Goal: Information Seeking & Learning: Learn about a topic

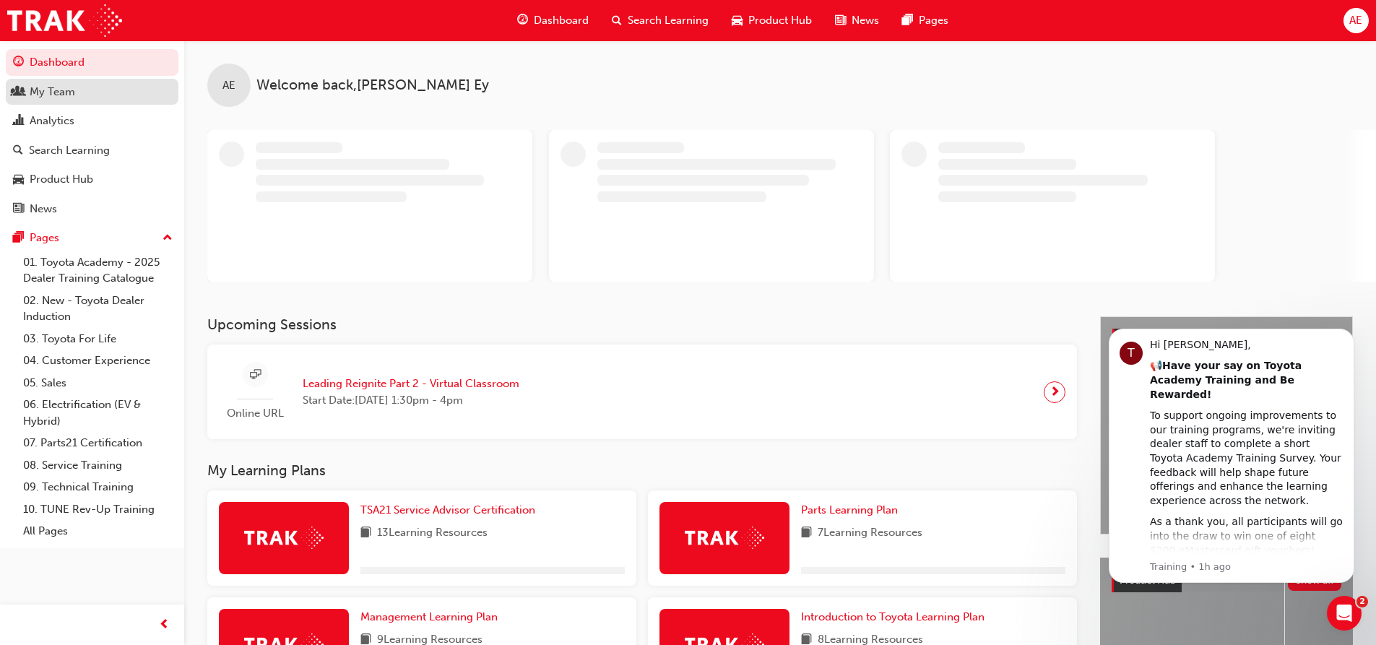
click at [33, 97] on div "My Team" at bounding box center [52, 92] width 45 height 17
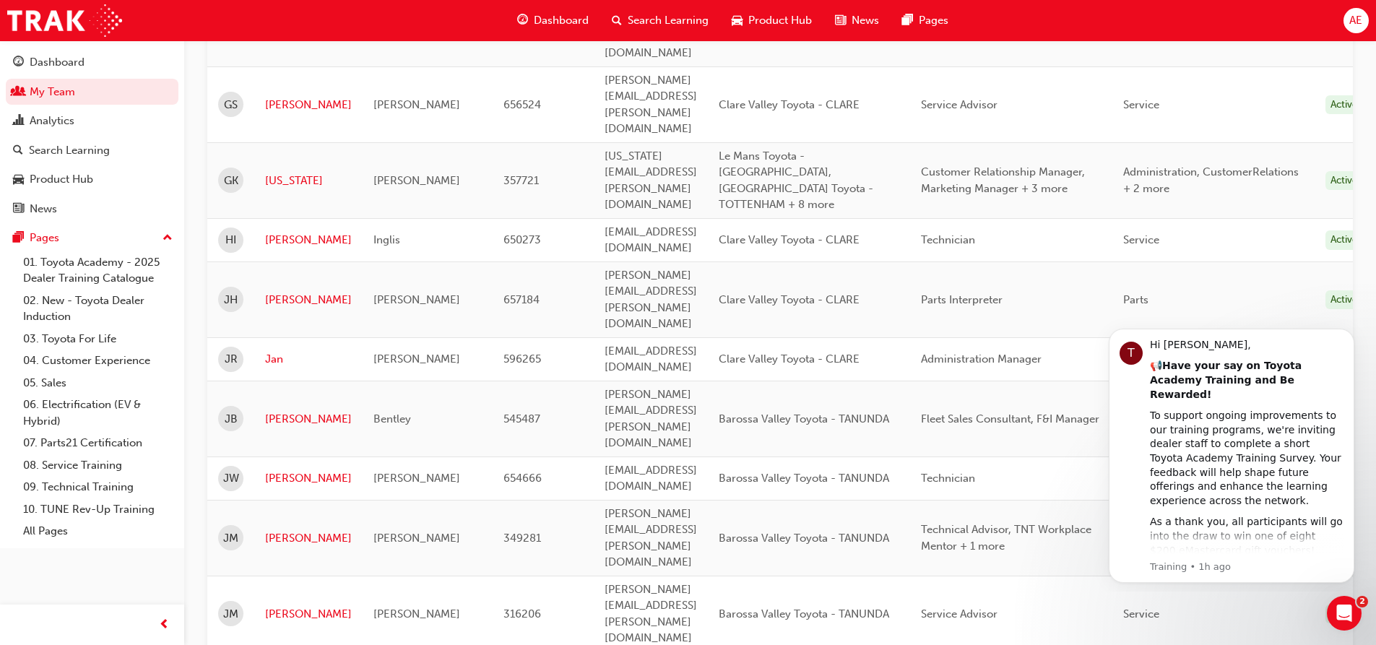
scroll to position [867, 0]
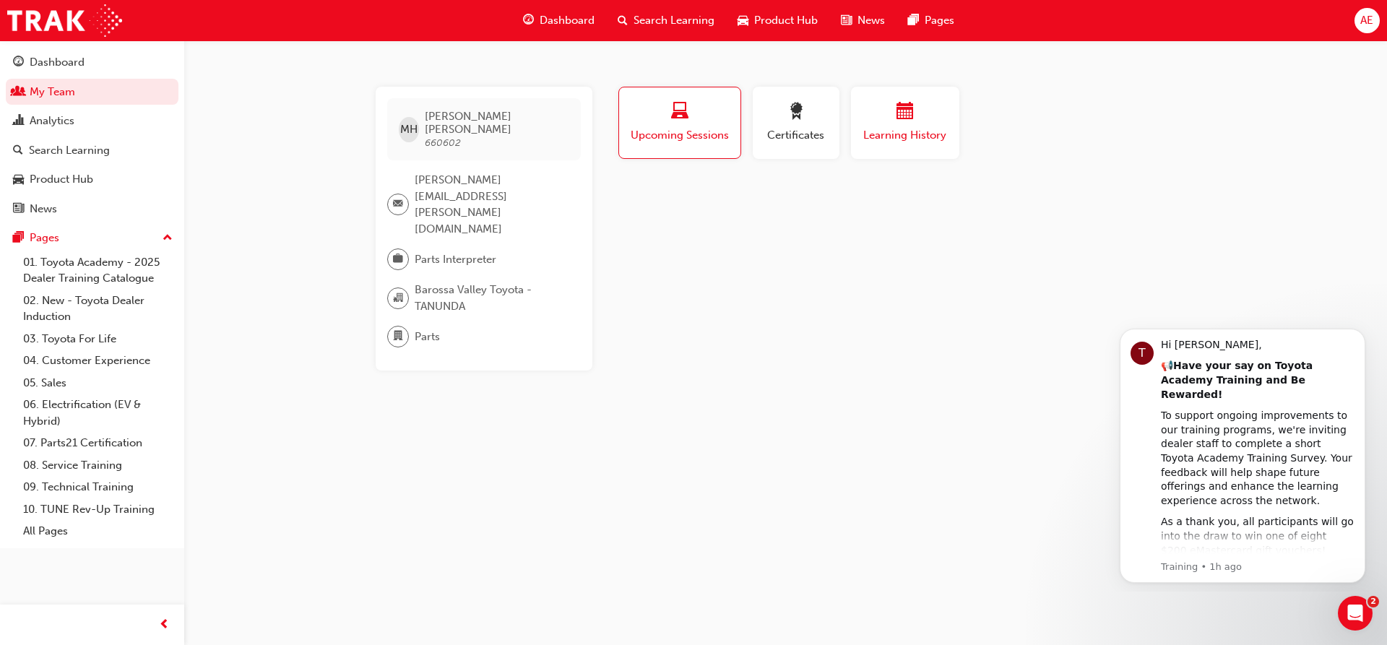
click at [890, 113] on div "button" at bounding box center [905, 114] width 87 height 22
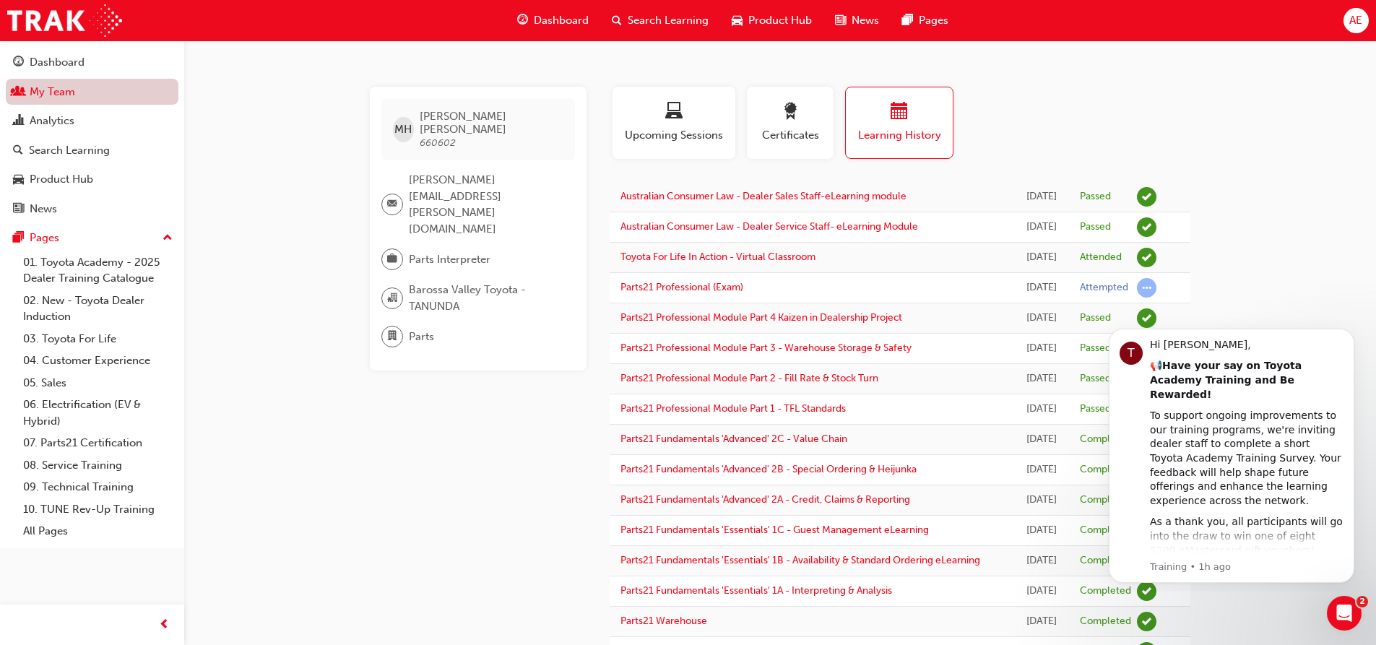
click at [50, 98] on link "My Team" at bounding box center [92, 92] width 173 height 27
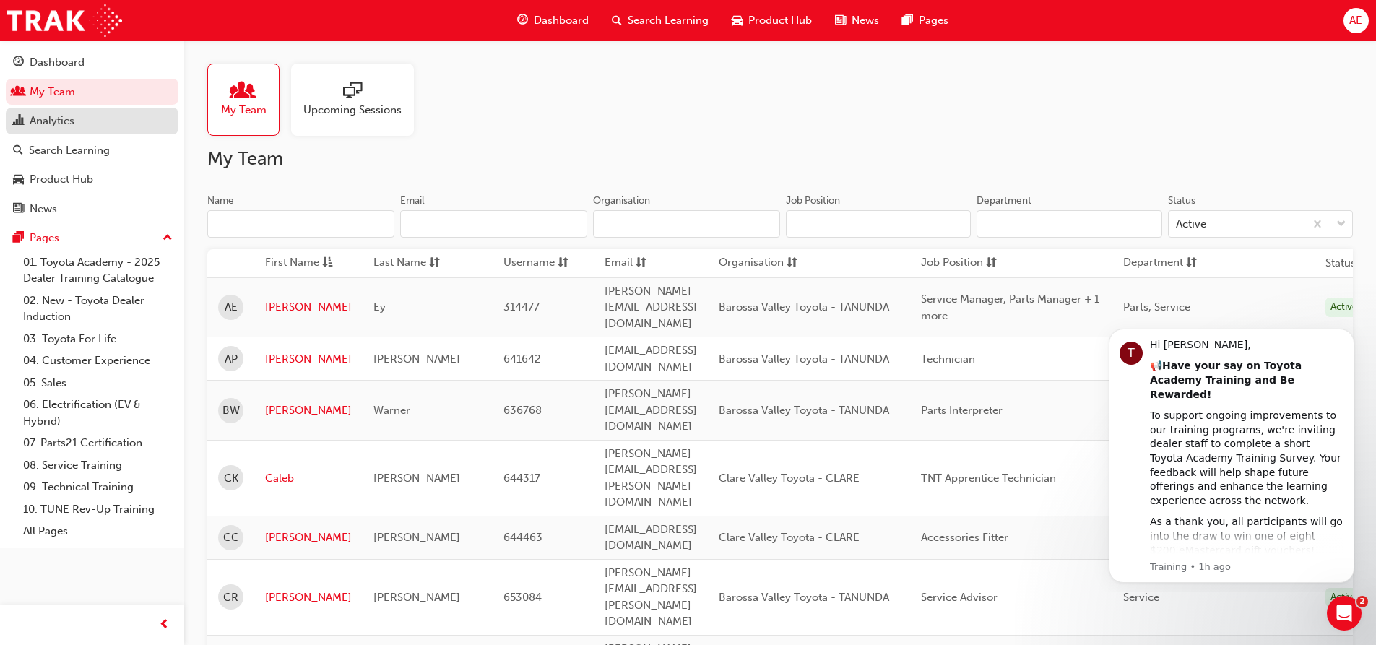
click at [55, 118] on div "Analytics" at bounding box center [52, 121] width 45 height 17
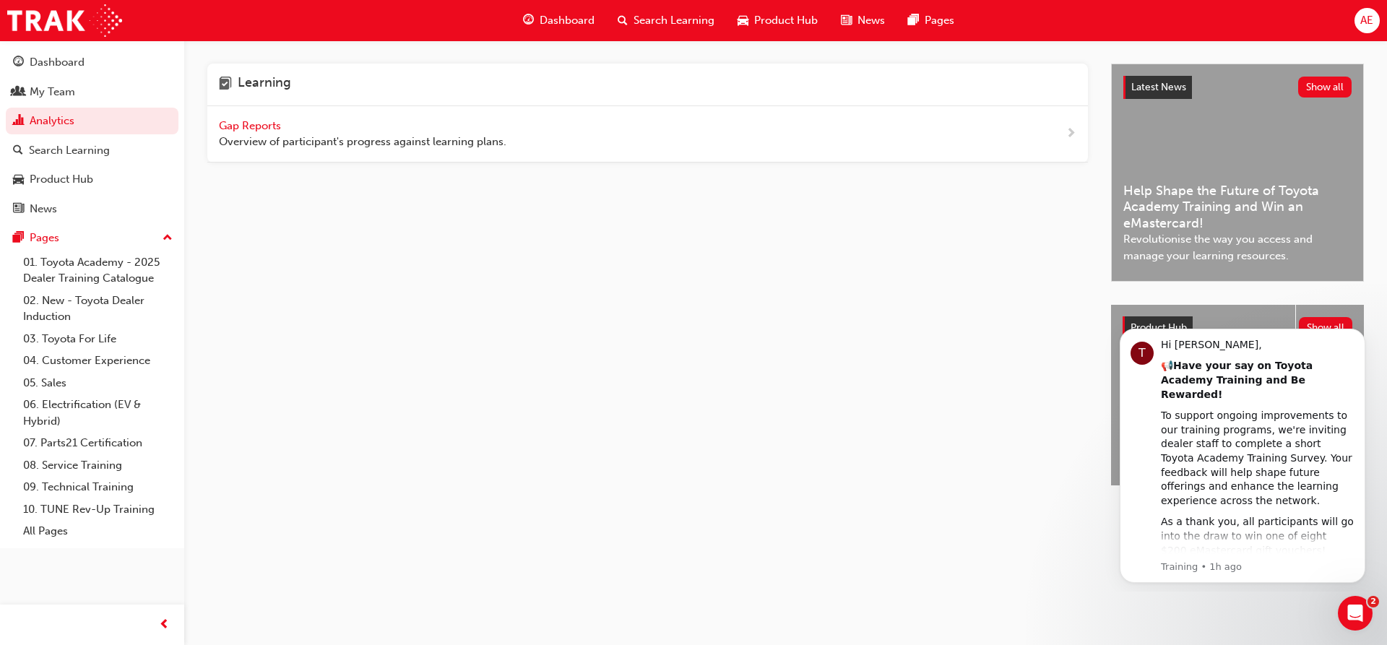
click at [245, 123] on span "Gap Reports" at bounding box center [251, 125] width 65 height 13
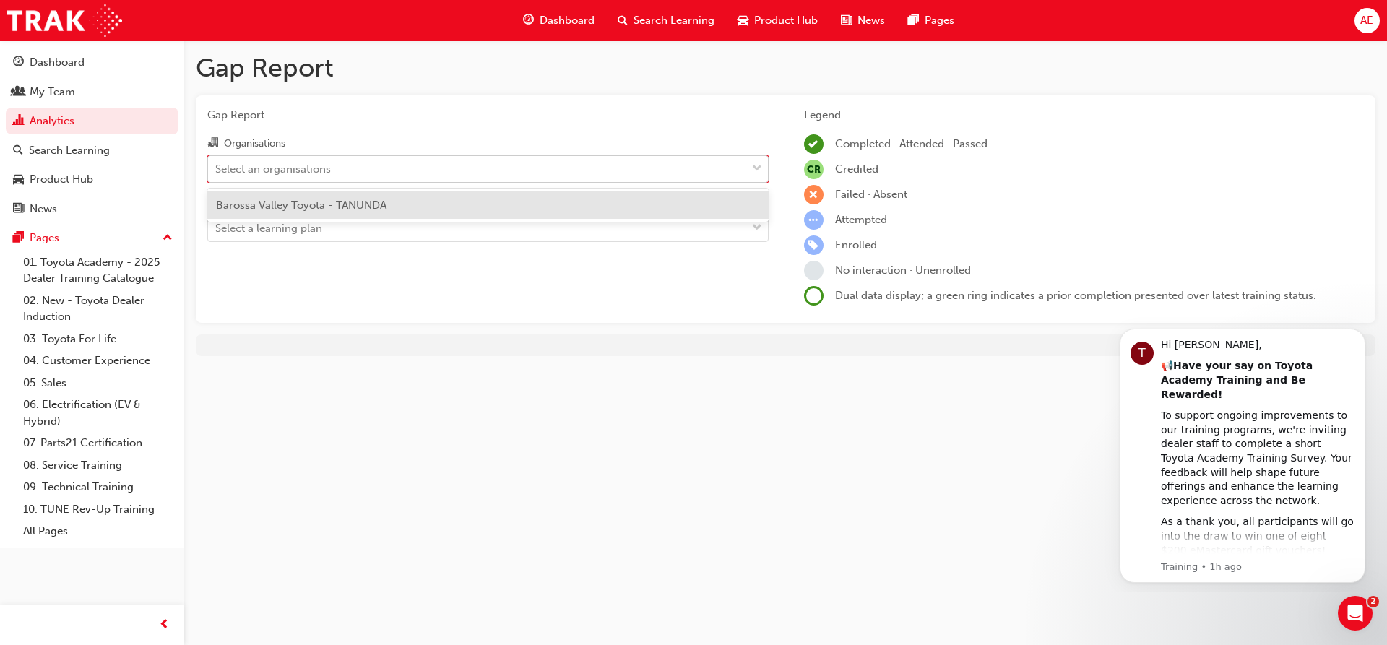
click at [498, 178] on div "Select an organisations" at bounding box center [477, 168] width 538 height 25
click at [217, 174] on input "Organisations option Barossa Valley Toyota - TANUNDA focused, 1 of 1. 1 result …" at bounding box center [215, 168] width 1 height 12
click at [462, 202] on div "Barossa Valley Toyota - TANUNDA" at bounding box center [487, 205] width 561 height 28
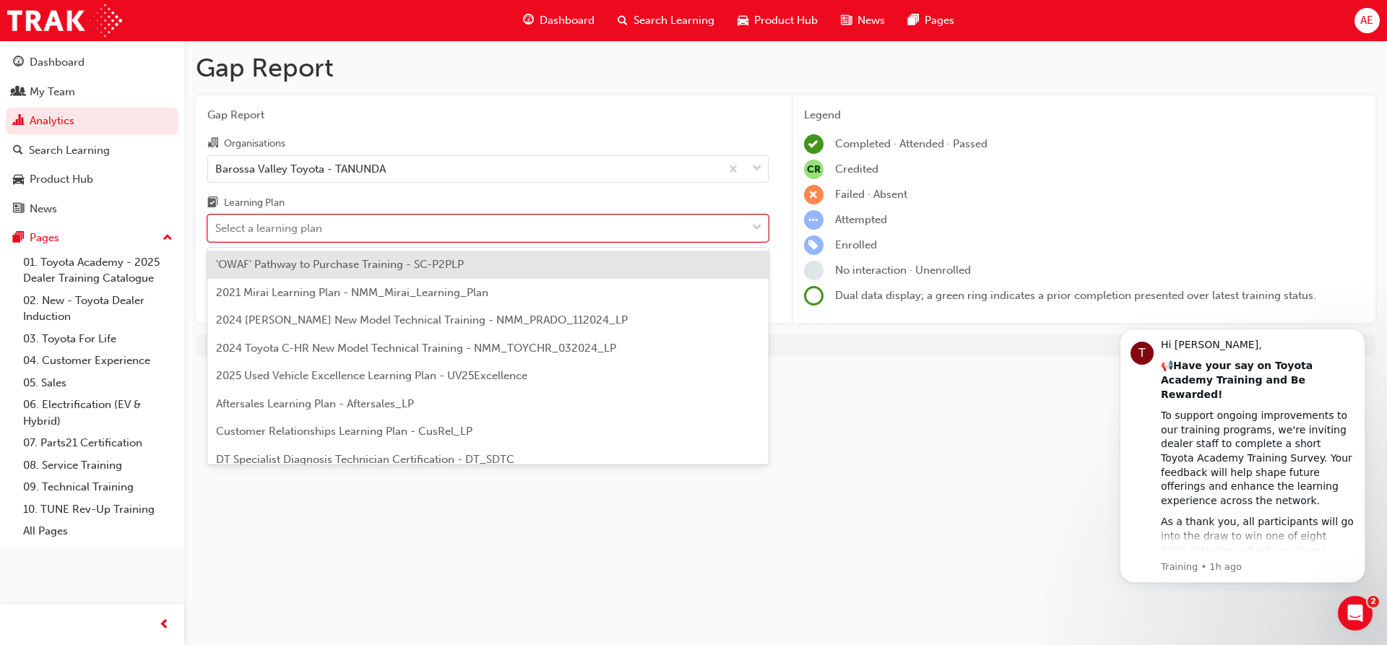
click at [653, 235] on div "Select a learning plan" at bounding box center [477, 228] width 538 height 25
click at [217, 234] on input "Learning Plan option 'OWAF' Pathway to Purchase Training - SC-P2PLP focused, 1 …" at bounding box center [215, 228] width 1 height 12
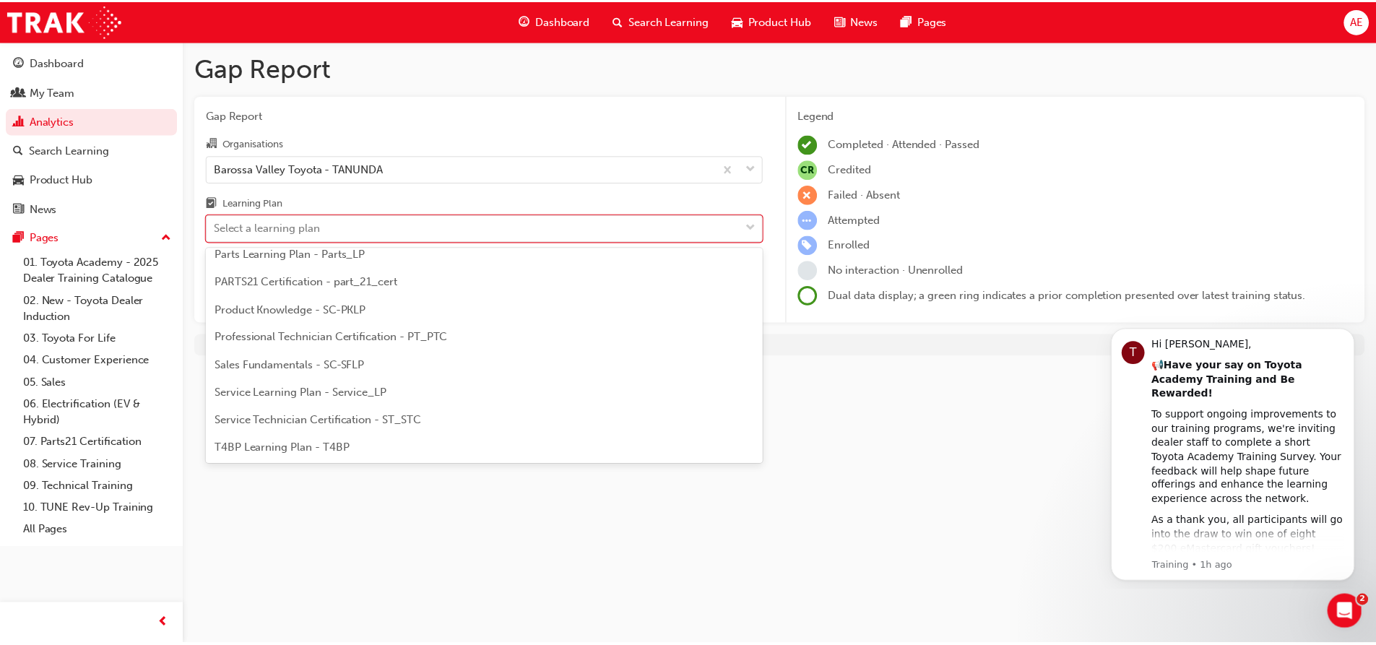
scroll to position [407, 0]
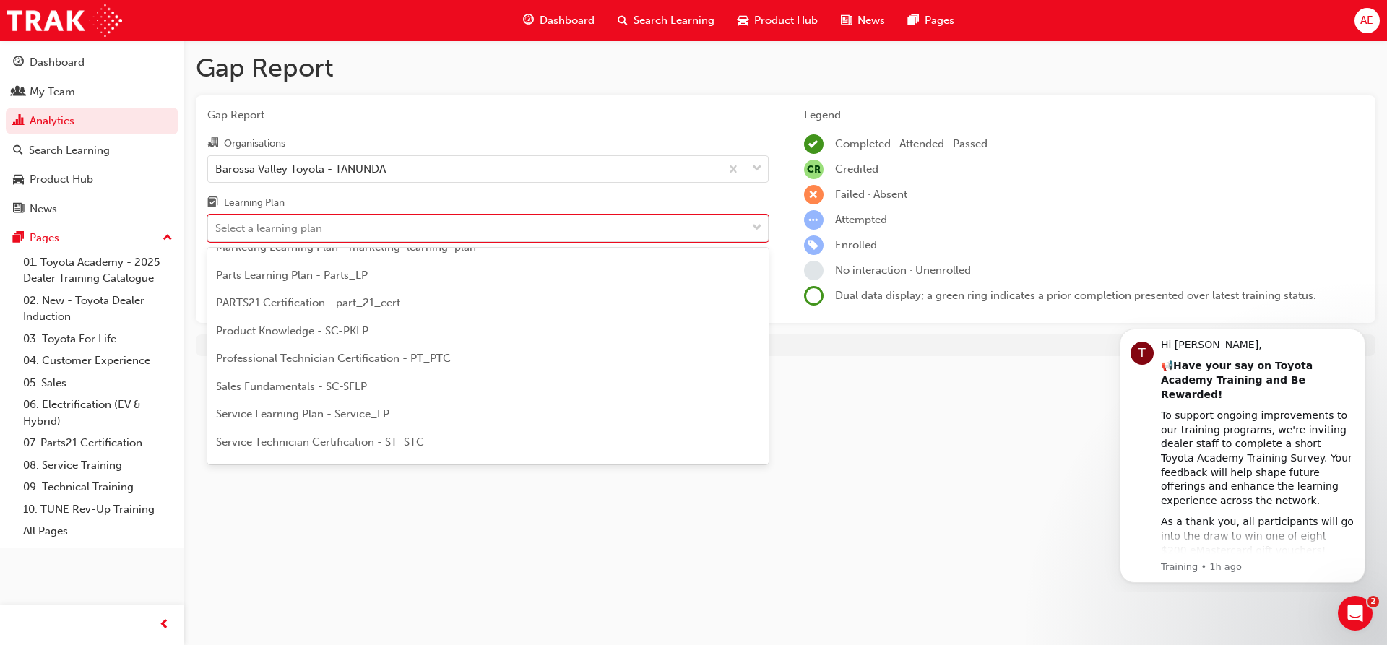
click at [422, 287] on div "Parts Learning Plan - Parts_LP" at bounding box center [487, 275] width 561 height 28
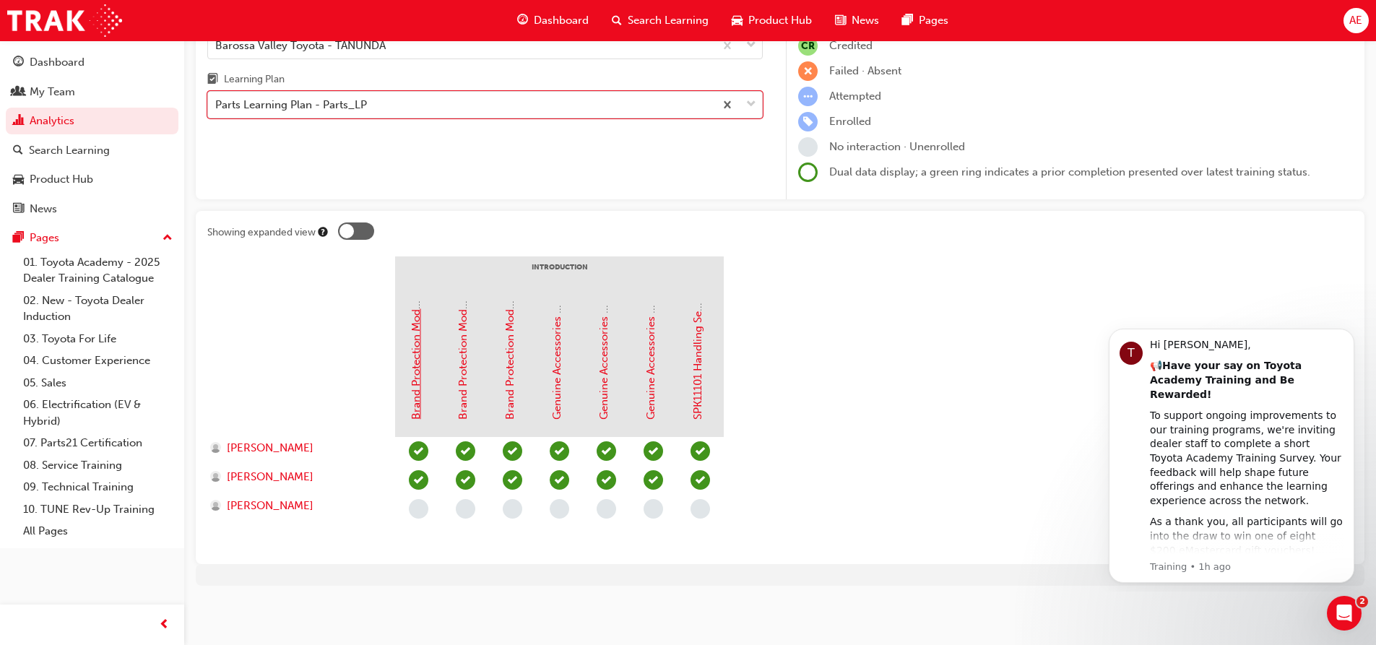
scroll to position [51, 0]
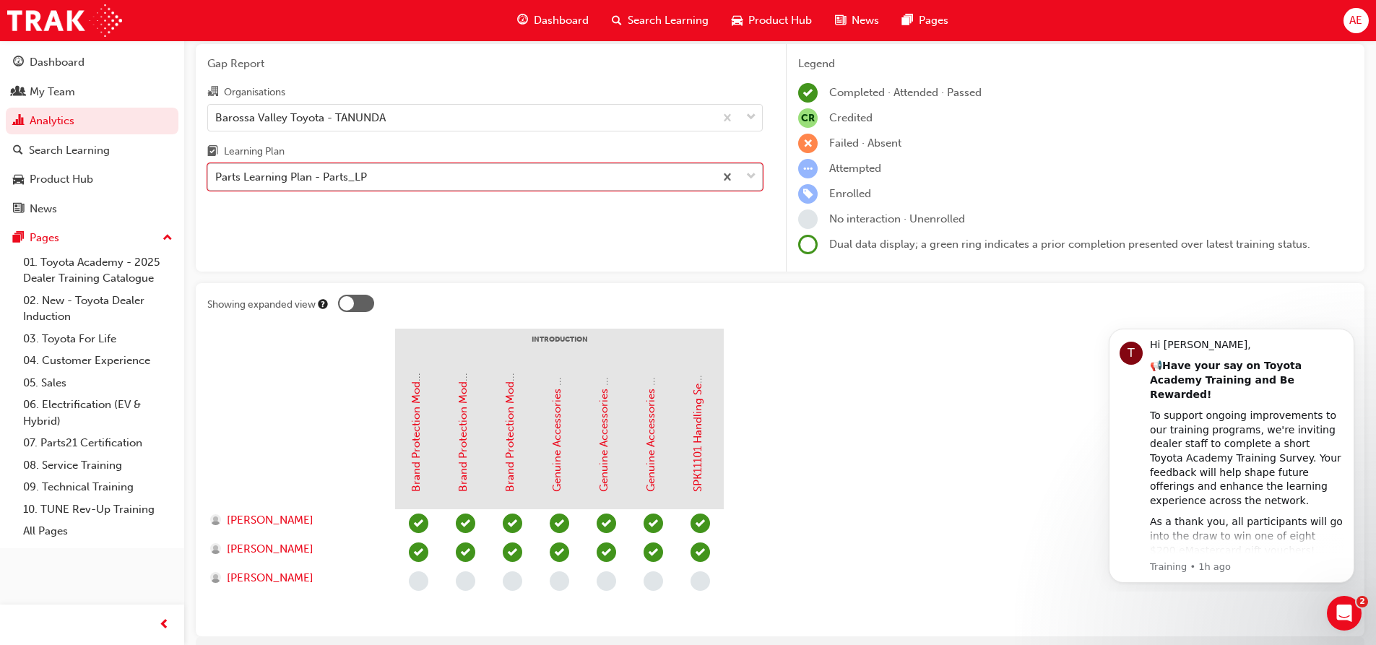
click at [511, 180] on div "Parts Learning Plan - Parts_LP" at bounding box center [461, 177] width 506 height 25
click at [217, 180] on input "Learning Plan option Parts Learning Plan - Parts_LP, selected. 0 results availa…" at bounding box center [215, 176] width 1 height 12
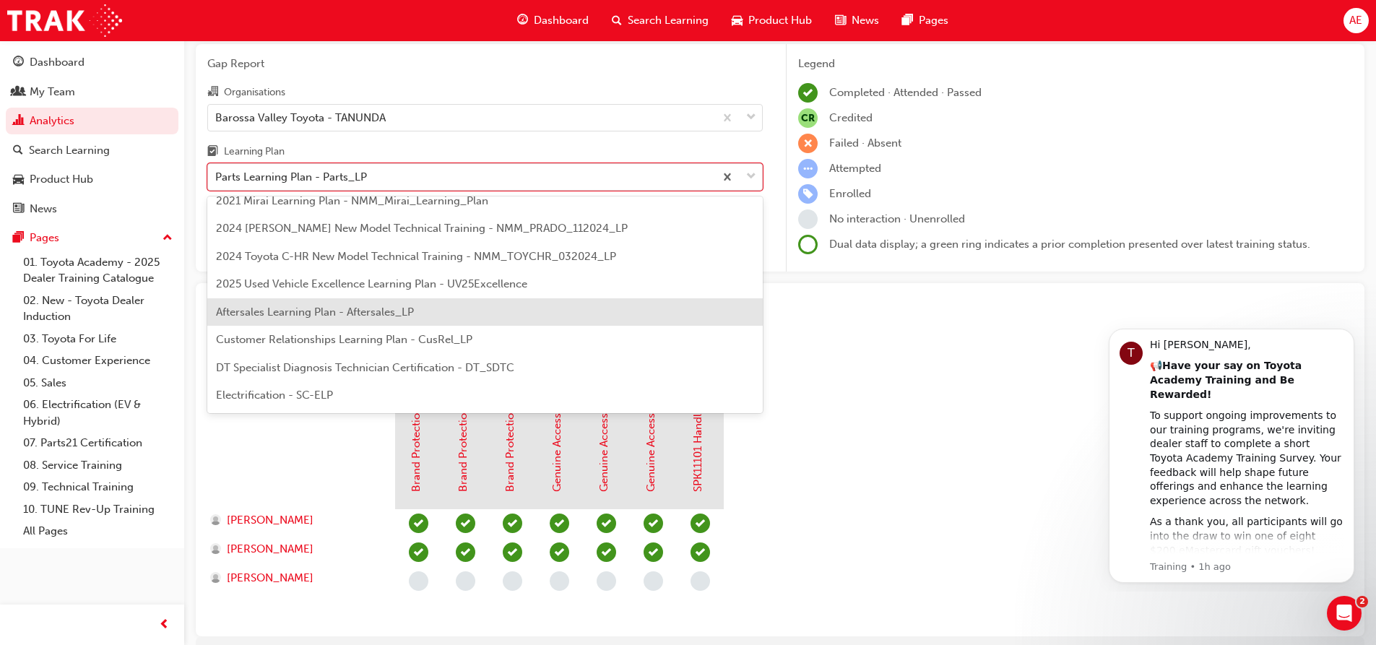
scroll to position [0, 0]
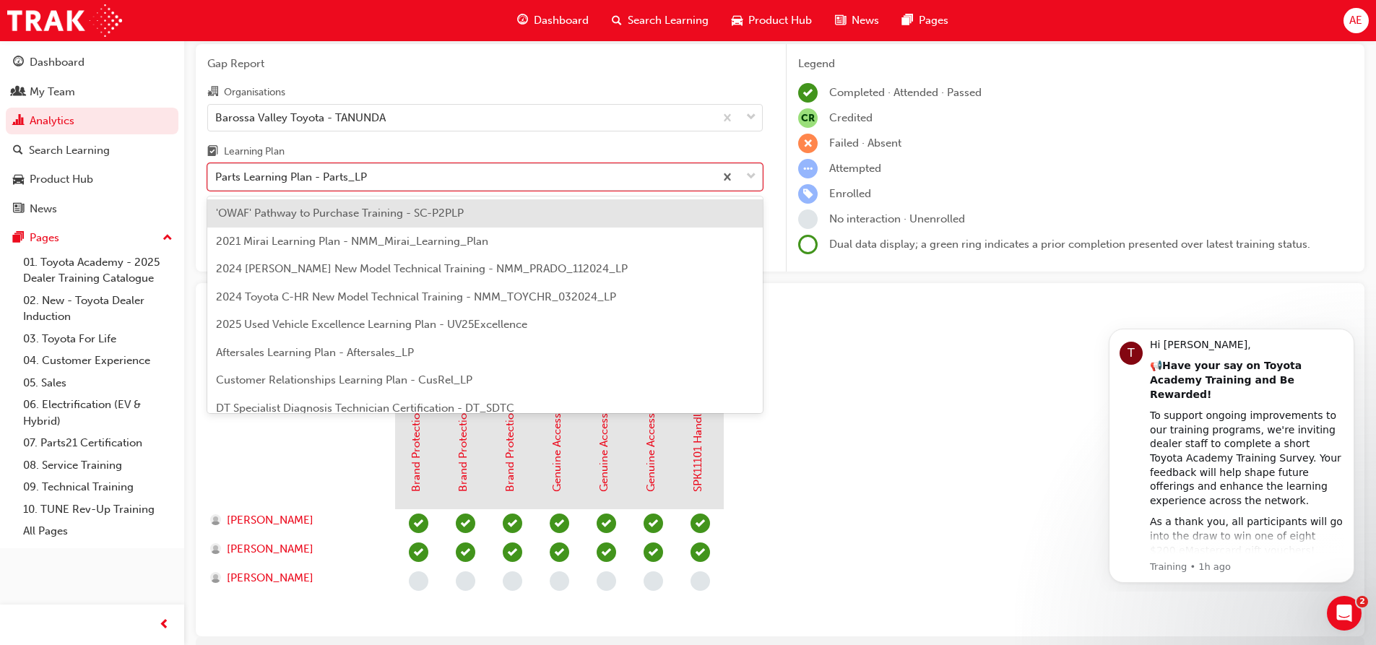
click at [378, 214] on span "'OWAF' Pathway to Purchase Training - SC-P2PLP" at bounding box center [340, 213] width 248 height 13
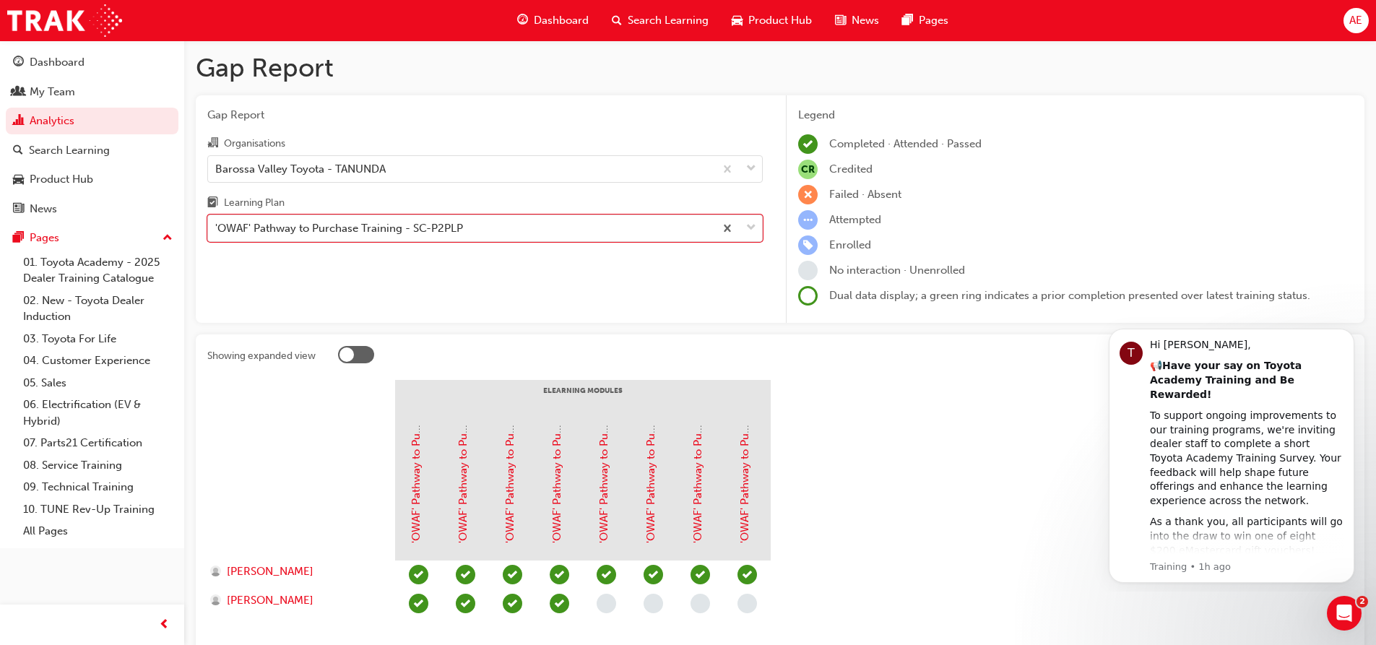
scroll to position [72, 0]
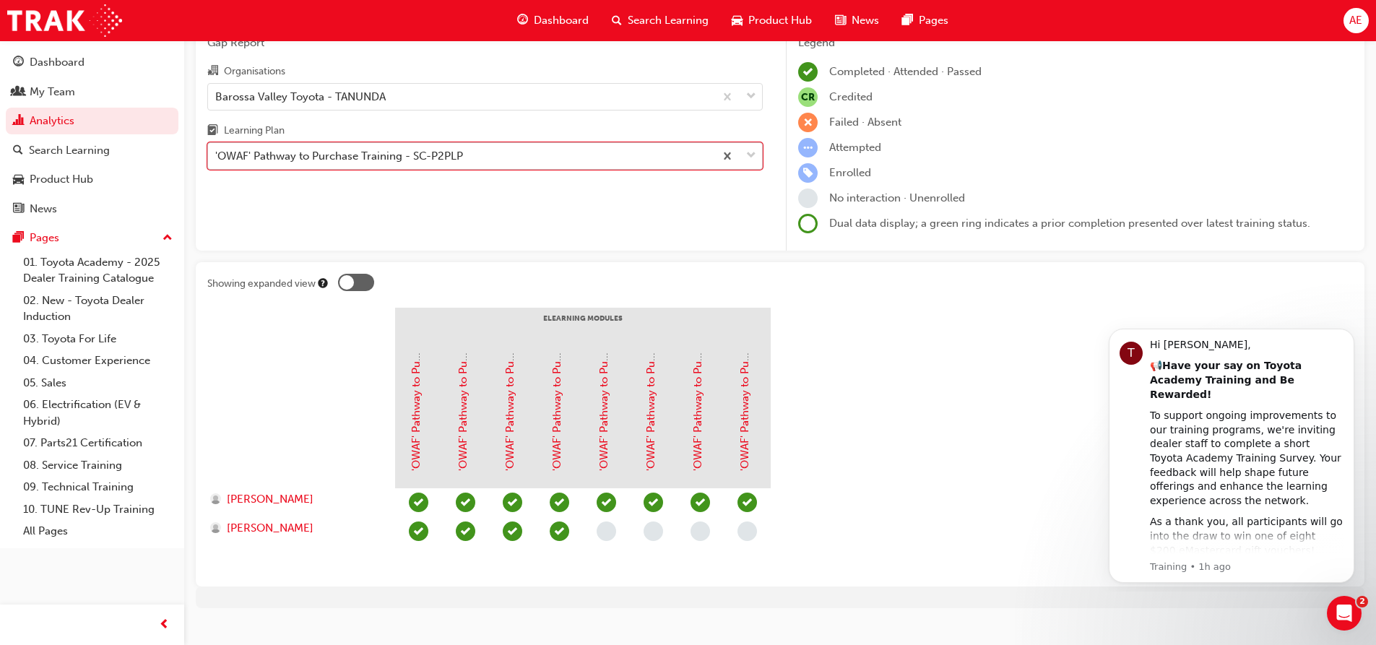
click at [501, 168] on div "'OWAF' Pathway to Purchase Training - SC-P2PLP" at bounding box center [461, 156] width 506 height 25
click at [217, 162] on input "Learning Plan option 'OWAF' Pathway to Purchase Training - SC-P2PLP, selected. …" at bounding box center [215, 155] width 1 height 12
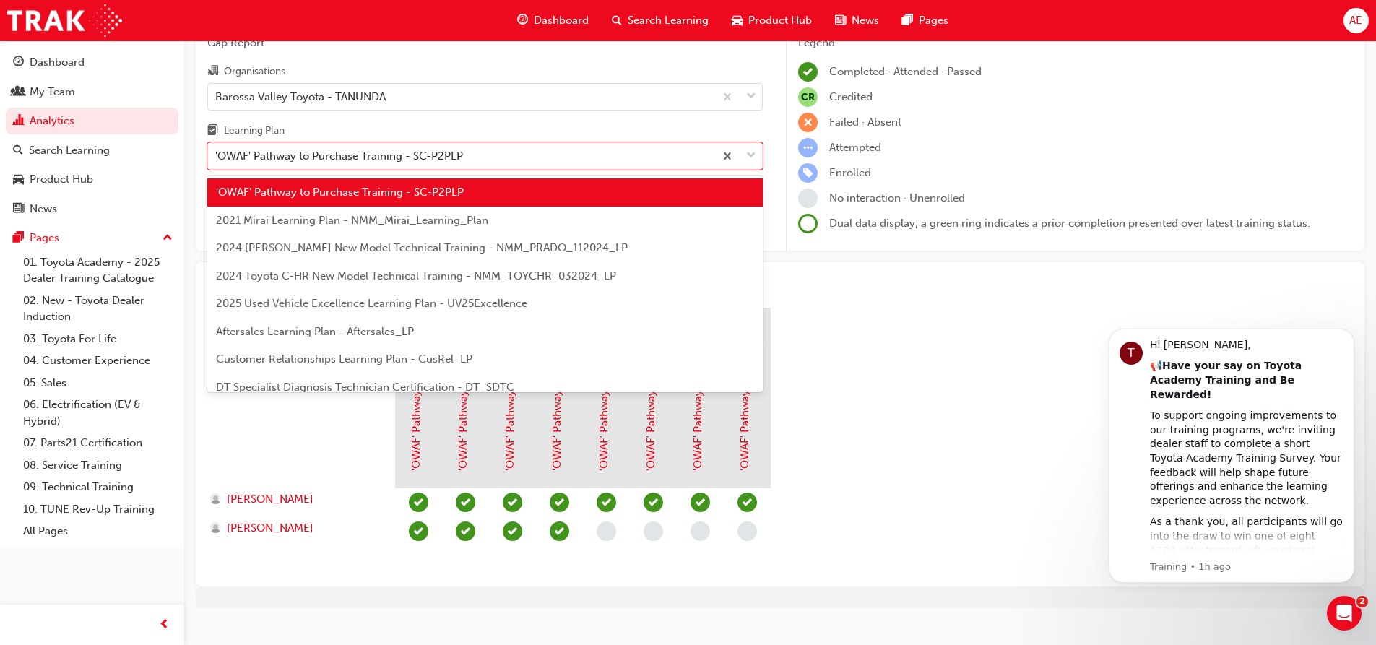
click at [437, 326] on div "Aftersales Learning Plan - Aftersales_LP" at bounding box center [484, 332] width 555 height 28
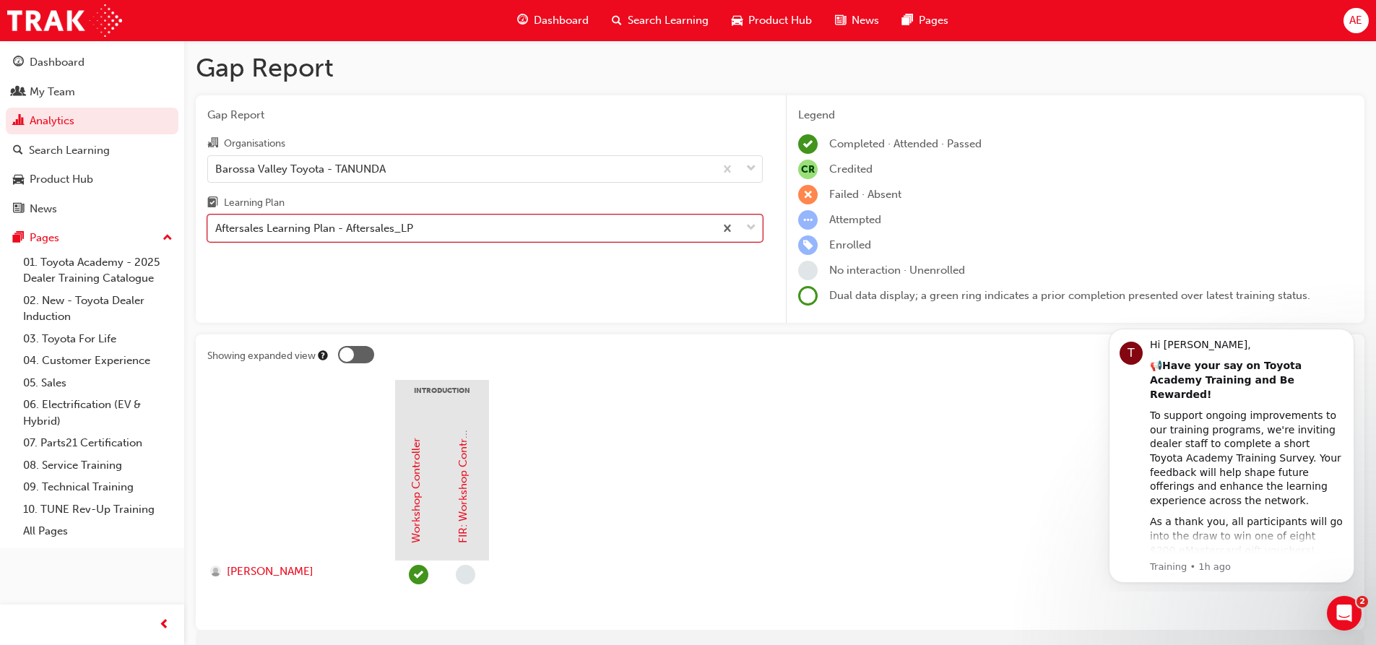
click at [503, 236] on div "Aftersales Learning Plan - Aftersales_LP" at bounding box center [461, 228] width 506 height 25
click at [217, 234] on input "Learning Plan option Aftersales Learning Plan - Aftersales_LP, selected. 0 resu…" at bounding box center [215, 228] width 1 height 12
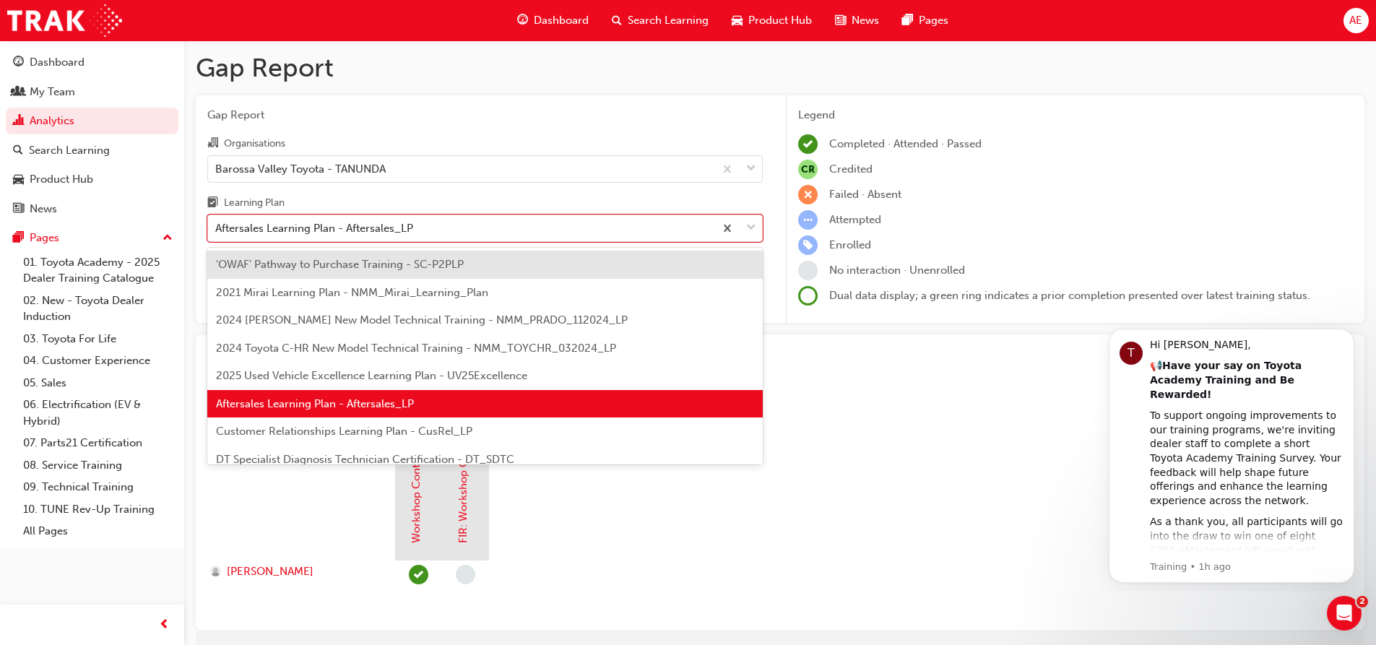
click at [408, 435] on span "Customer Relationships Learning Plan - CusRel_LP" at bounding box center [344, 431] width 256 height 13
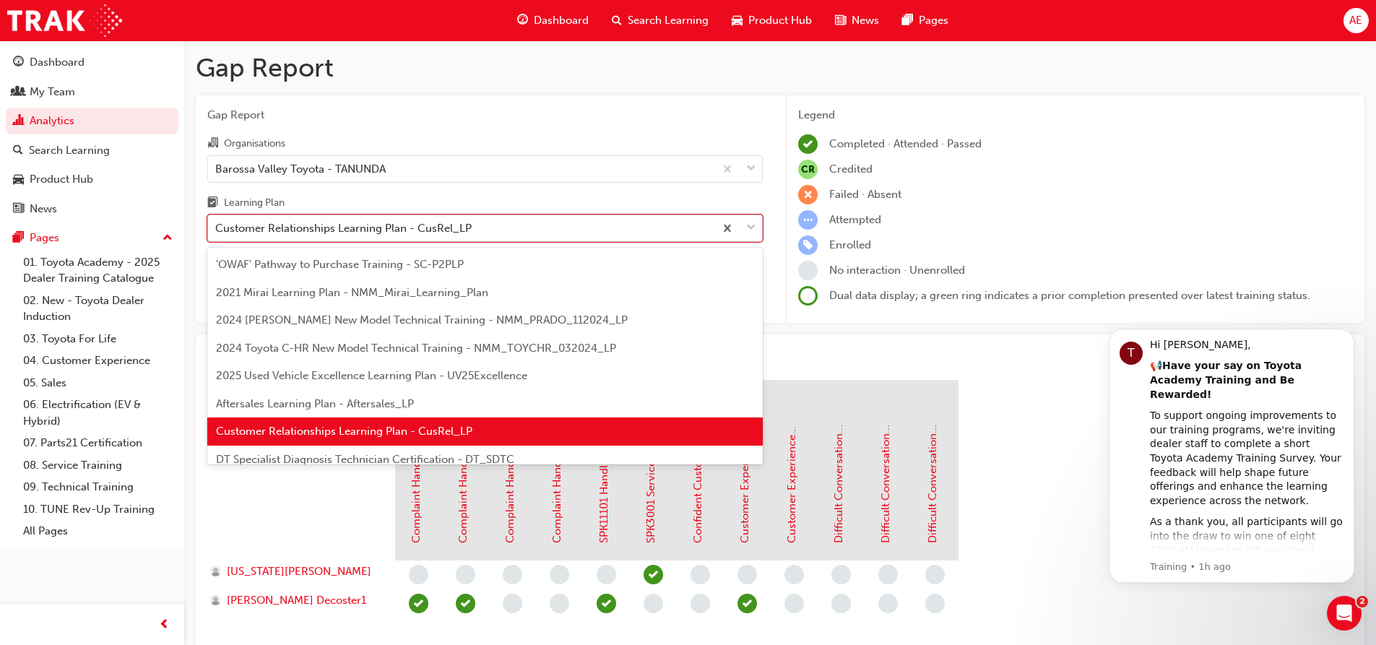
click at [752, 229] on span "down-icon" at bounding box center [751, 228] width 10 height 19
click at [217, 229] on input "Learning Plan option Customer Relationships Learning Plan - CusRel_LP, selected…" at bounding box center [215, 228] width 1 height 12
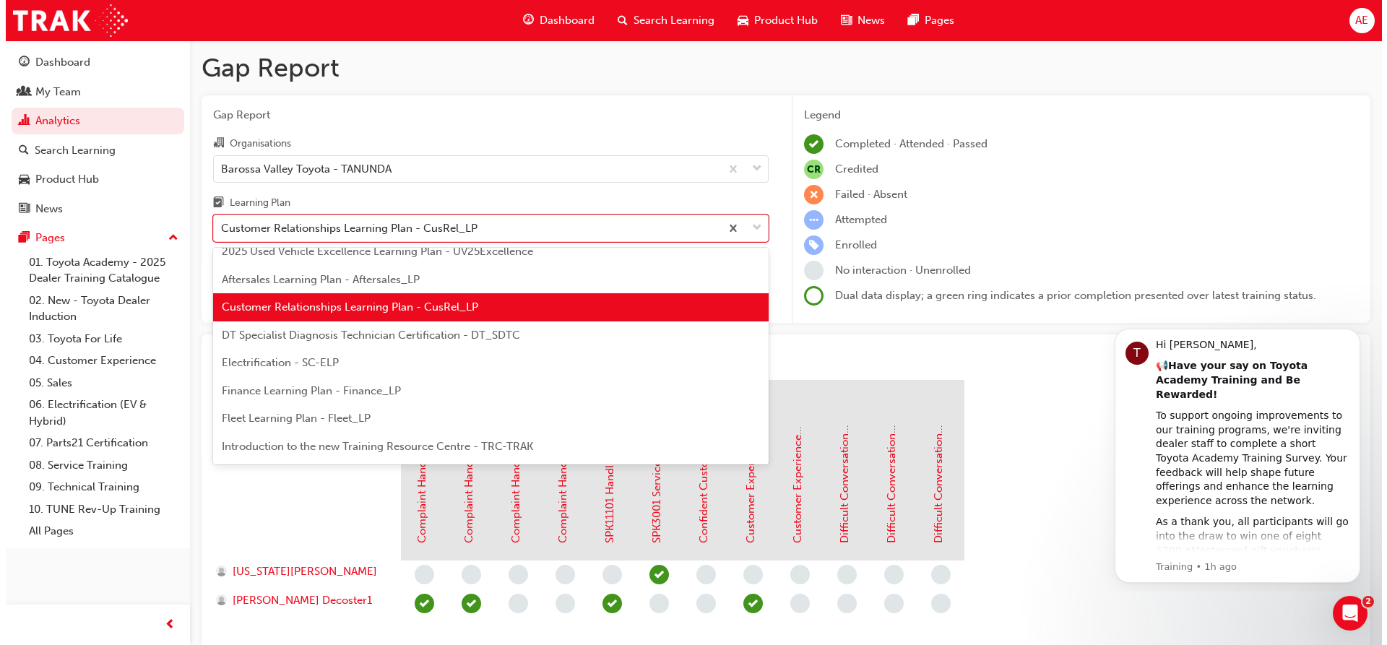
scroll to position [144, 0]
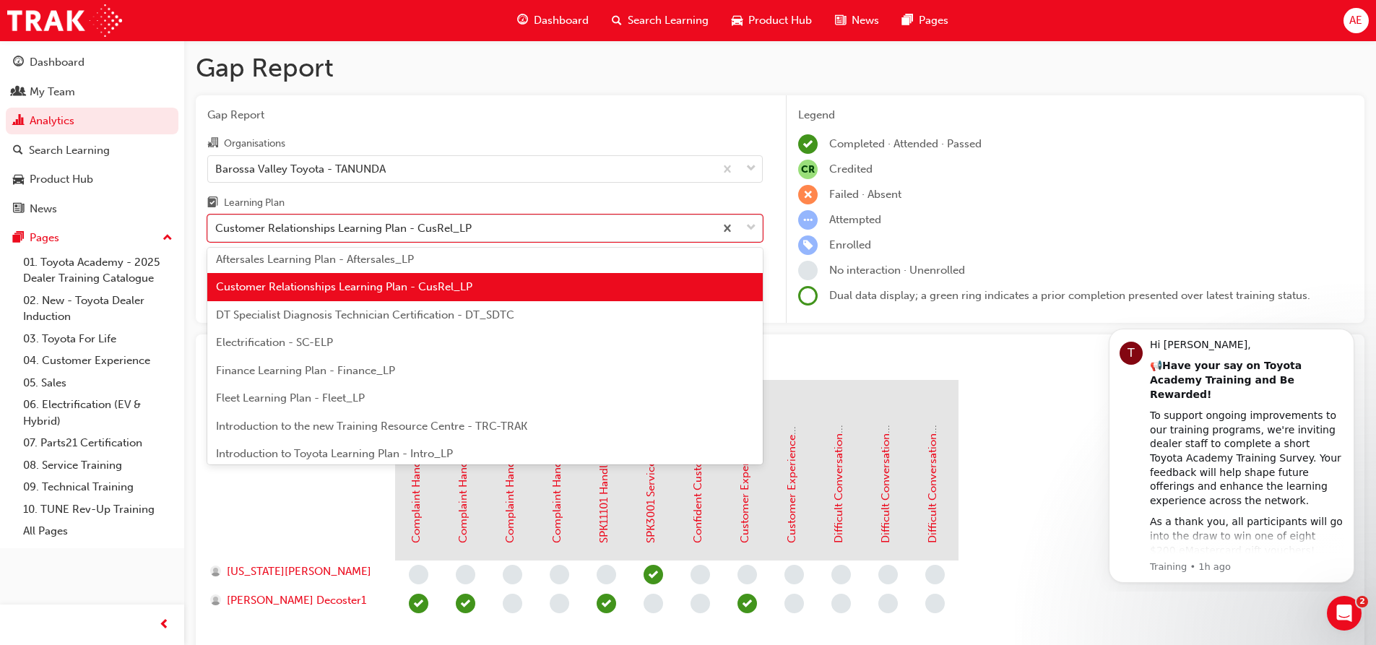
click at [397, 428] on span "Introduction to the new Training Resource Centre - TRC-TRAK" at bounding box center [371, 426] width 311 height 13
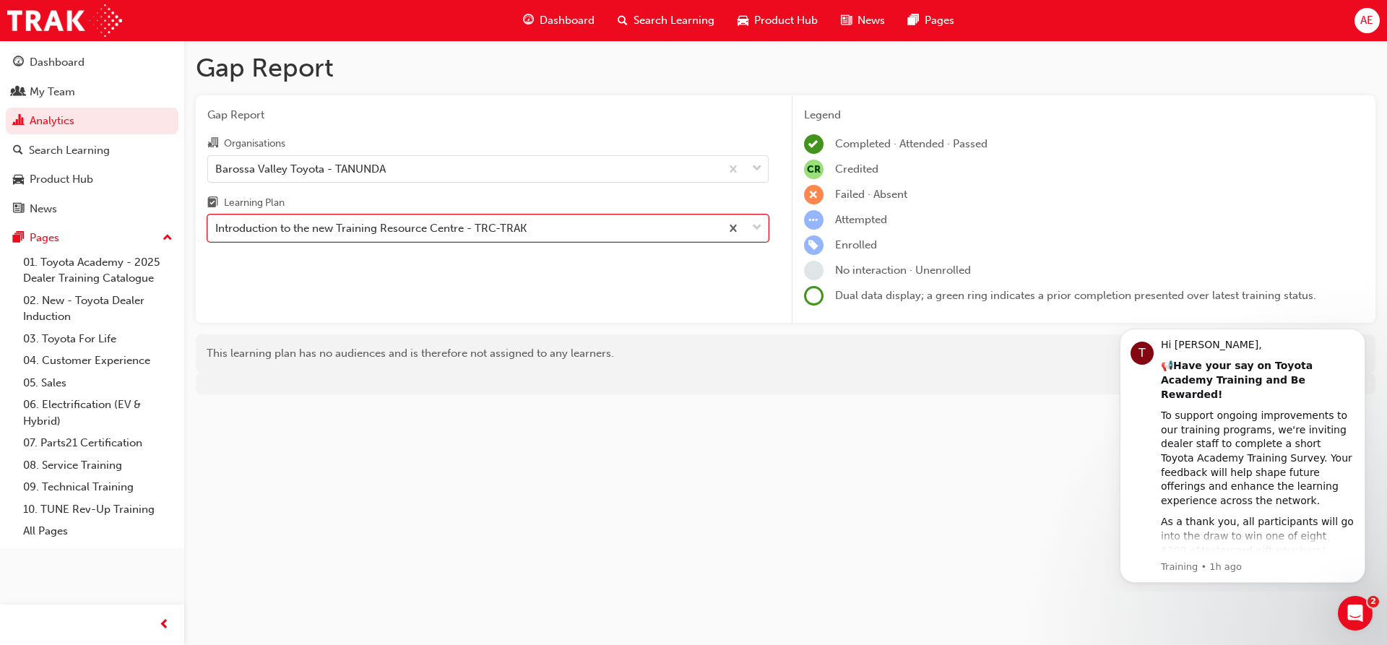
click at [758, 230] on span "down-icon" at bounding box center [757, 228] width 10 height 19
click at [217, 230] on input "Learning Plan option Introduction to the new Training Resource Centre - TRC-TRA…" at bounding box center [215, 228] width 1 height 12
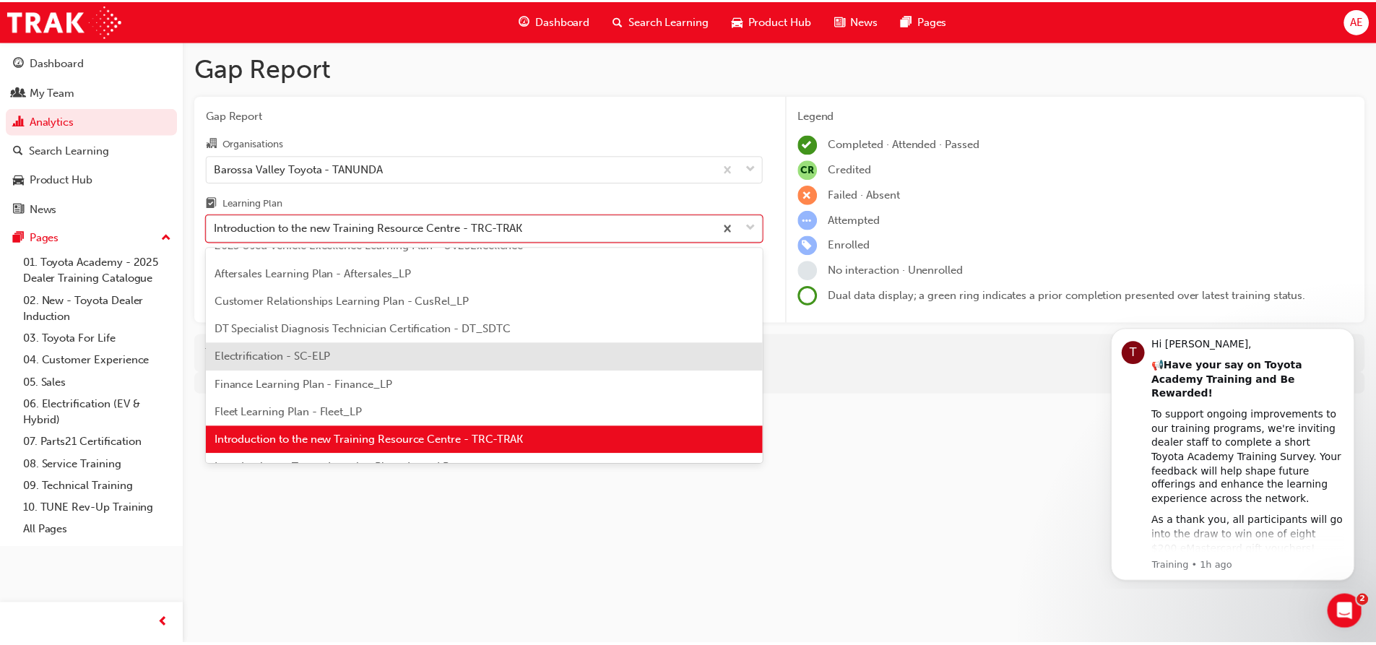
scroll to position [202, 0]
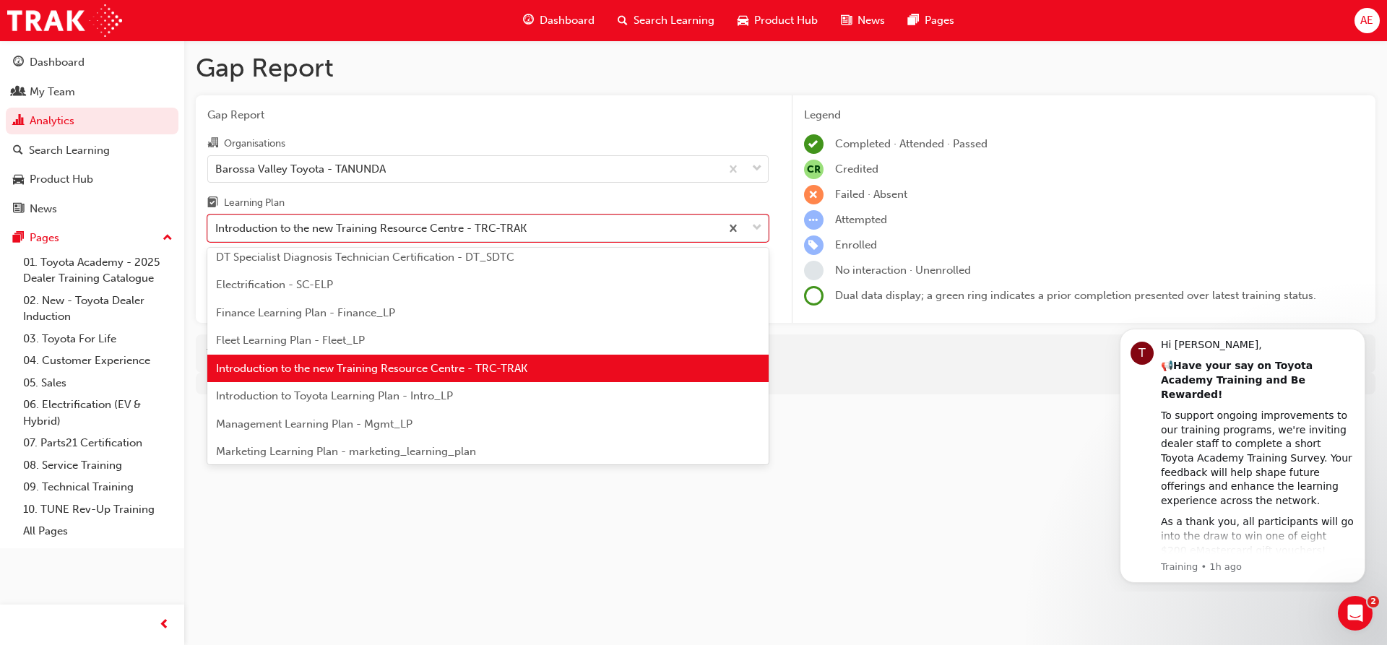
click at [422, 394] on span "Introduction to Toyota Learning Plan - Intro_LP" at bounding box center [334, 395] width 237 height 13
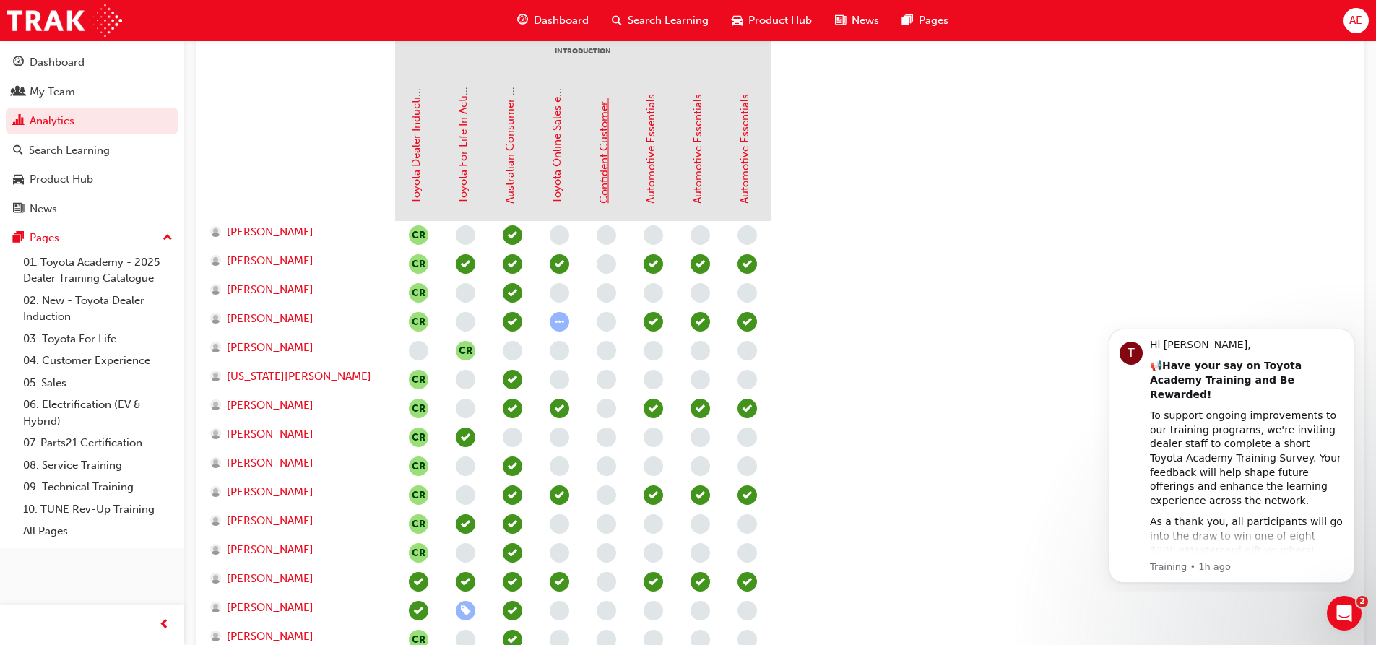
scroll to position [361, 0]
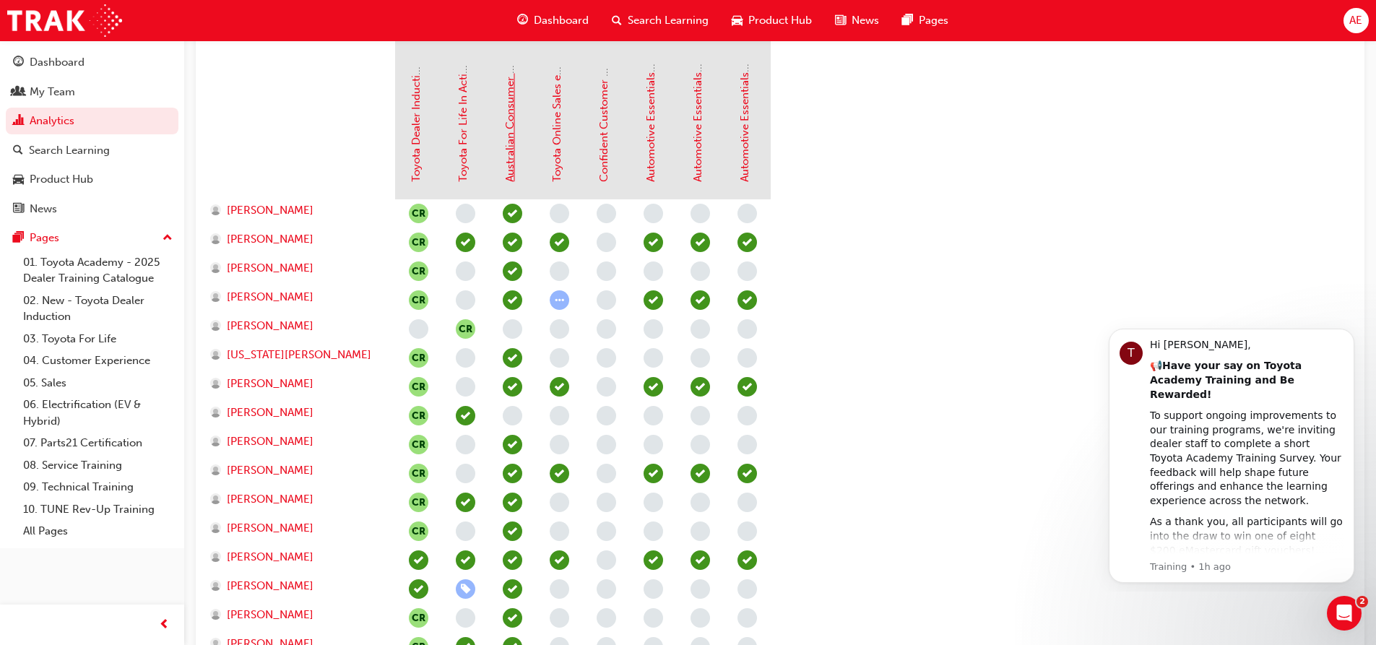
click at [513, 173] on link "Australian Consumer Law - Consumer Guarantees - eLearning module" at bounding box center [509, 5] width 13 height 354
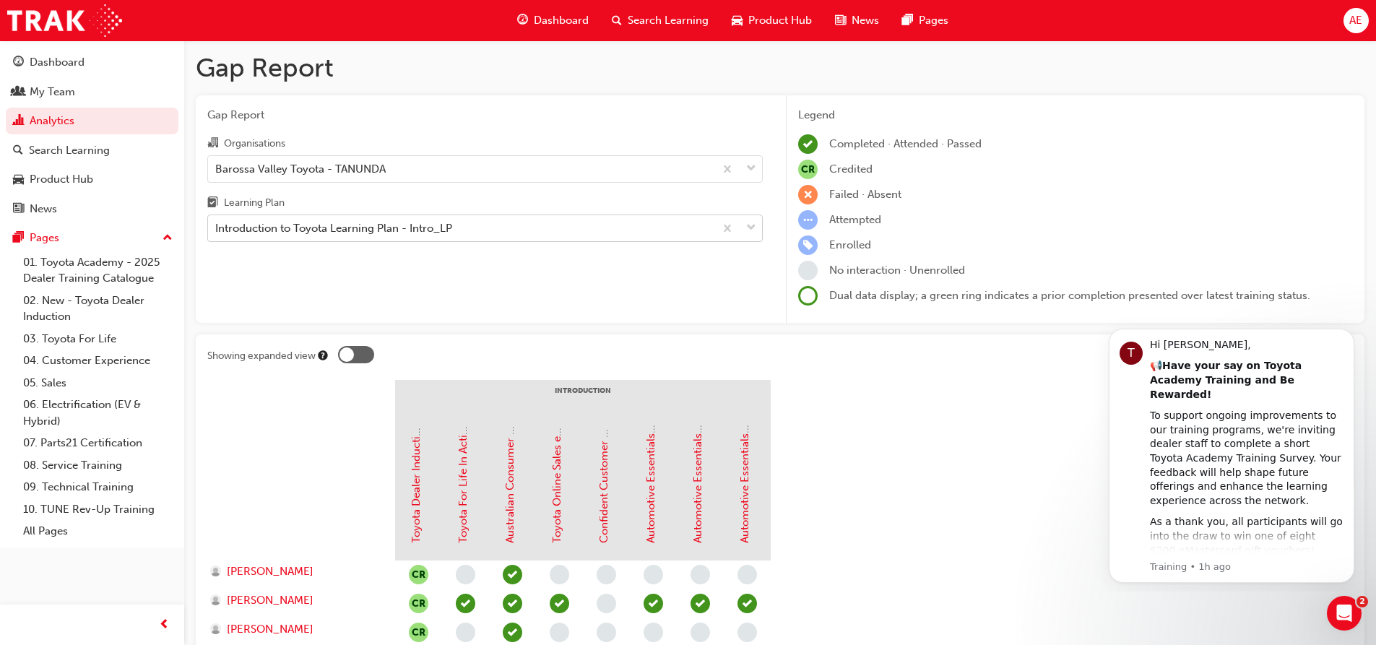
click at [519, 225] on div "Introduction to Toyota Learning Plan - Intro_LP" at bounding box center [461, 228] width 506 height 25
click at [217, 225] on input "Learning Plan Introduction to Toyota Learning Plan - Intro_LP" at bounding box center [215, 228] width 1 height 12
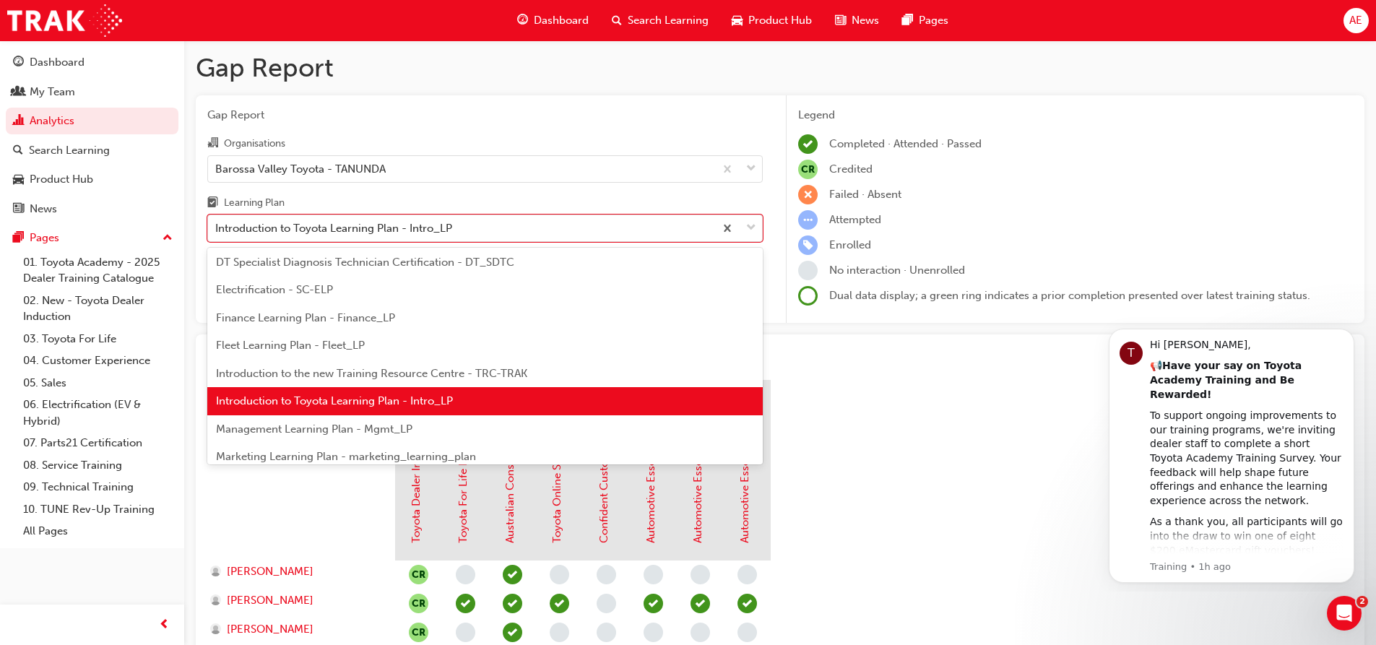
scroll to position [230, 0]
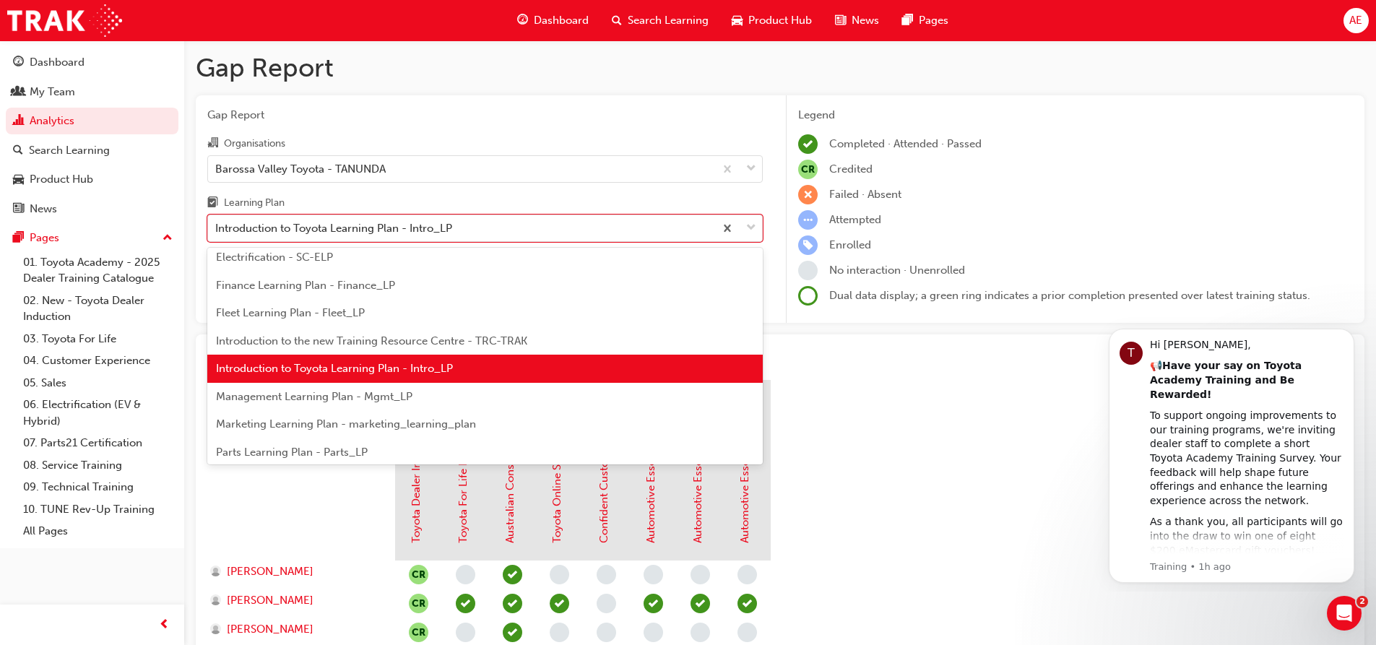
click at [379, 392] on span "Management Learning Plan - Mgmt_LP" at bounding box center [314, 396] width 196 height 13
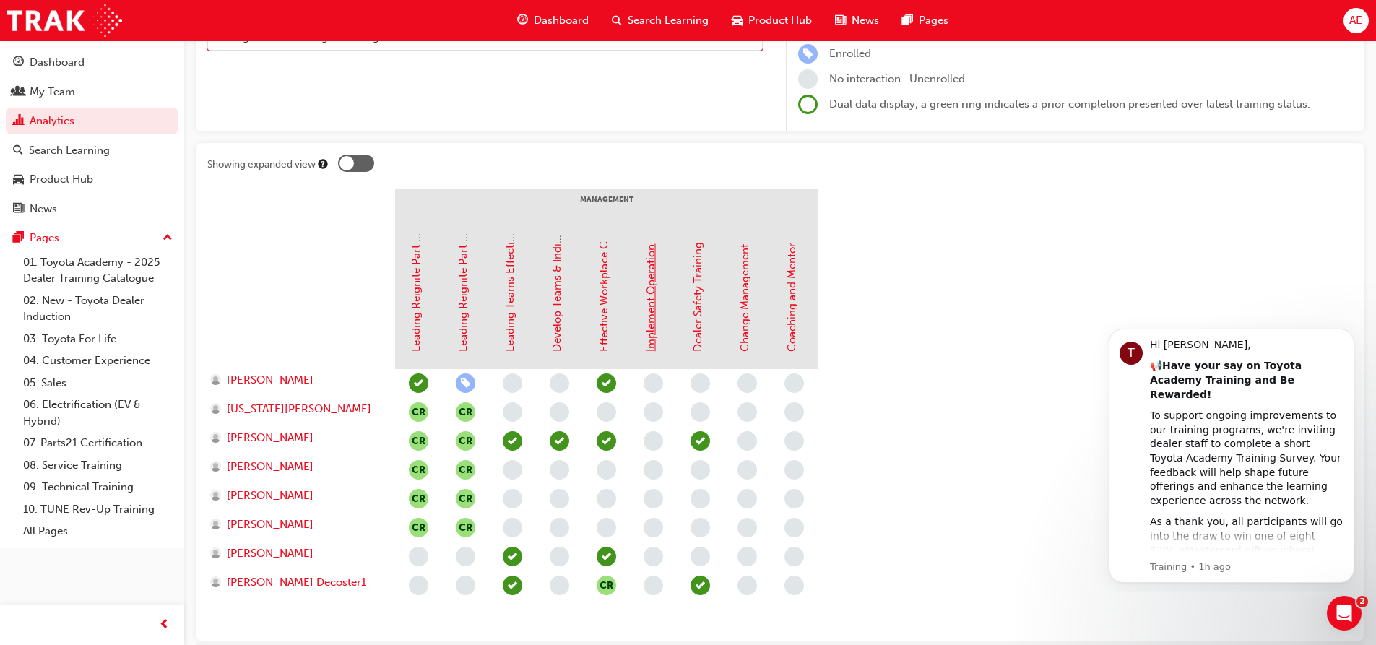
scroll to position [268, 0]
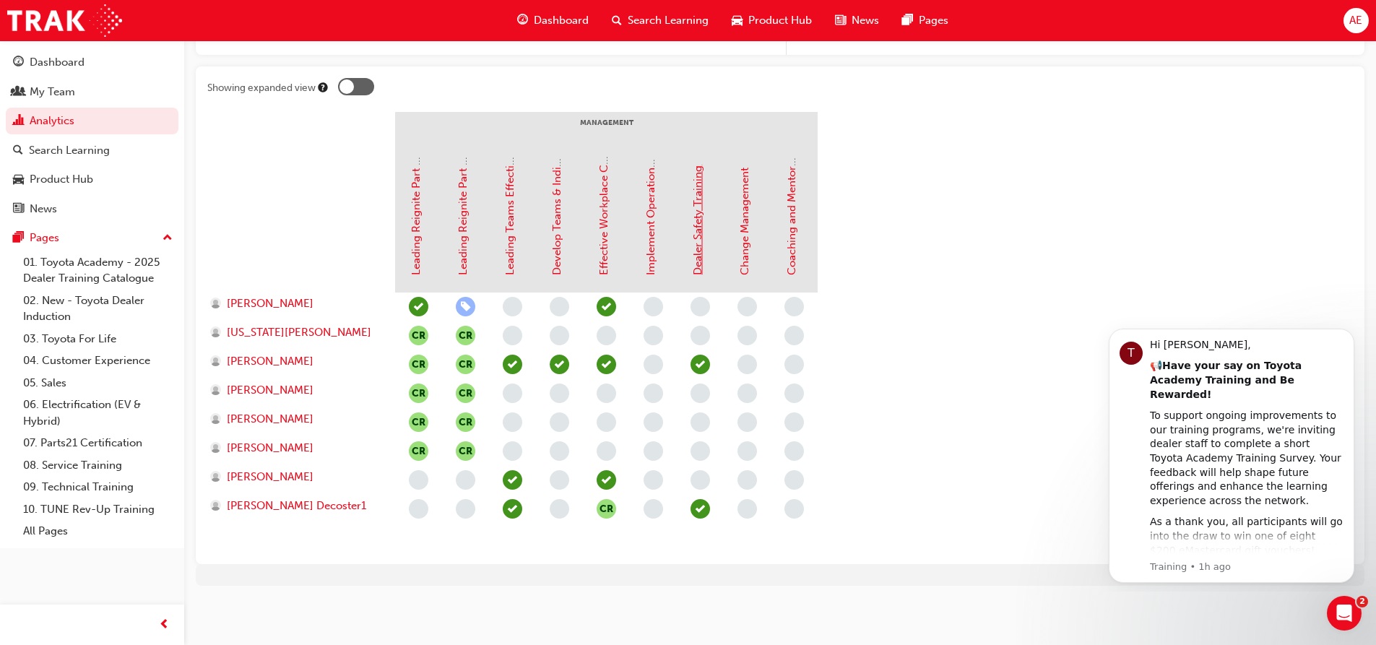
click at [701, 255] on link "Dealer Safety Training" at bounding box center [697, 220] width 13 height 110
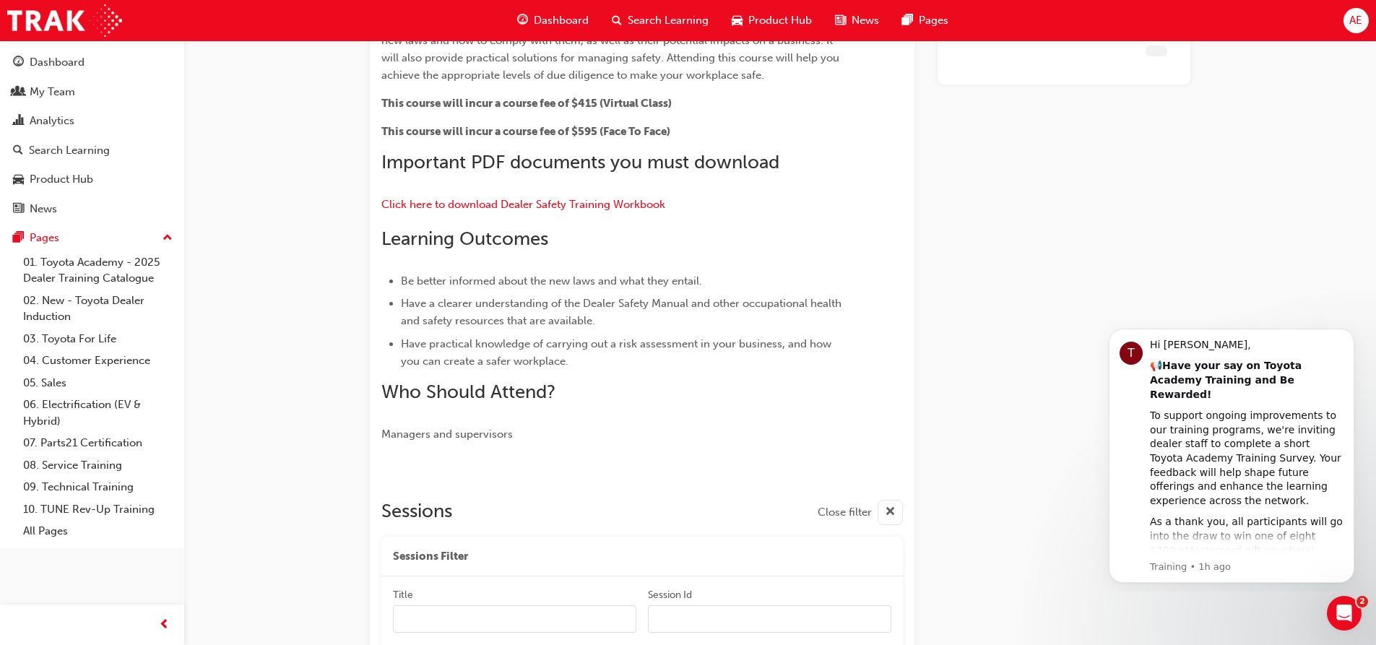
scroll to position [424, 0]
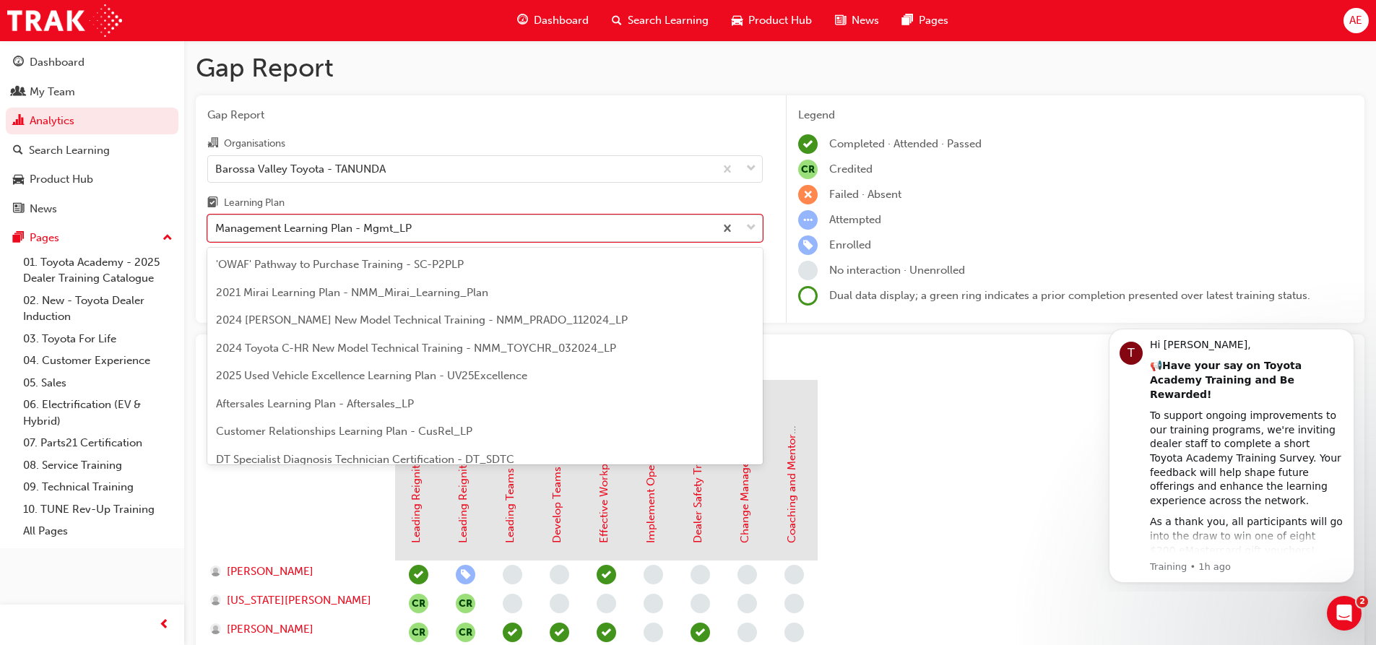
click at [394, 228] on div "Management Learning Plan - Mgmt_LP" at bounding box center [313, 228] width 196 height 17
click at [217, 228] on input "Learning Plan option Management Learning Plan - Mgmt_LP focused, 14 of 30. 30 r…" at bounding box center [215, 228] width 1 height 12
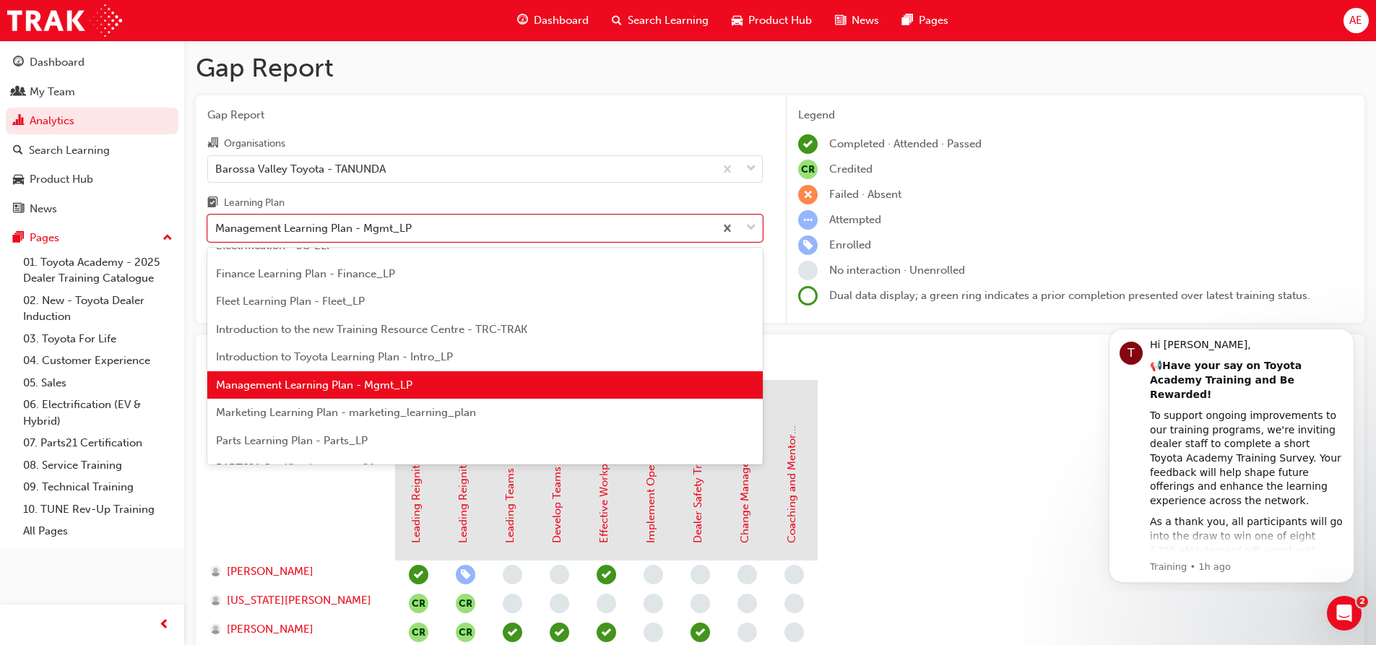
scroll to position [258, 0]
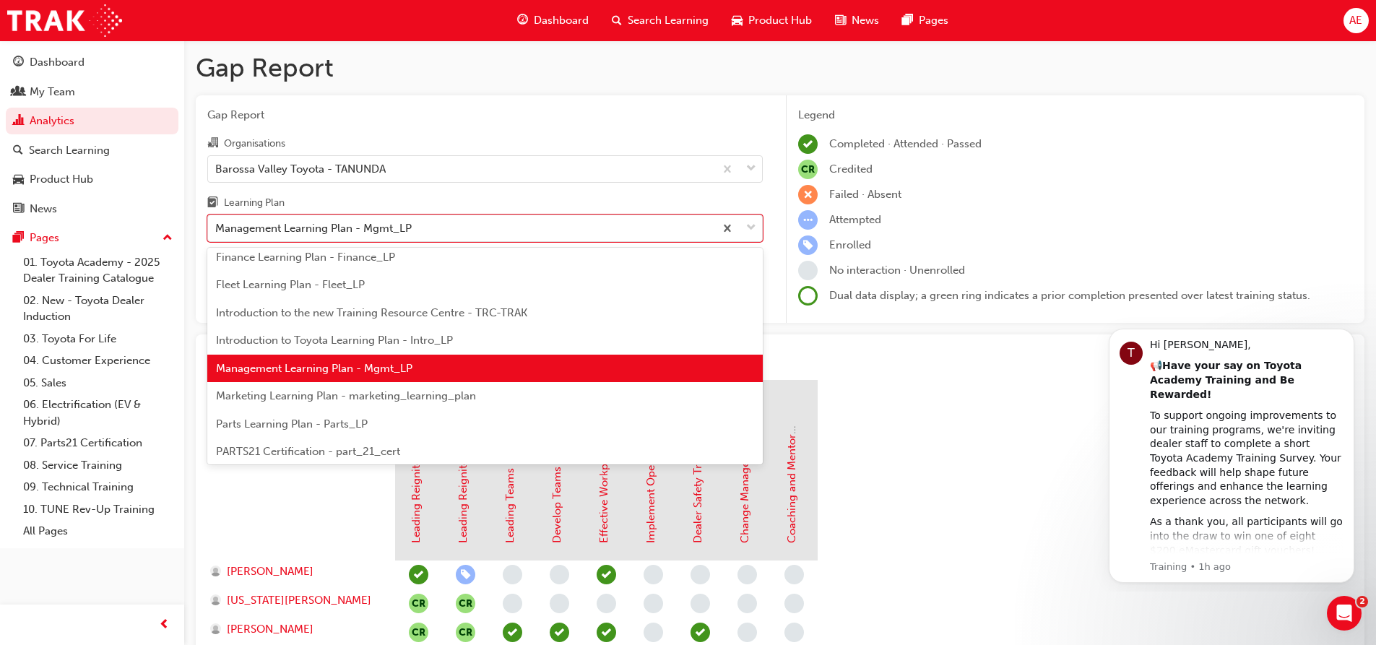
click at [347, 391] on span "Marketing Learning Plan - marketing_learning_plan" at bounding box center [346, 395] width 260 height 13
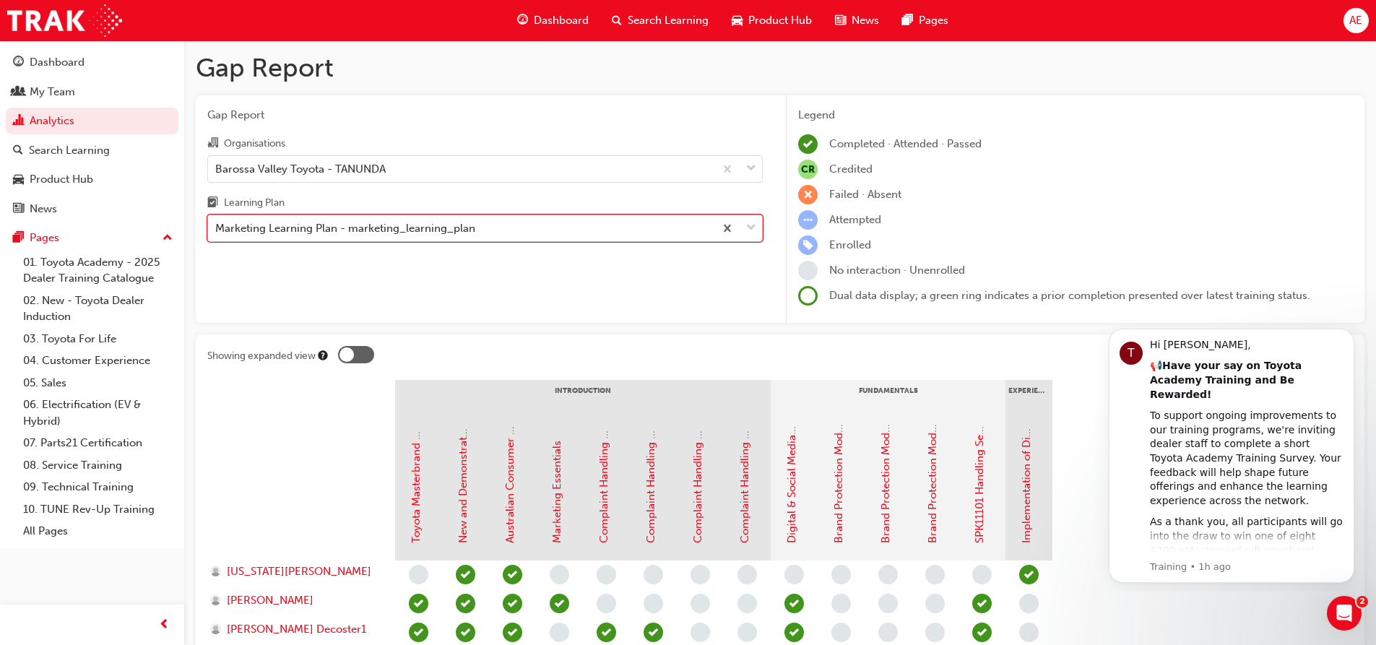
click at [754, 228] on span "down-icon" at bounding box center [751, 228] width 10 height 19
click at [217, 228] on input "Learning Plan option Marketing Learning Plan - marketing_learning_plan, selecte…" at bounding box center [215, 228] width 1 height 12
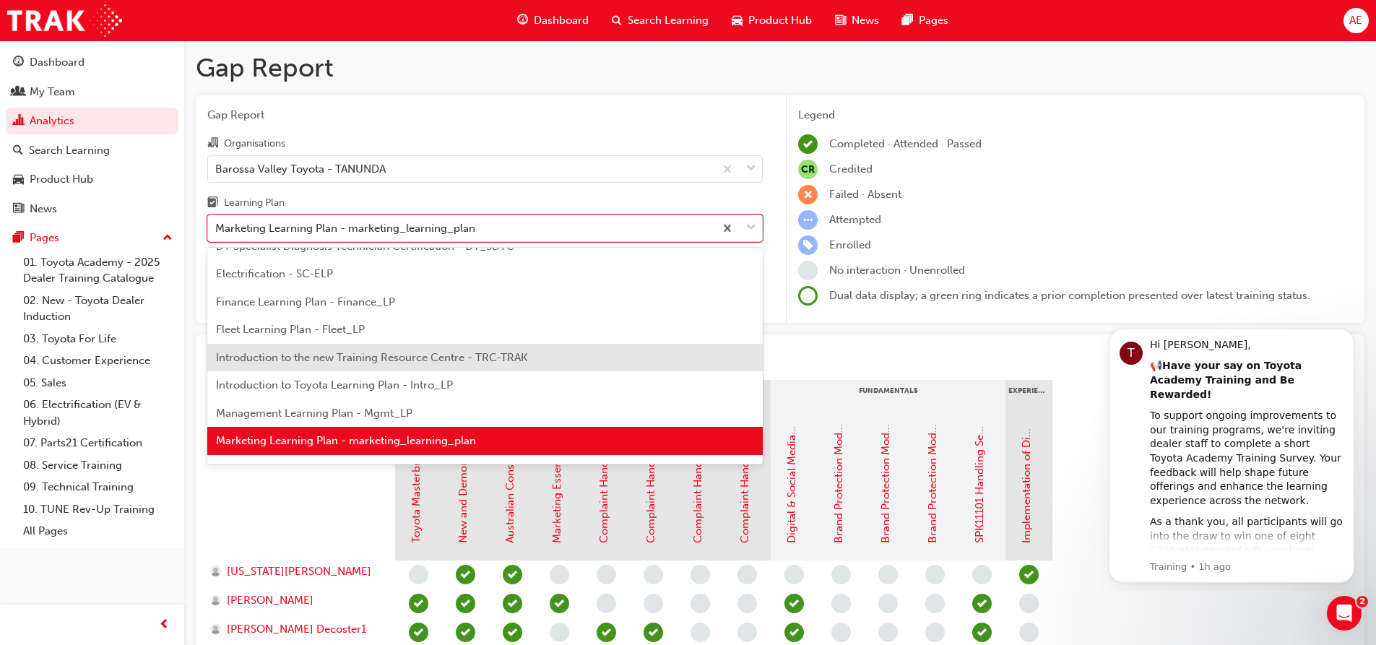
scroll to position [285, 0]
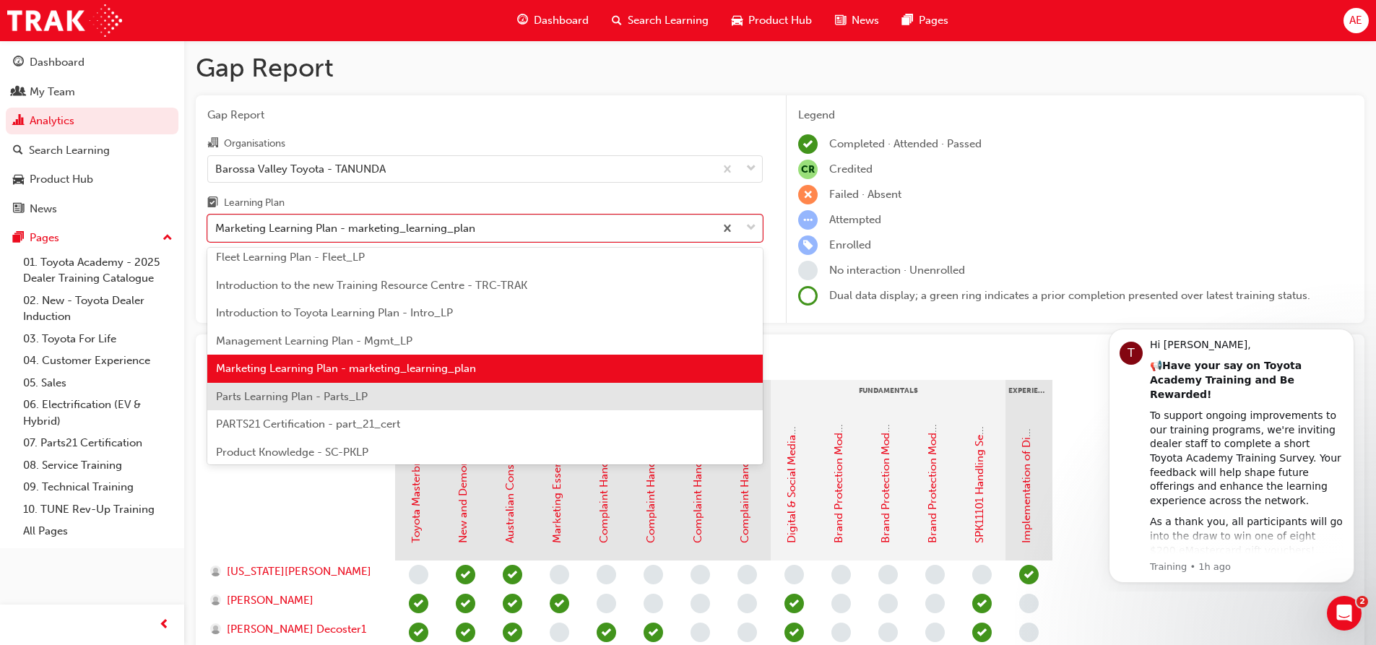
click at [367, 390] on div "Parts Learning Plan - Parts_LP" at bounding box center [484, 397] width 555 height 28
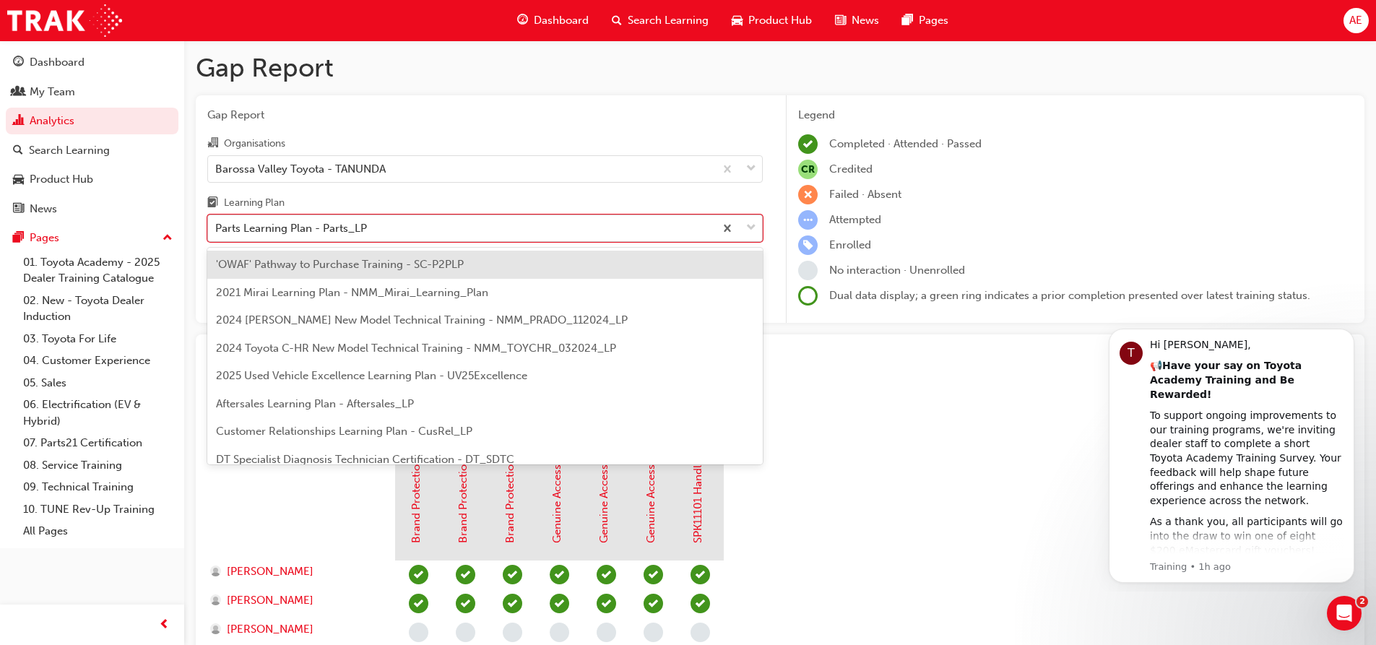
click at [755, 231] on span "down-icon" at bounding box center [751, 228] width 10 height 19
click at [217, 231] on input "Learning Plan option Parts Learning Plan - Parts_LP, selected. option 'OWAF' Pa…" at bounding box center [215, 228] width 1 height 12
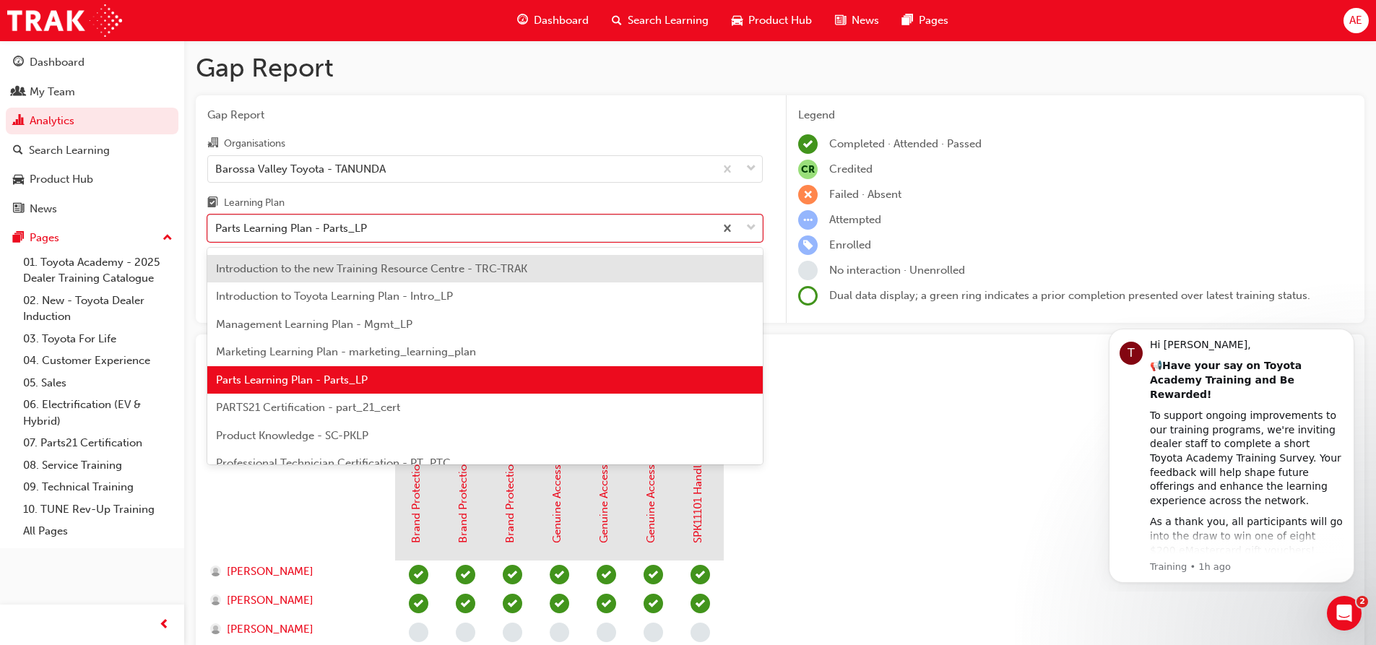
scroll to position [386, 0]
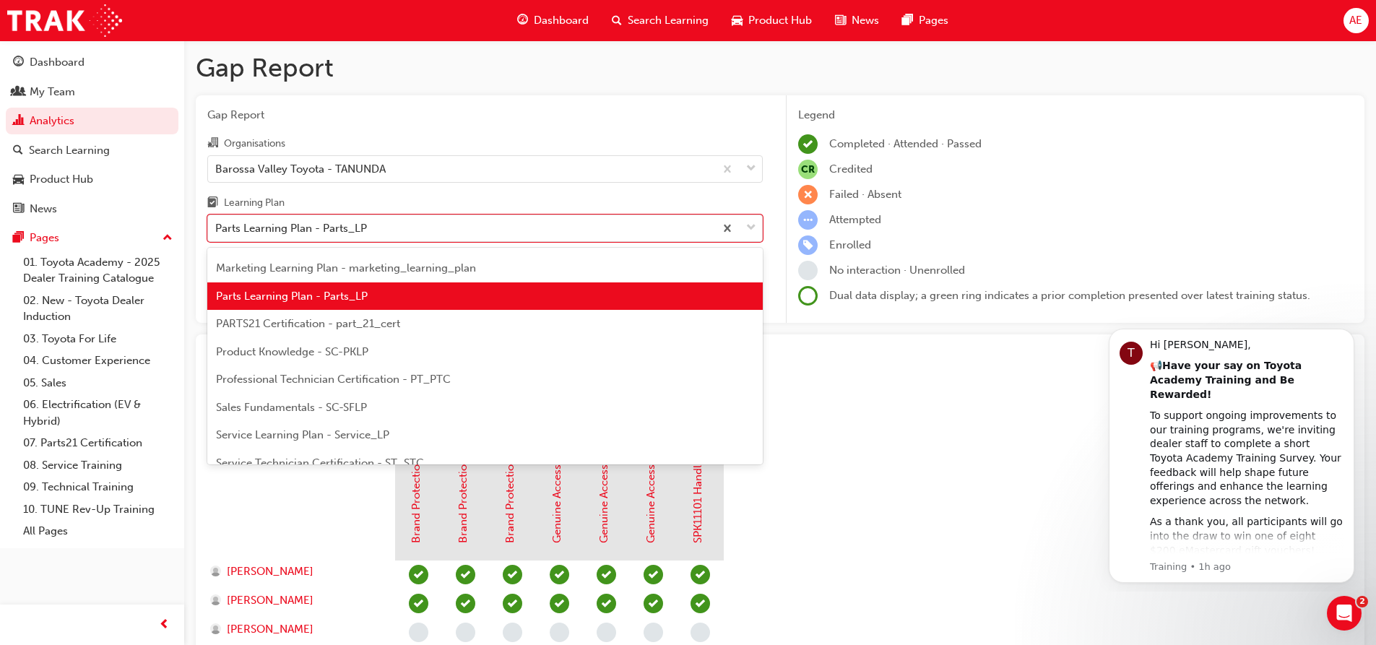
click at [471, 333] on div "PARTS21 Certification - part_21_cert" at bounding box center [484, 324] width 555 height 28
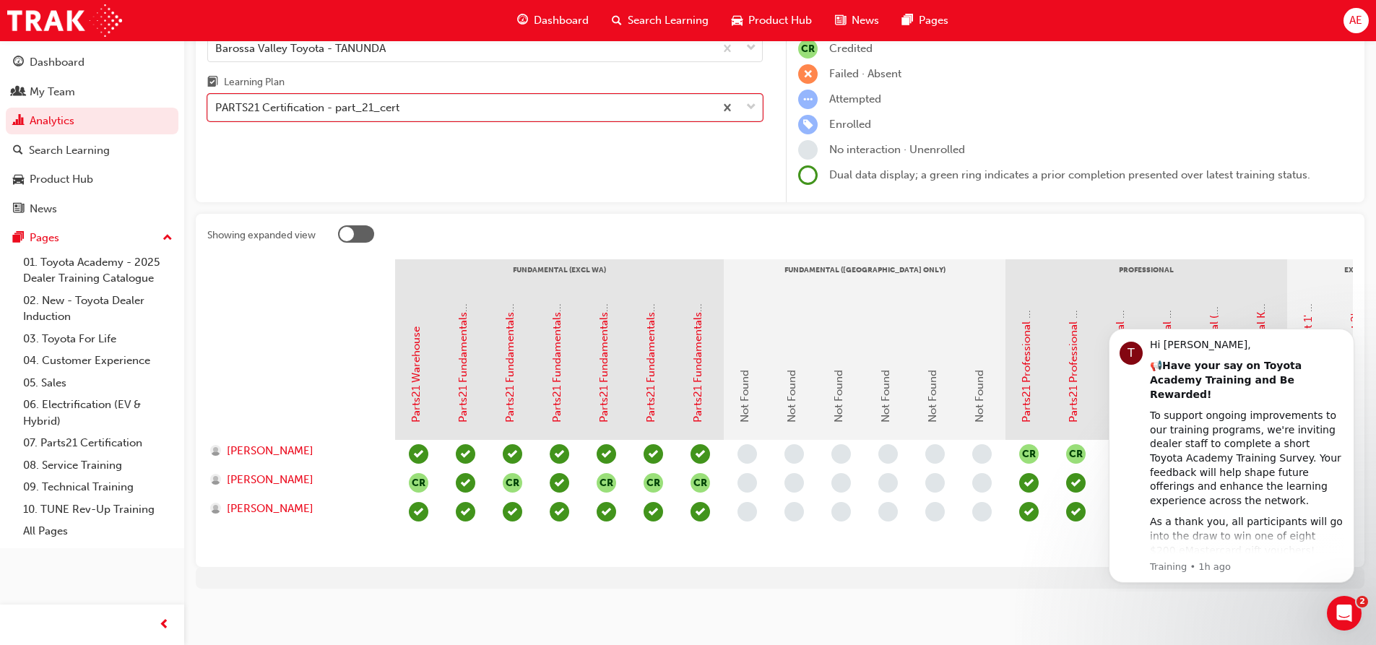
scroll to position [134, 0]
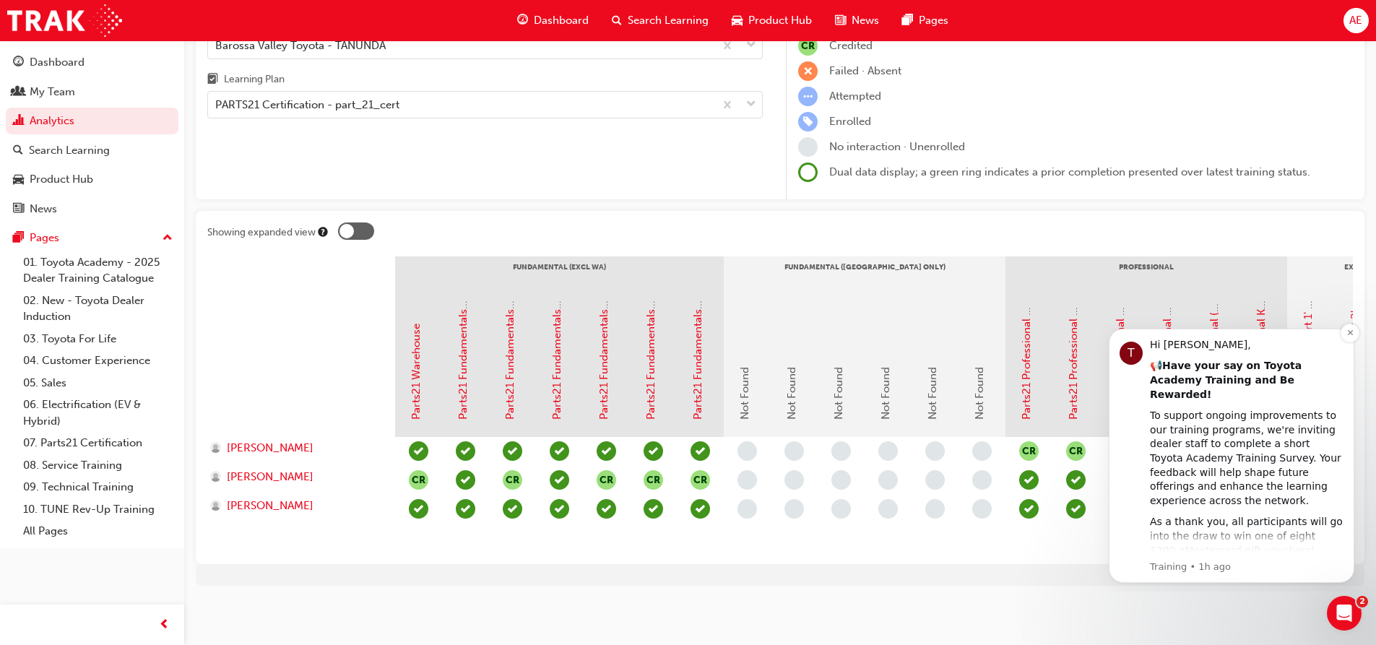
click at [1249, 344] on div "Hi [PERSON_NAME]," at bounding box center [1247, 345] width 194 height 14
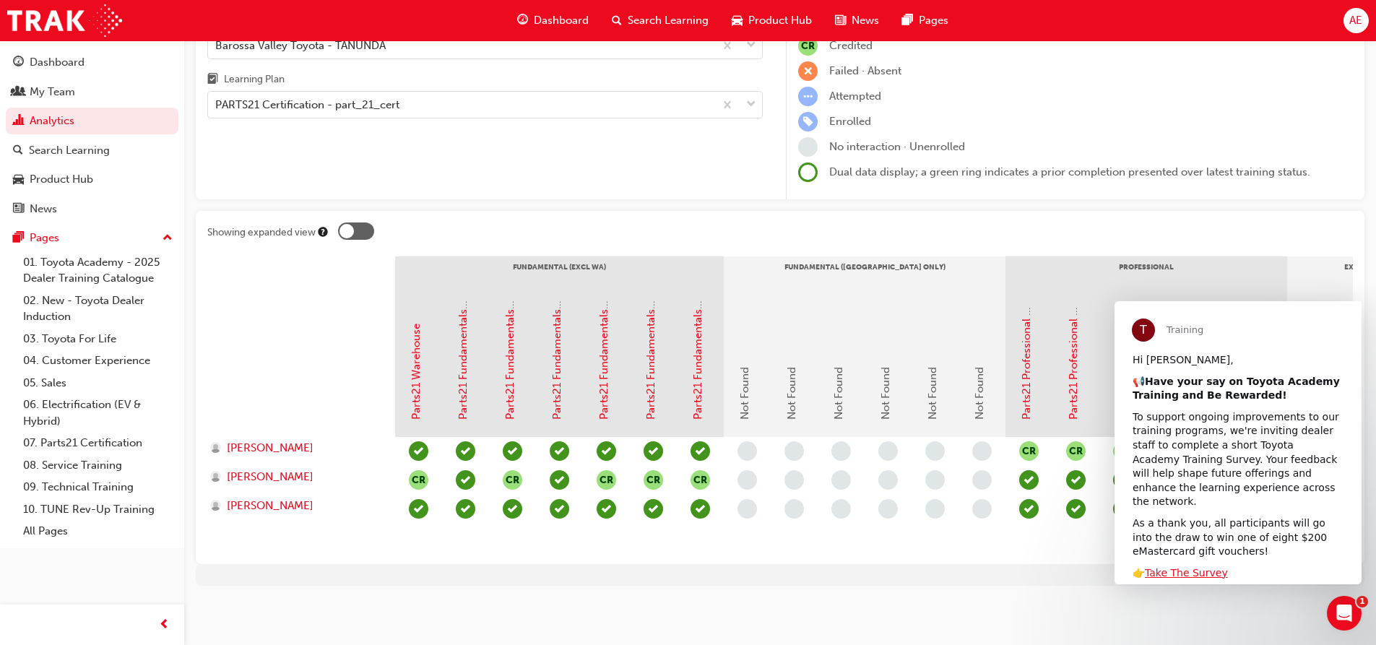
scroll to position [0, 0]
click at [1332, 329] on span "Close" at bounding box center [1335, 327] width 52 height 52
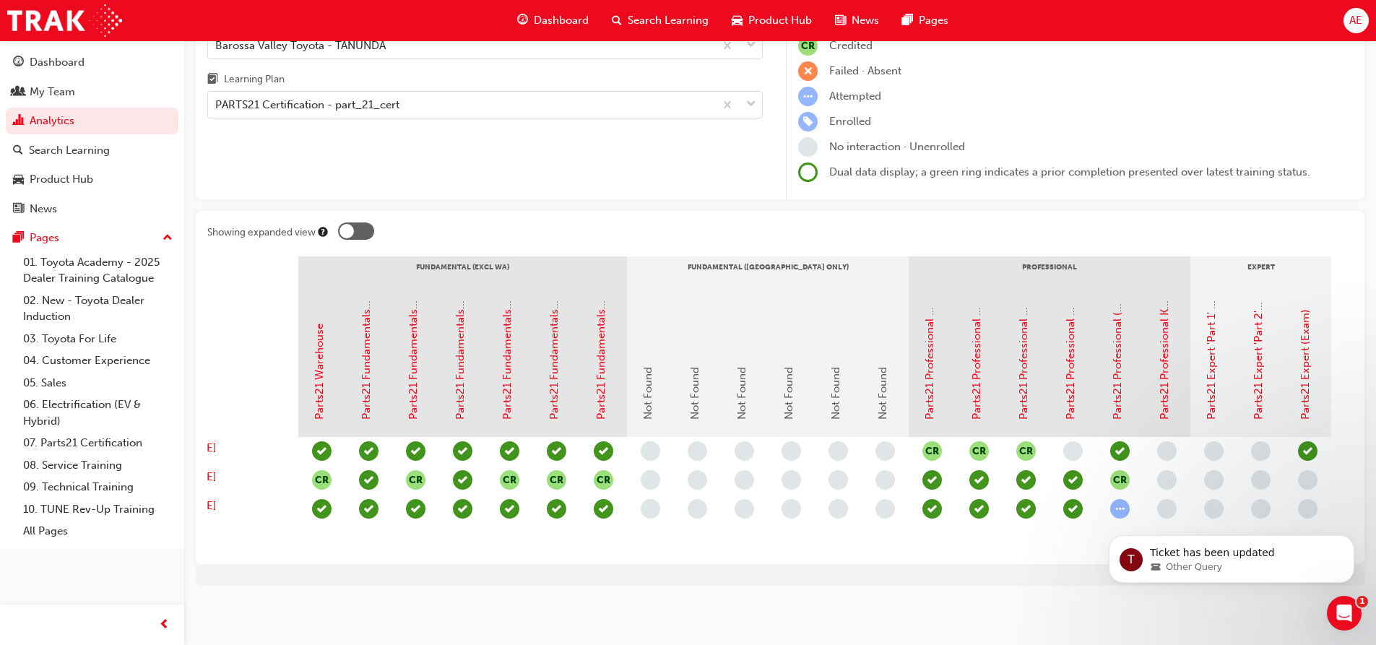
scroll to position [0, 122]
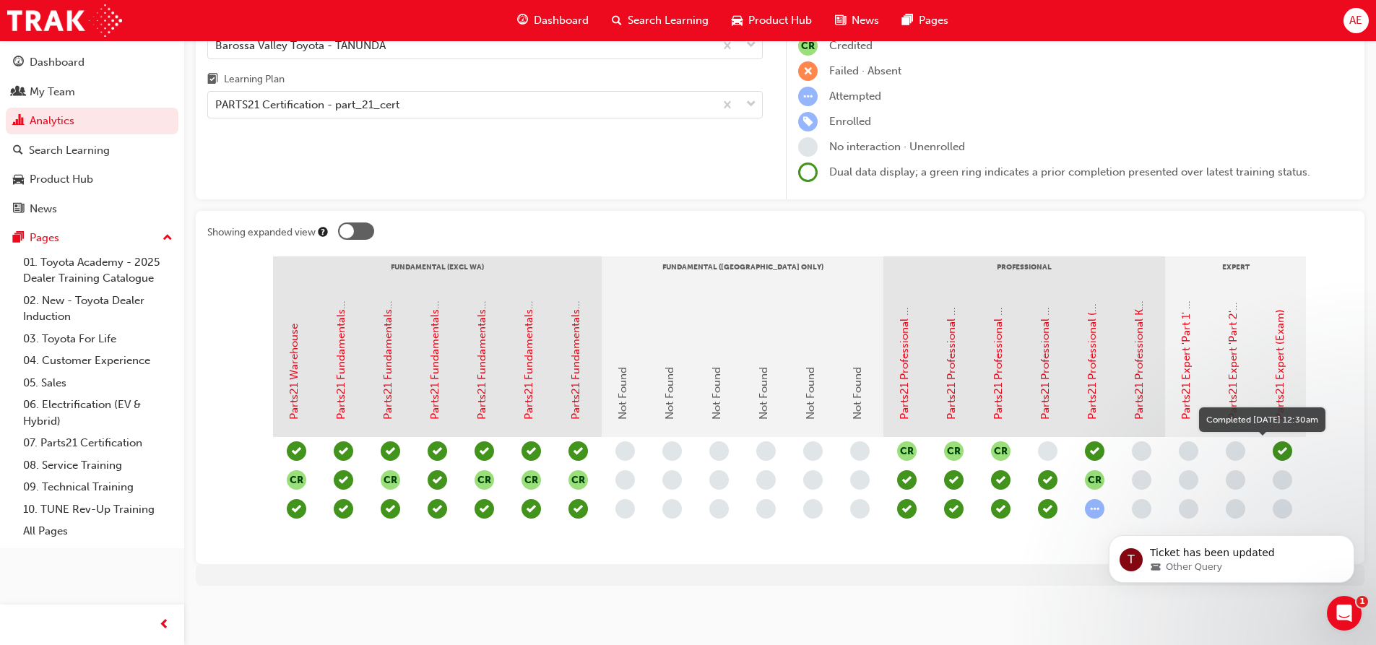
click at [1287, 441] on span "learningRecordVerb_COMPLETE-icon" at bounding box center [1282, 450] width 19 height 19
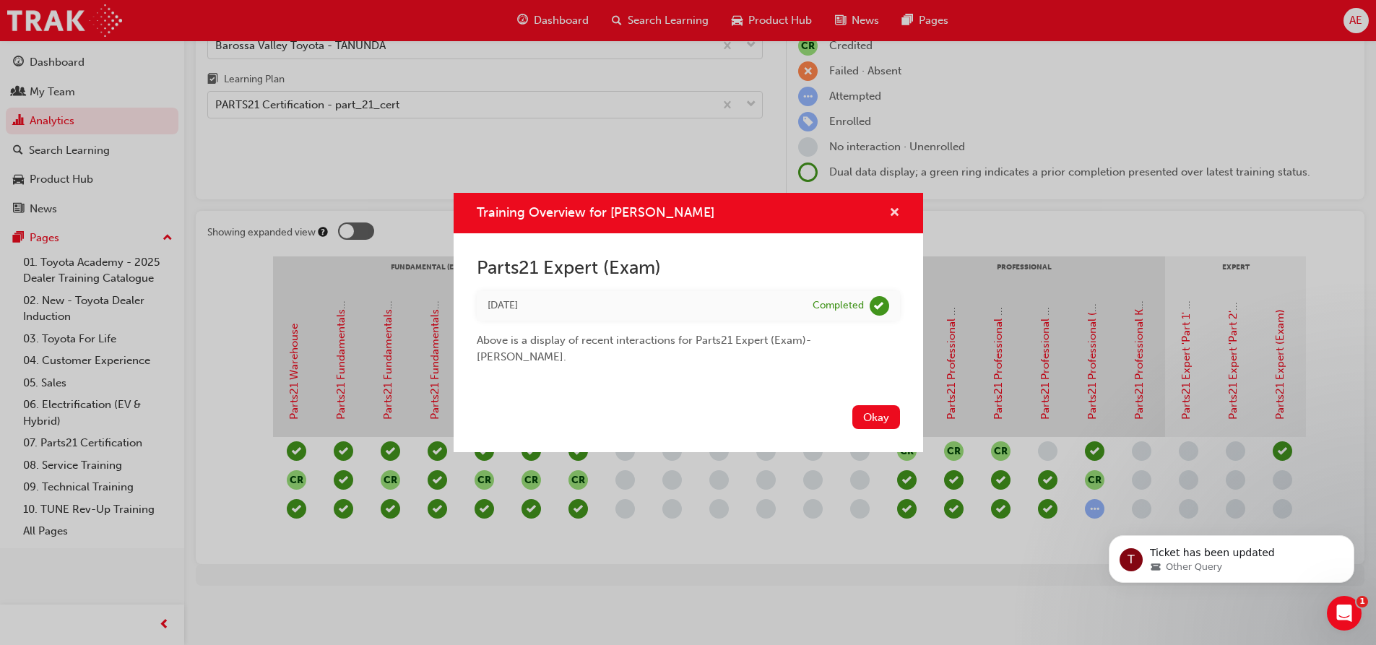
click at [895, 220] on span "cross-icon" at bounding box center [894, 213] width 11 height 13
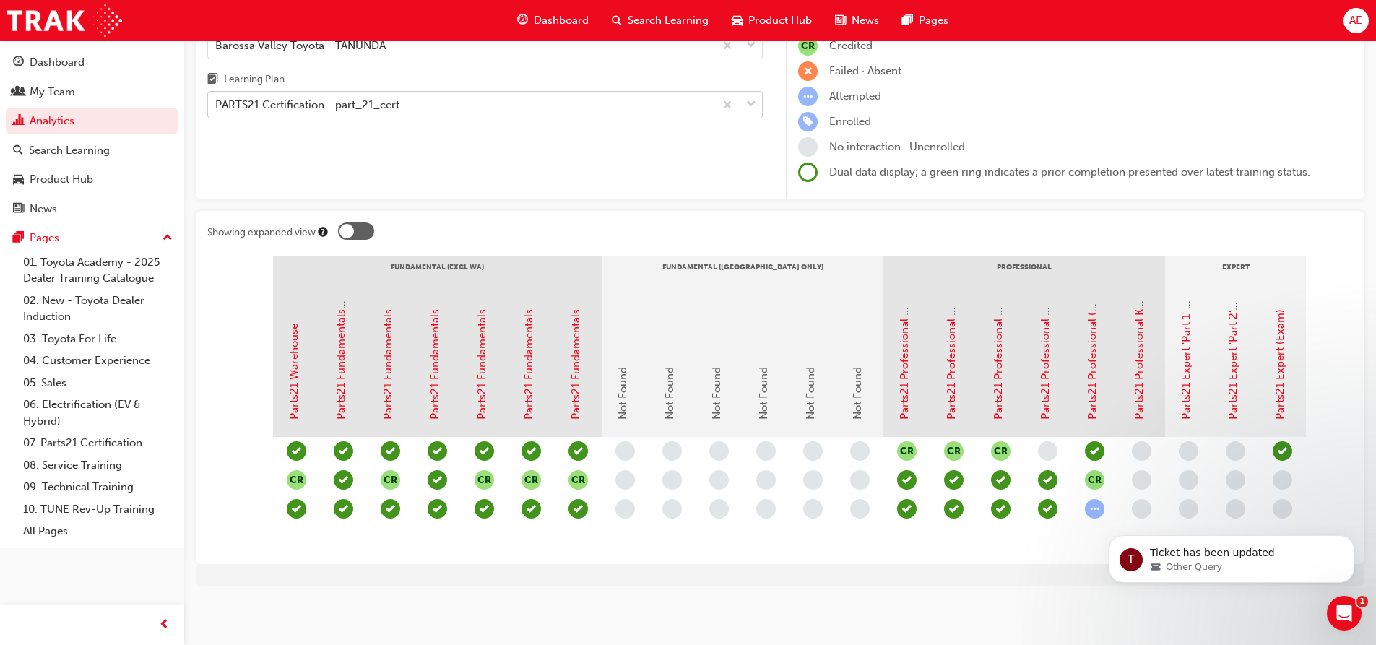
click at [752, 95] on span "down-icon" at bounding box center [751, 104] width 10 height 19
click at [217, 98] on input "Learning Plan PARTS21 Certification - part_21_cert" at bounding box center [215, 104] width 1 height 12
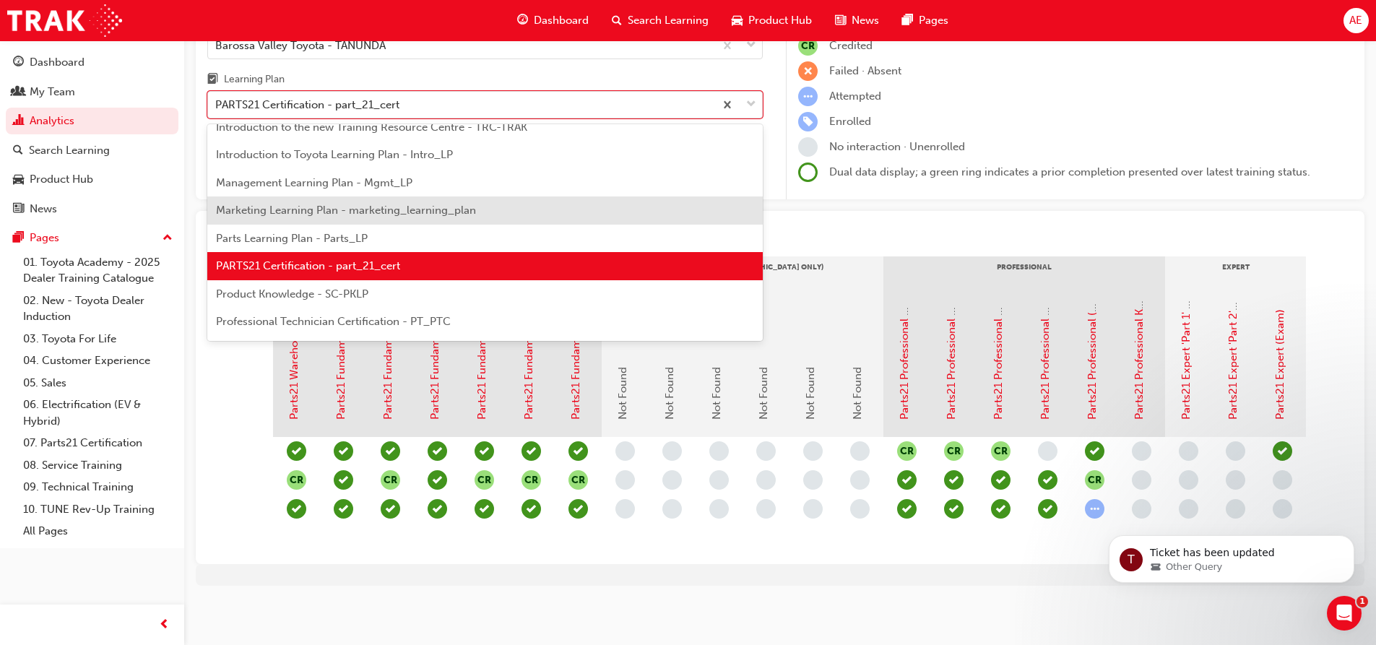
scroll to position [341, 0]
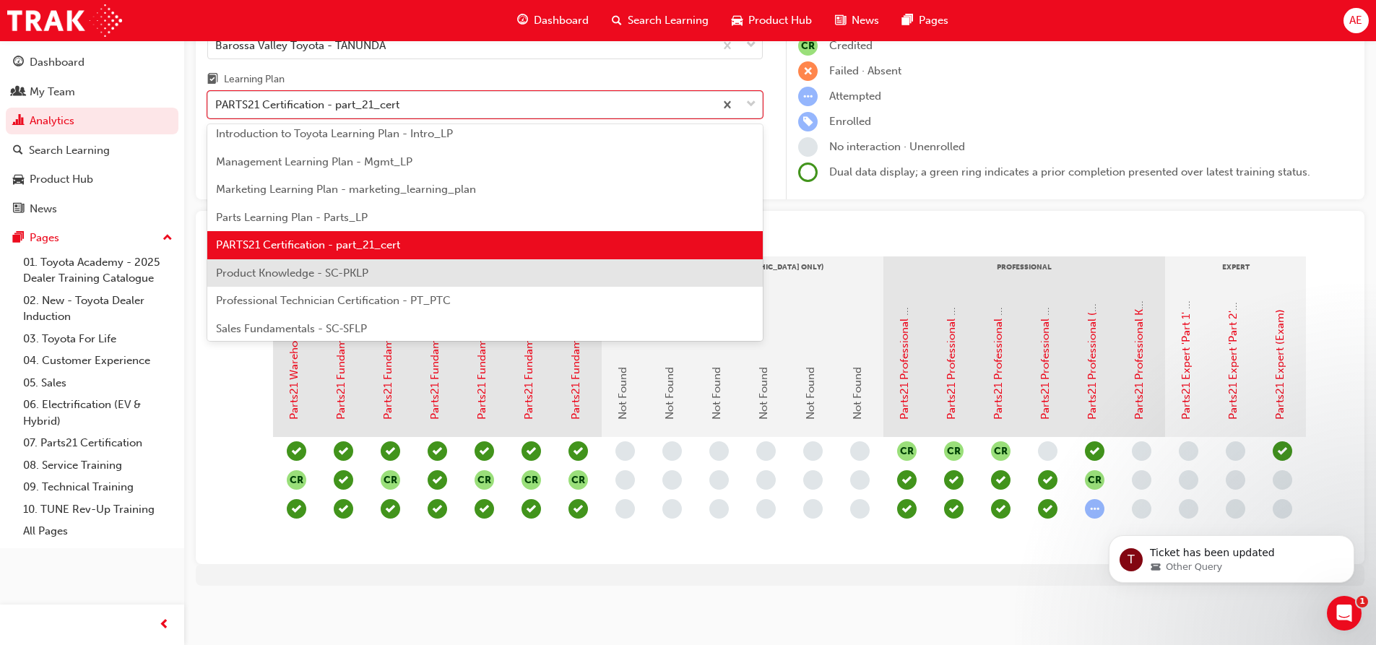
click at [531, 264] on div "Product Knowledge - SC-PKLP" at bounding box center [484, 273] width 555 height 28
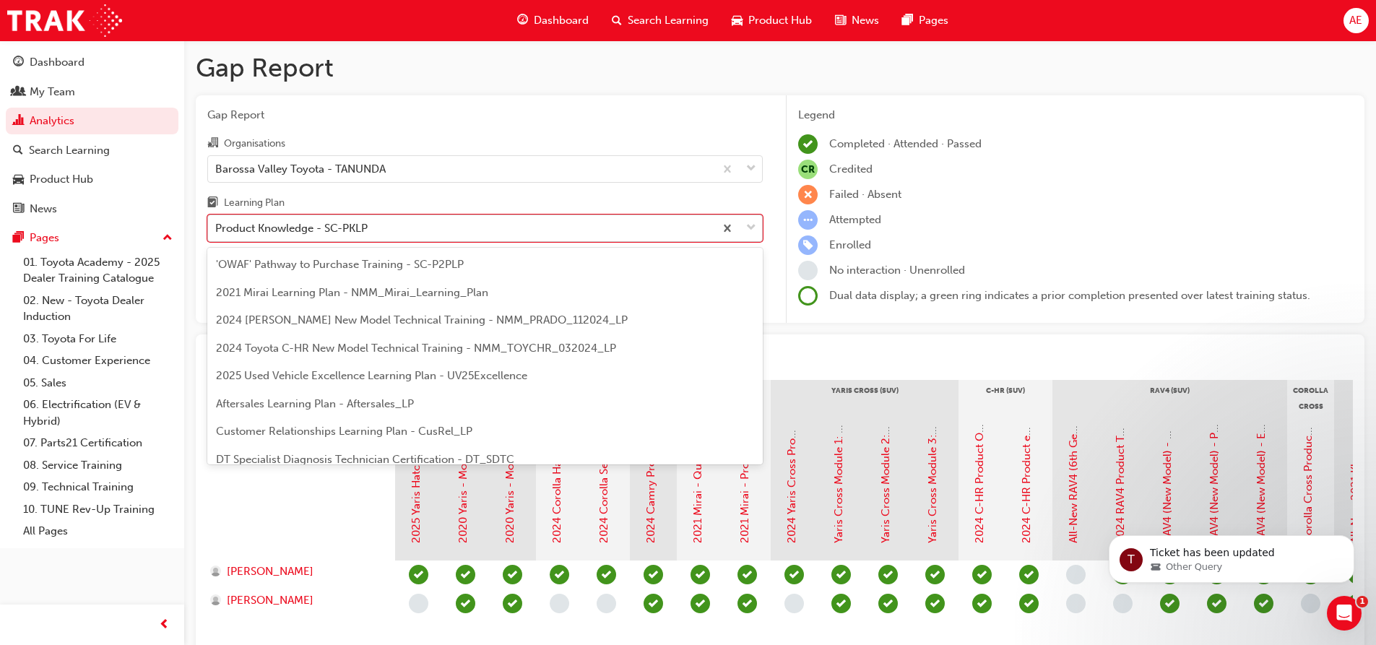
click at [751, 234] on span "down-icon" at bounding box center [751, 228] width 10 height 19
click at [217, 234] on input "Learning Plan option Product Knowledge - SC-PKLP, selected. option Product Know…" at bounding box center [215, 228] width 1 height 12
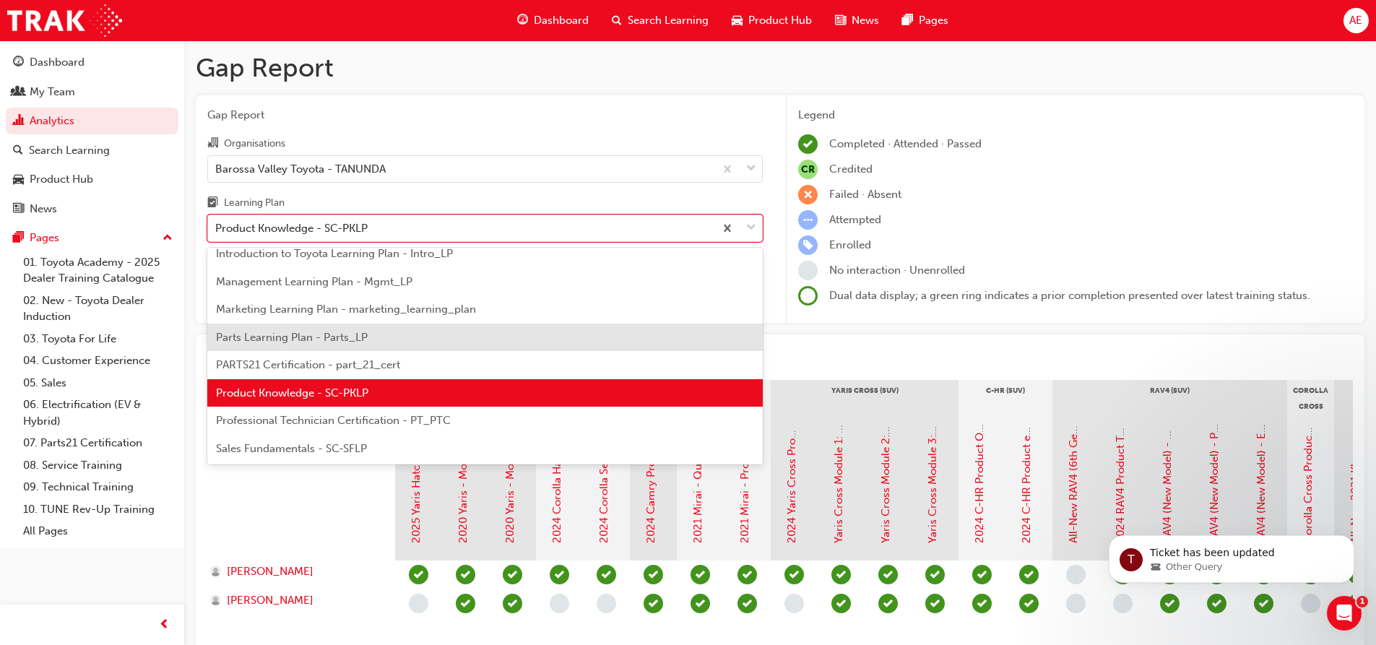
scroll to position [369, 0]
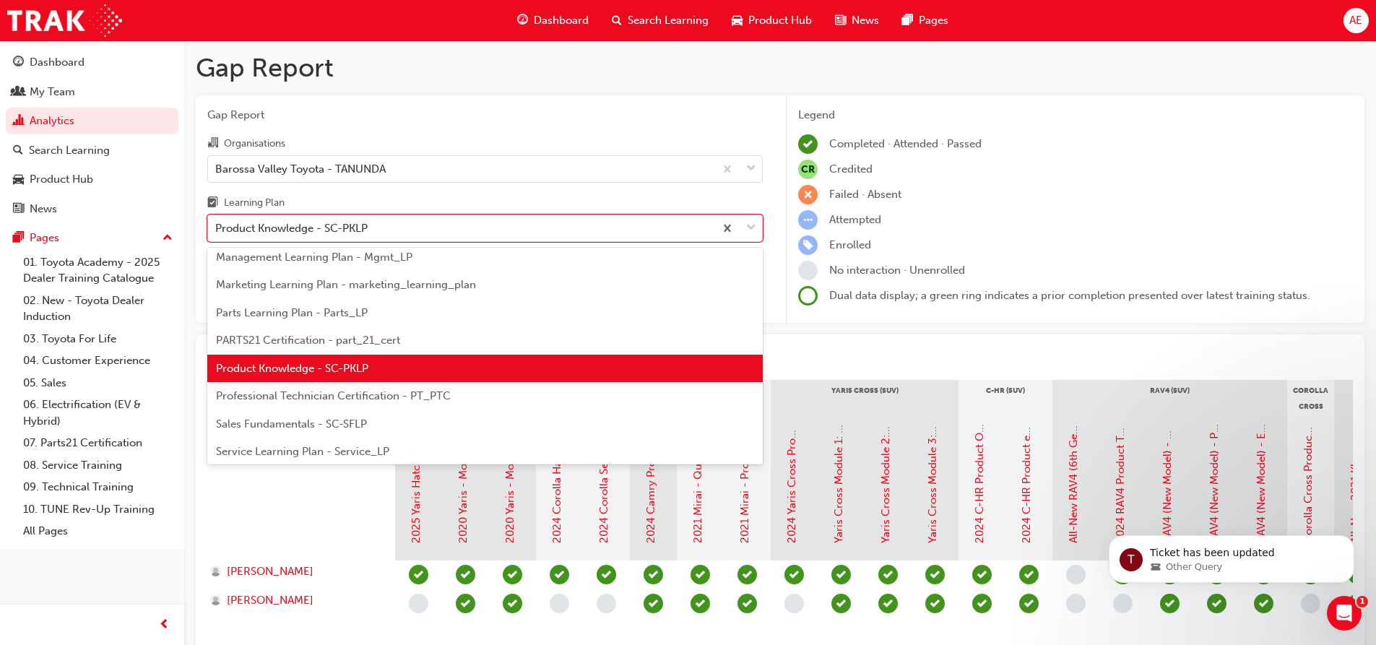
click at [491, 392] on div "Professional Technician Certification - PT_PTC" at bounding box center [484, 396] width 555 height 28
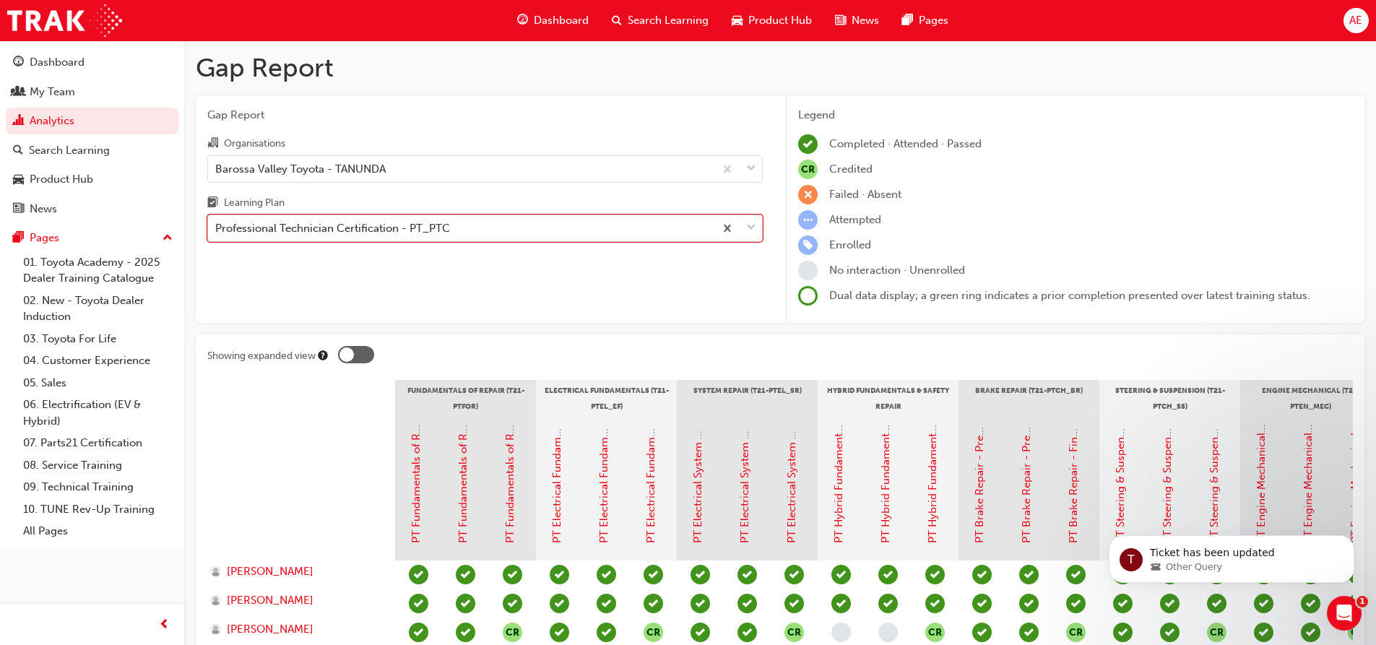
click at [566, 232] on div "Professional Technician Certification - PT_PTC" at bounding box center [461, 228] width 506 height 25
click at [217, 232] on input "Learning Plan option Professional Technician Certification - PT_PTC, selected. …" at bounding box center [215, 228] width 1 height 12
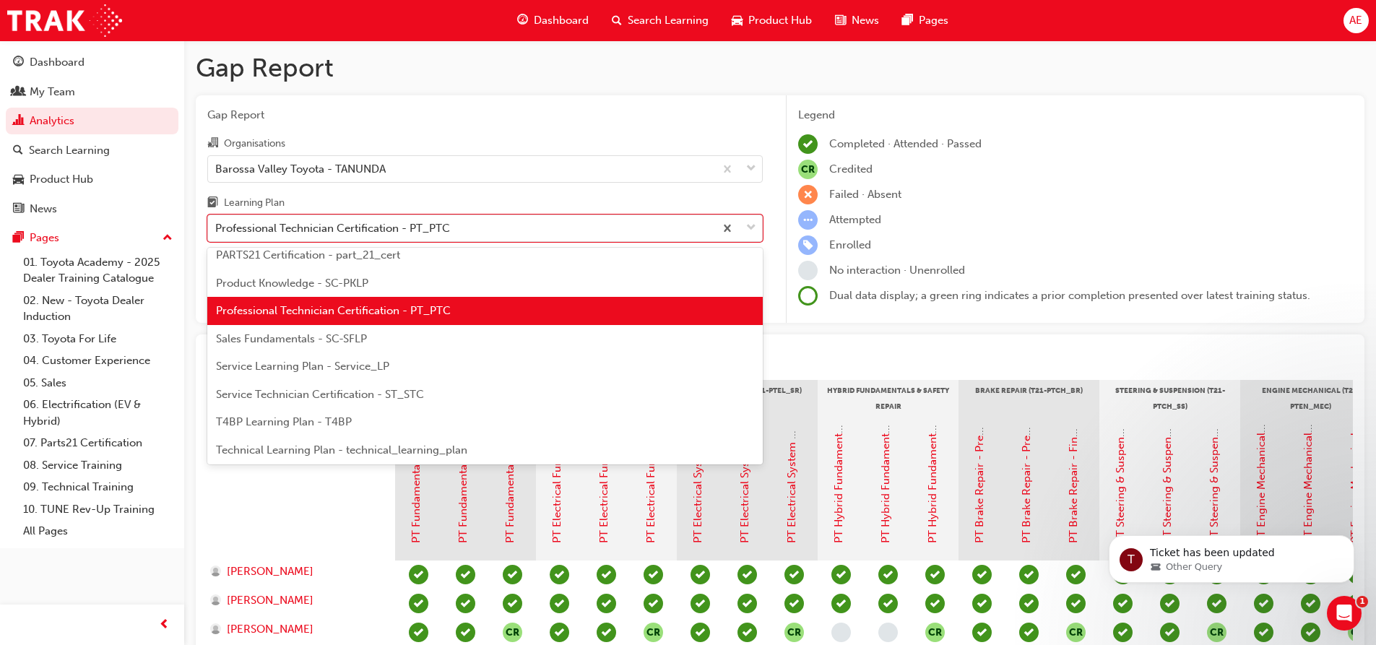
scroll to position [469, 0]
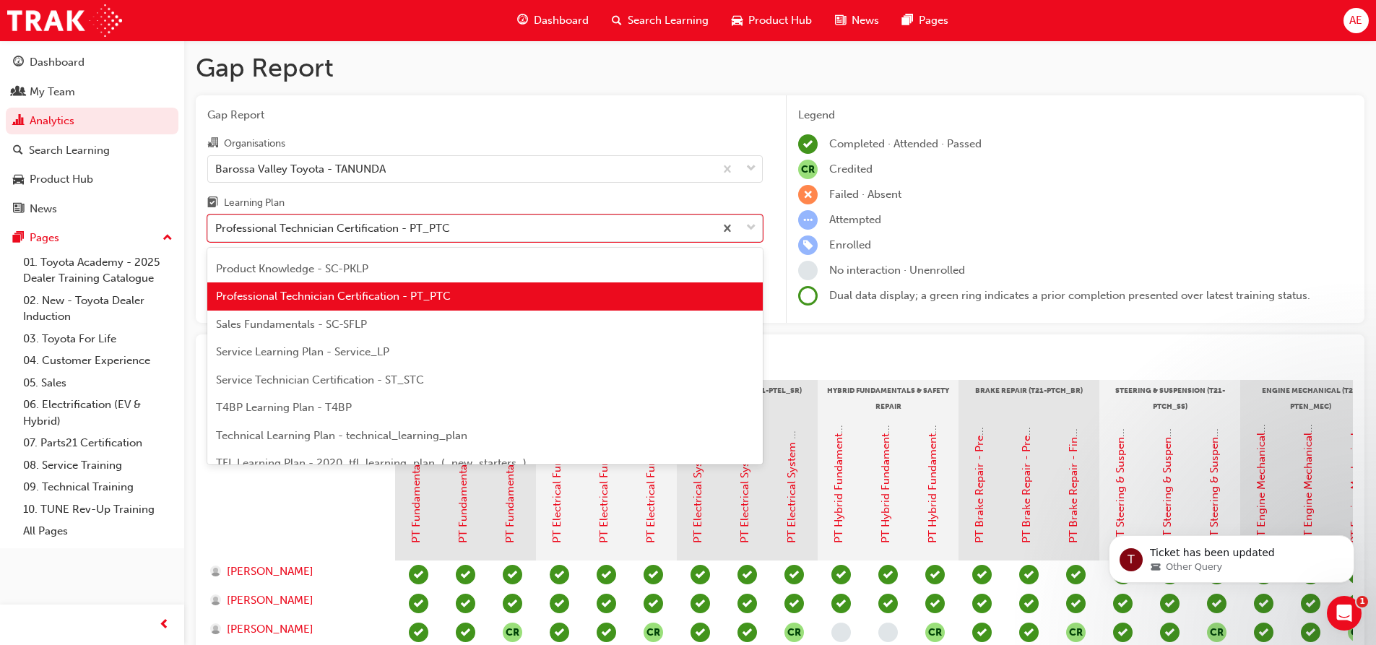
click at [391, 356] on div "Service Learning Plan - Service_LP" at bounding box center [484, 352] width 555 height 28
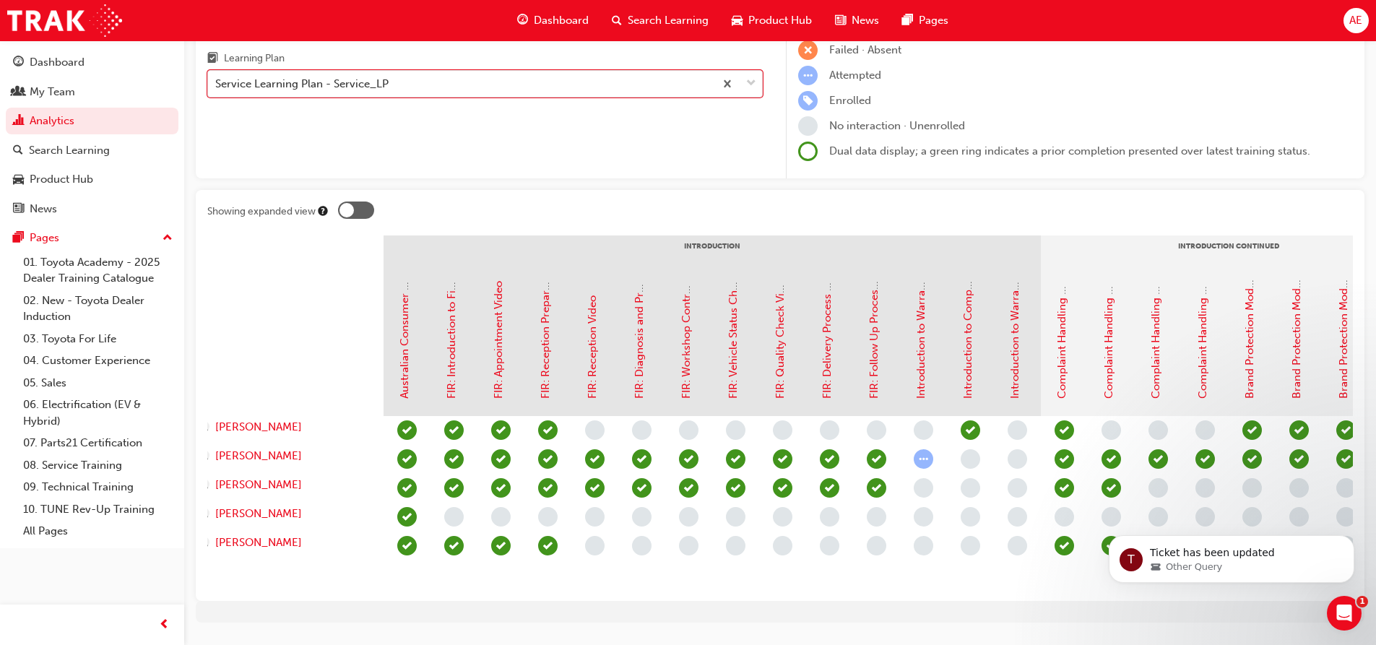
scroll to position [0, 17]
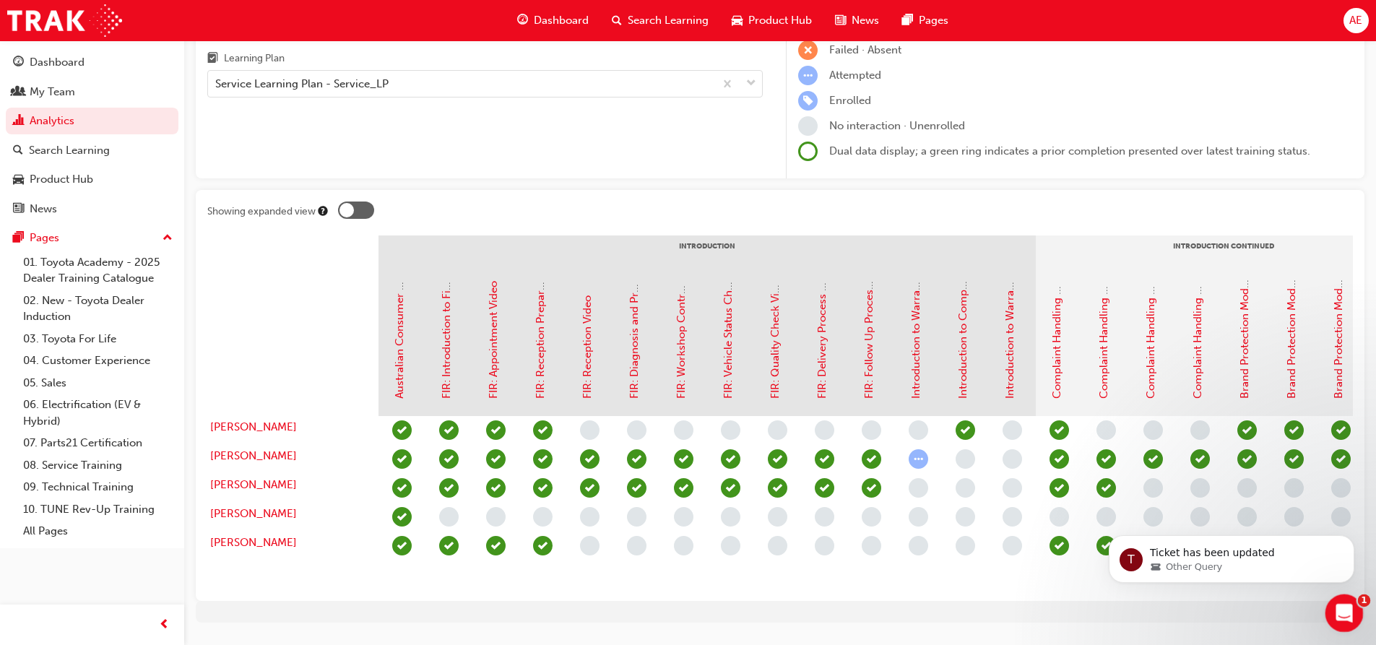
click at [1343, 613] on icon "Open Intercom Messenger" at bounding box center [1342, 611] width 24 height 24
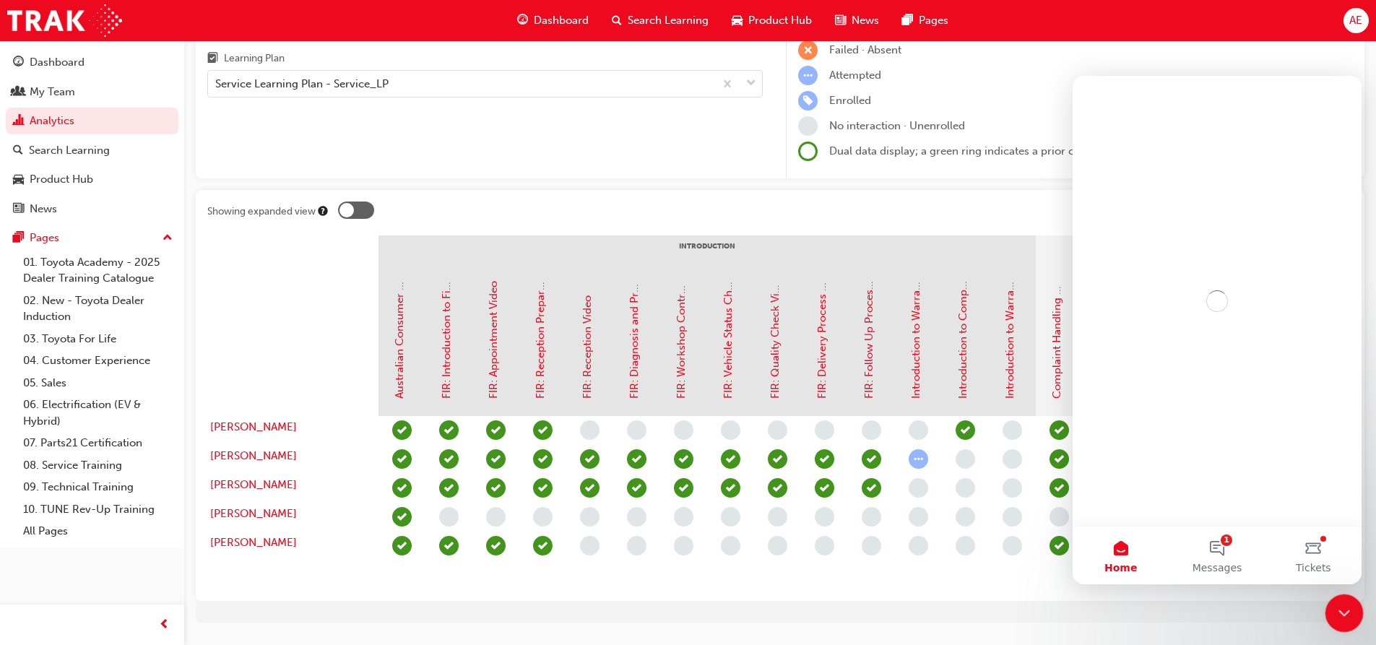
scroll to position [0, 0]
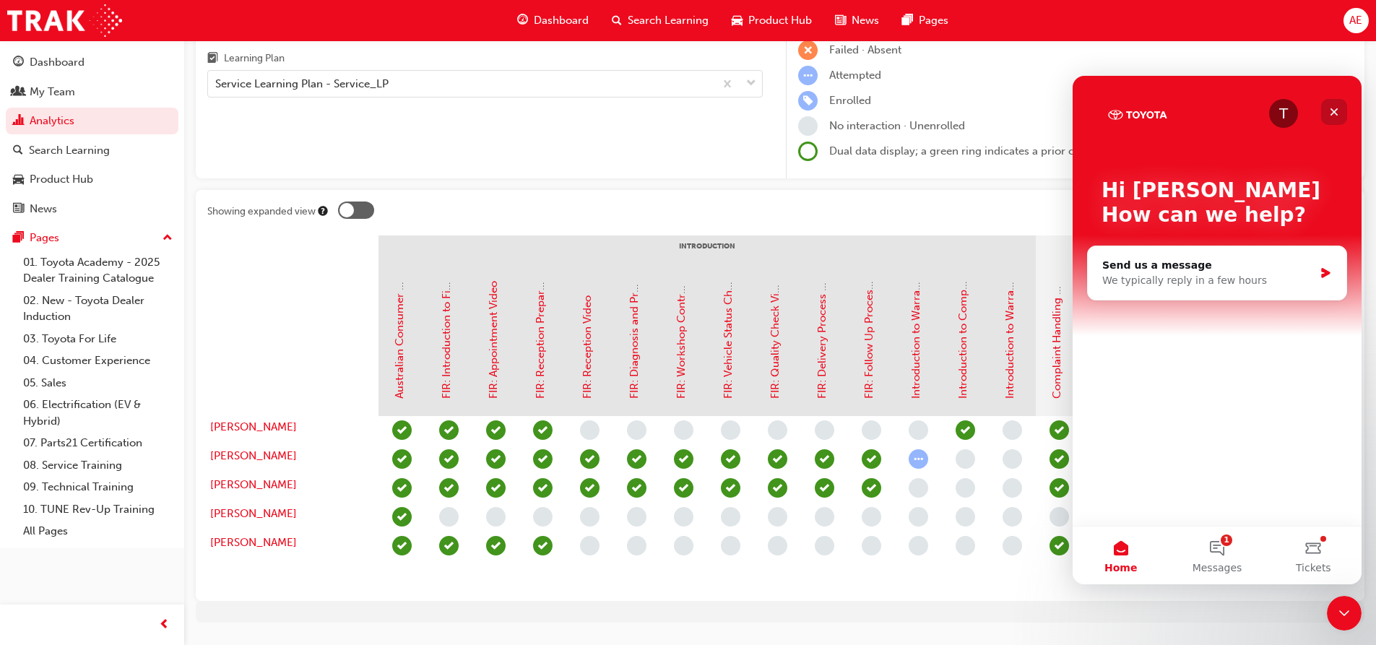
click at [1338, 113] on icon "Close" at bounding box center [1334, 112] width 12 height 12
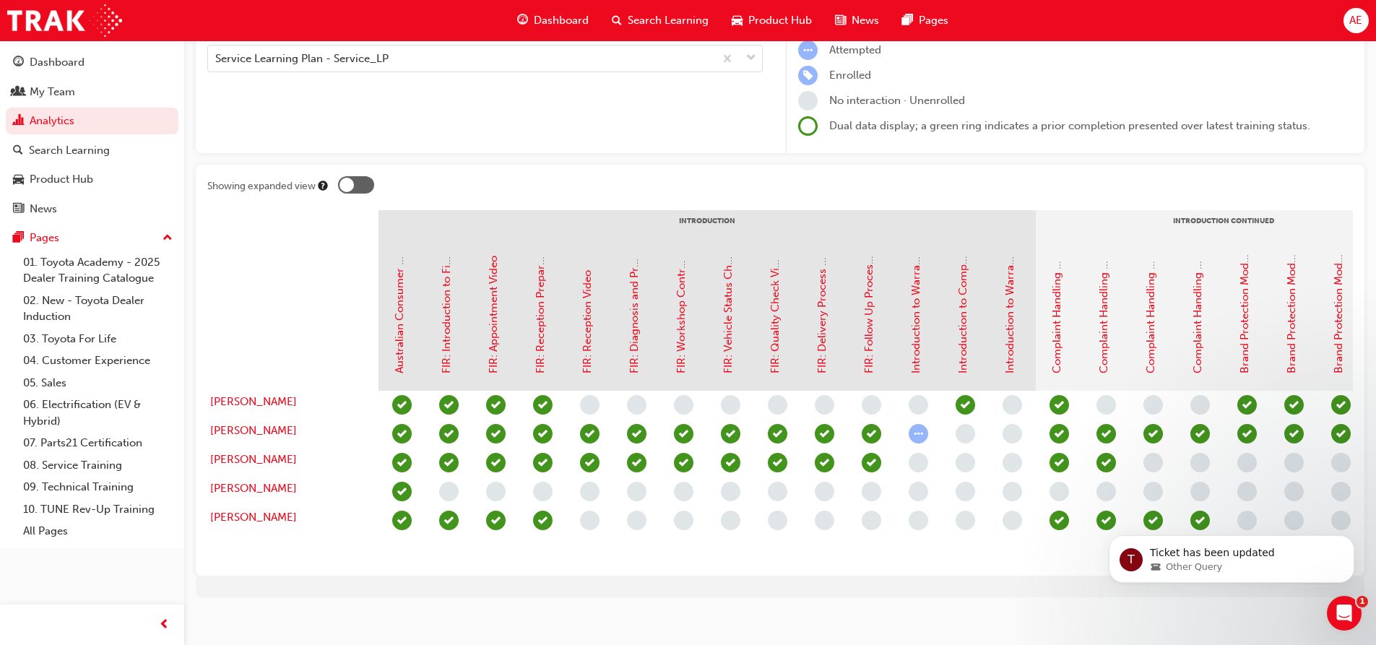
scroll to position [192, 0]
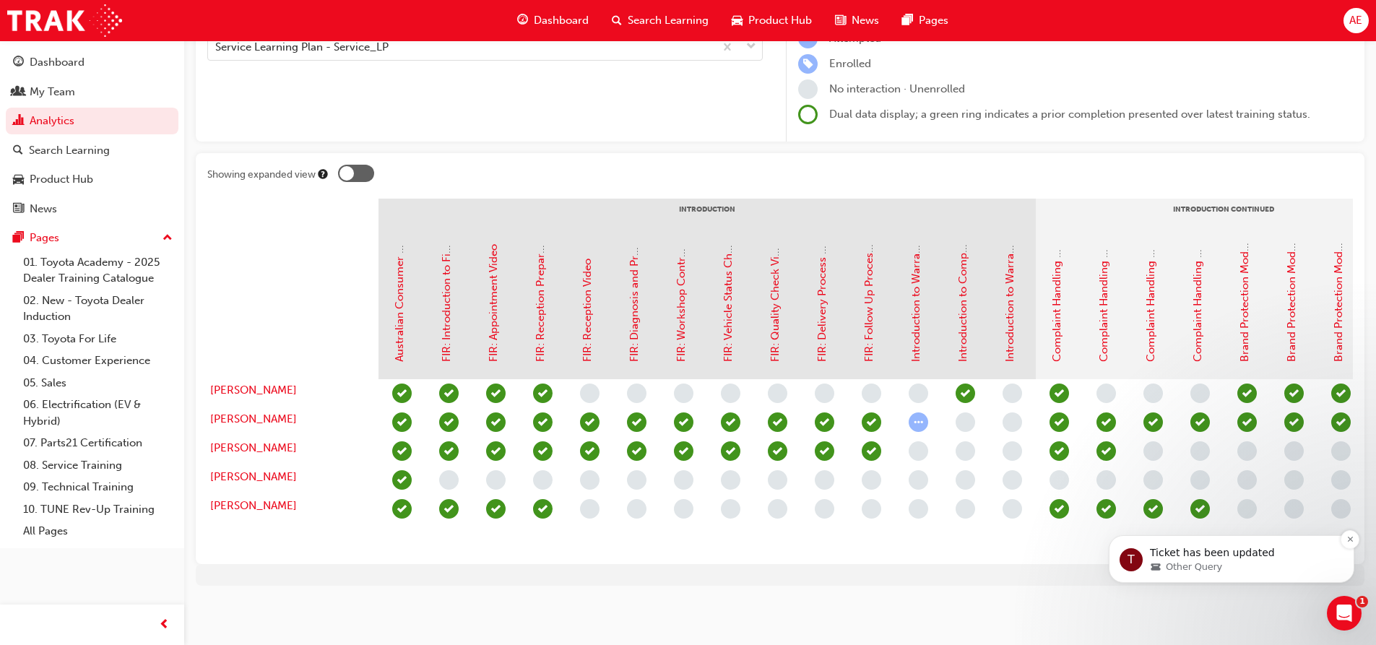
click at [1169, 557] on p "Ticket has been updated" at bounding box center [1243, 553] width 186 height 14
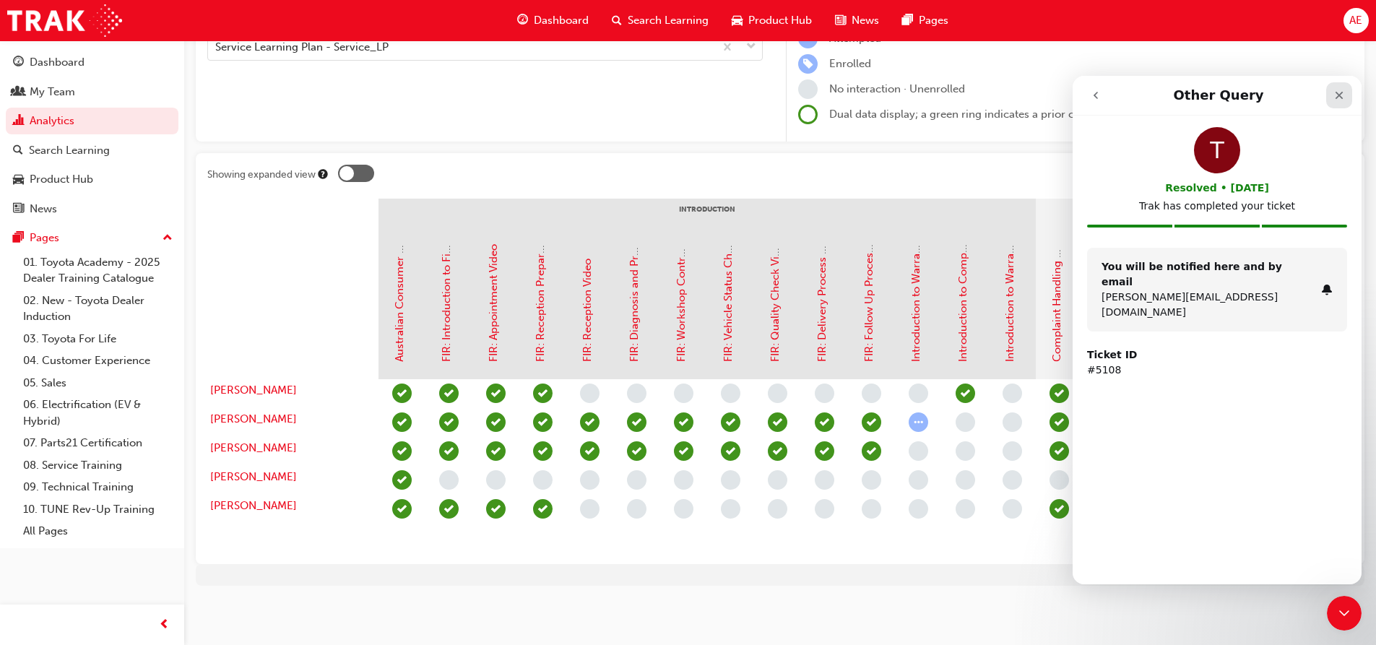
click at [1344, 97] on icon "Close" at bounding box center [1339, 96] width 12 height 12
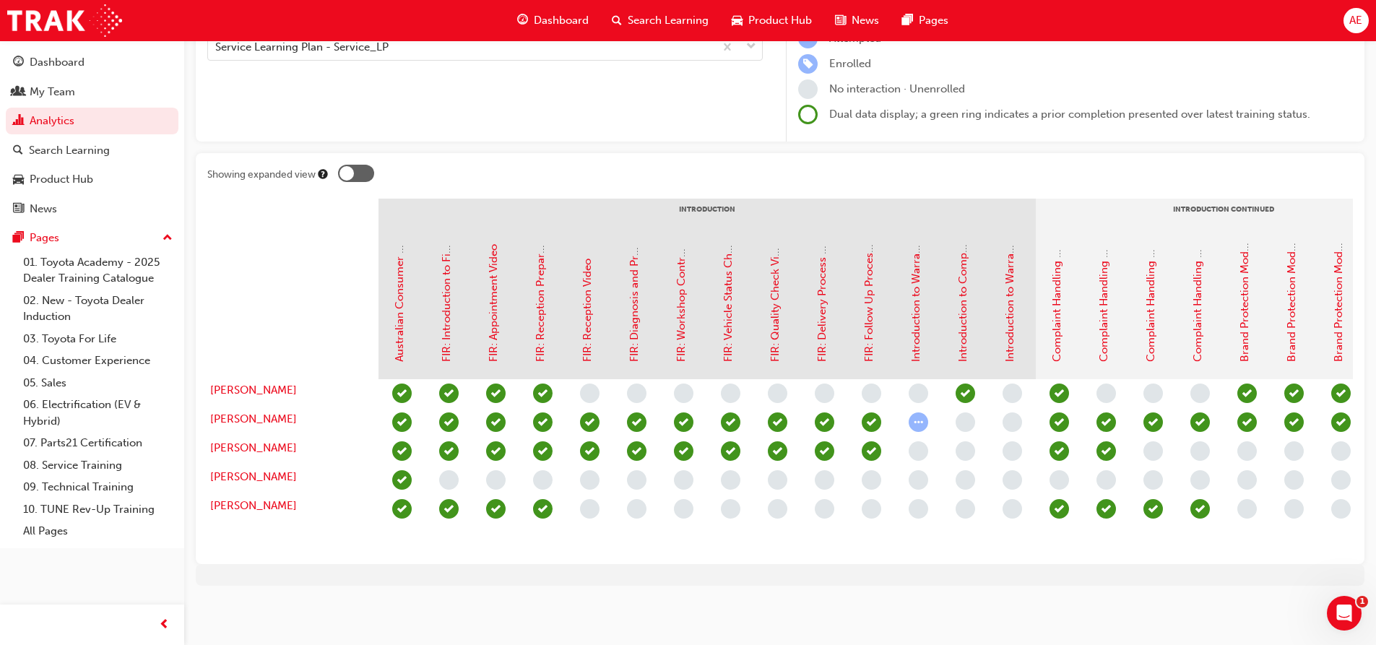
click at [350, 166] on div at bounding box center [346, 173] width 14 height 14
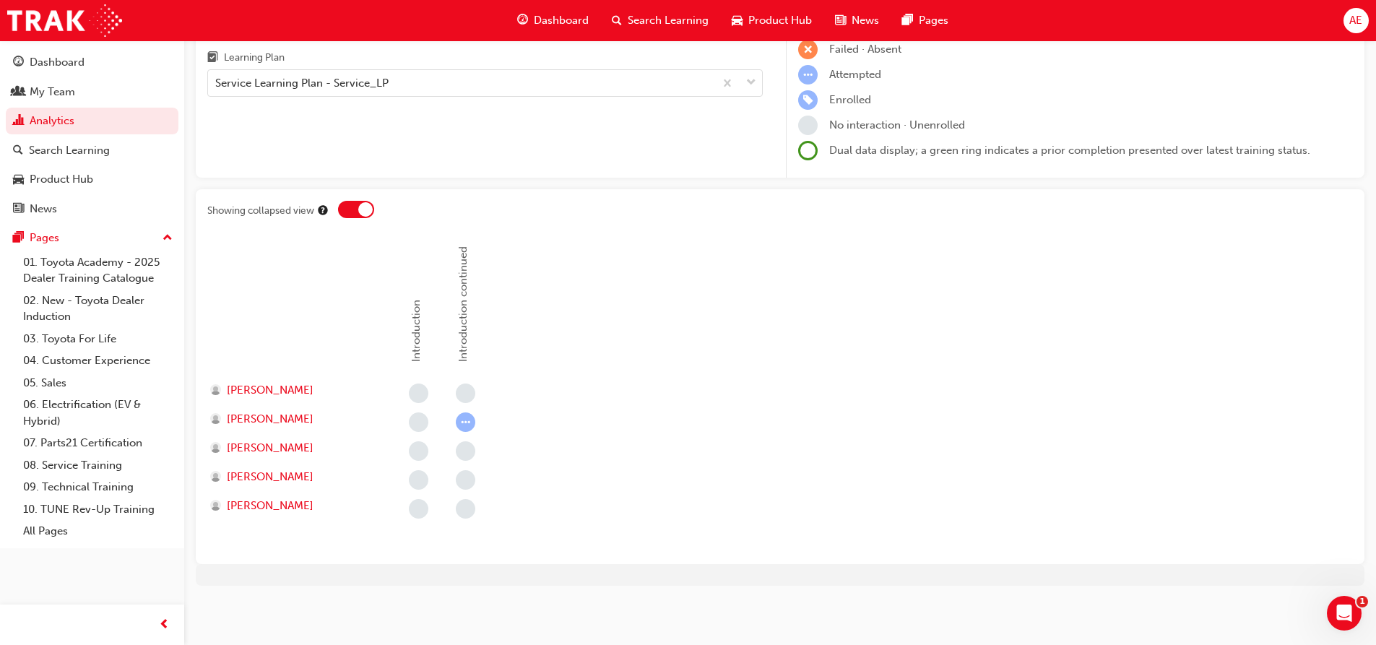
scroll to position [0, 0]
click at [359, 212] on div at bounding box center [365, 209] width 14 height 14
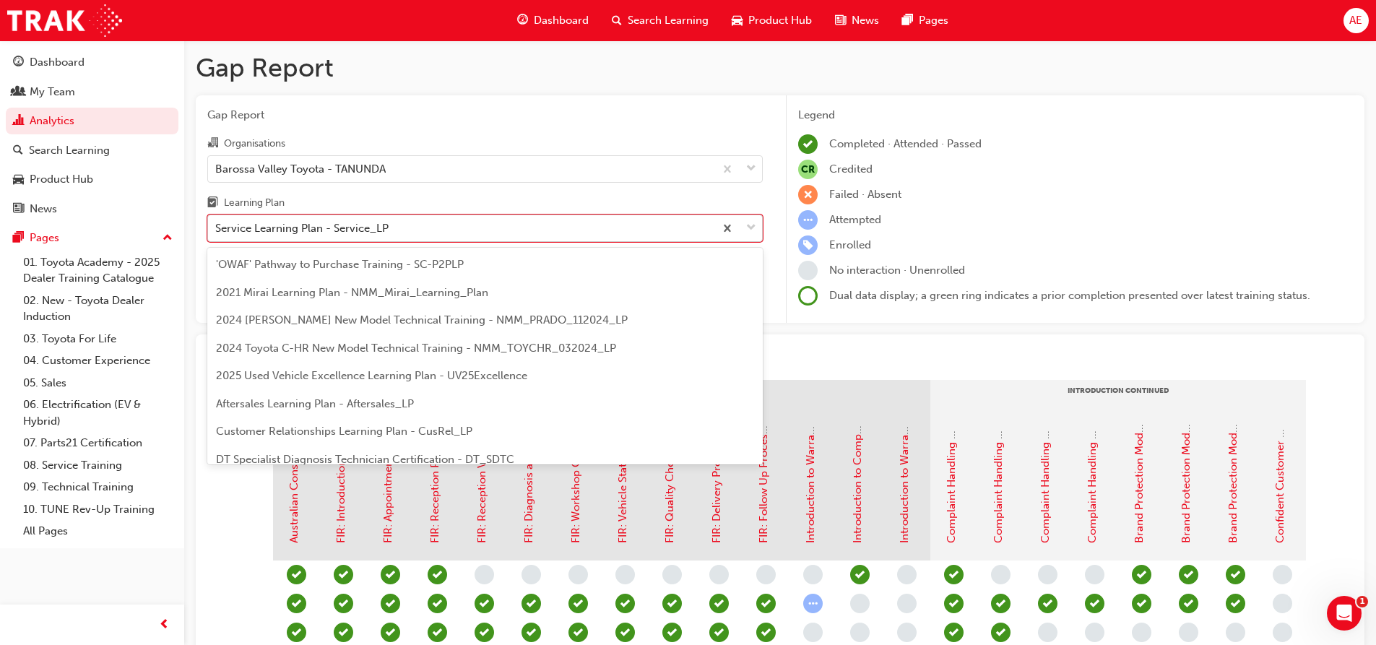
click at [750, 229] on span "down-icon" at bounding box center [751, 228] width 10 height 19
click at [217, 229] on input "Learning Plan option Service Learning Plan - Service_LP, selected. option Servi…" at bounding box center [215, 228] width 1 height 12
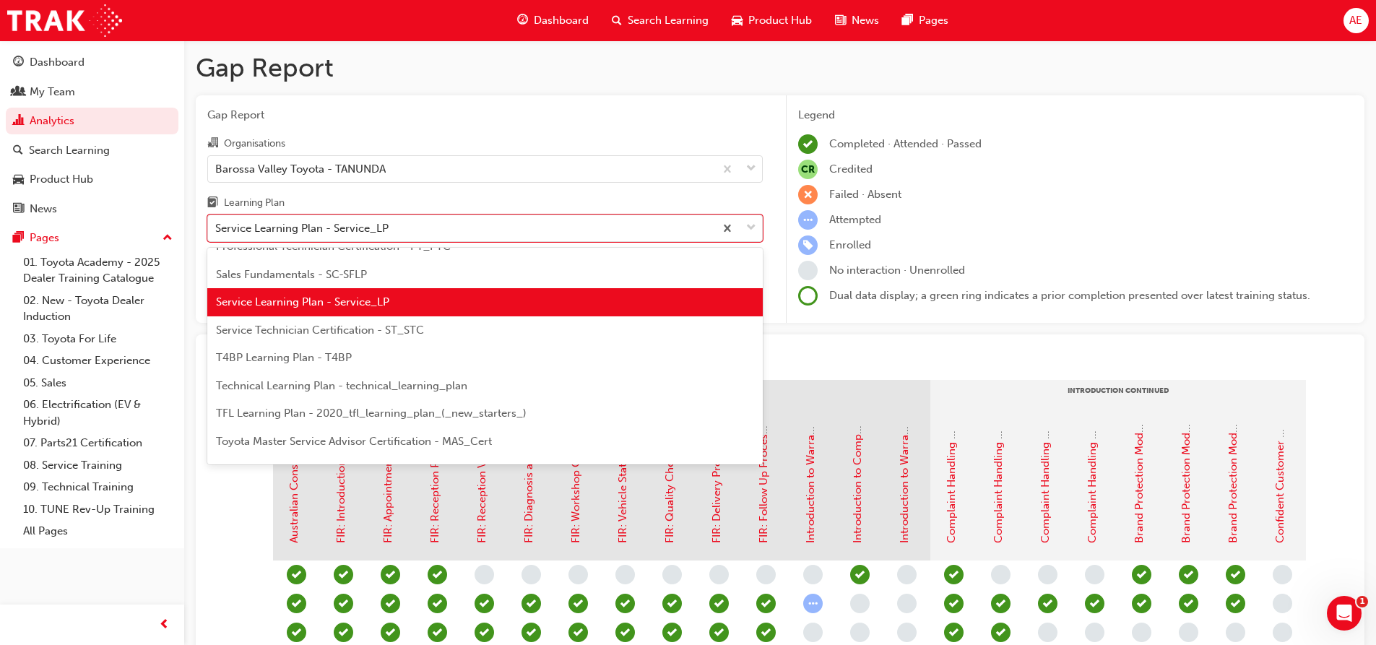
scroll to position [524, 0]
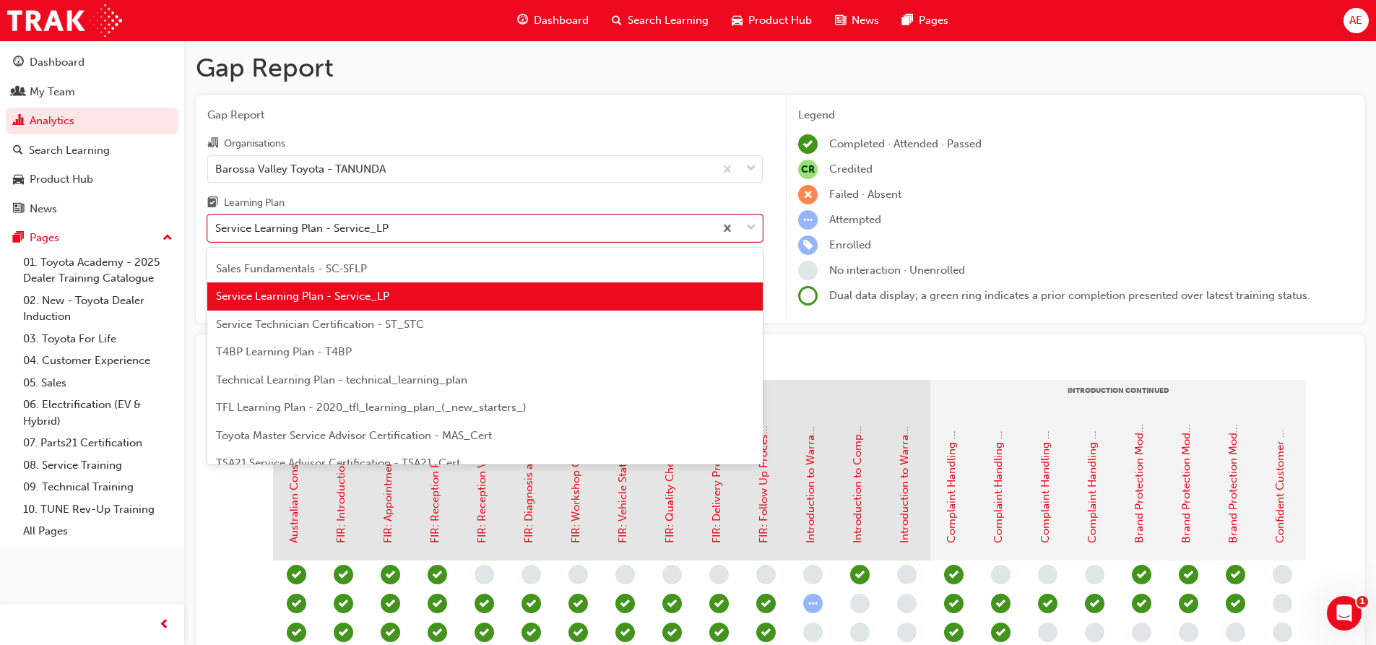
click at [409, 323] on span "Service Technician Certification - ST_STC" at bounding box center [320, 324] width 208 height 13
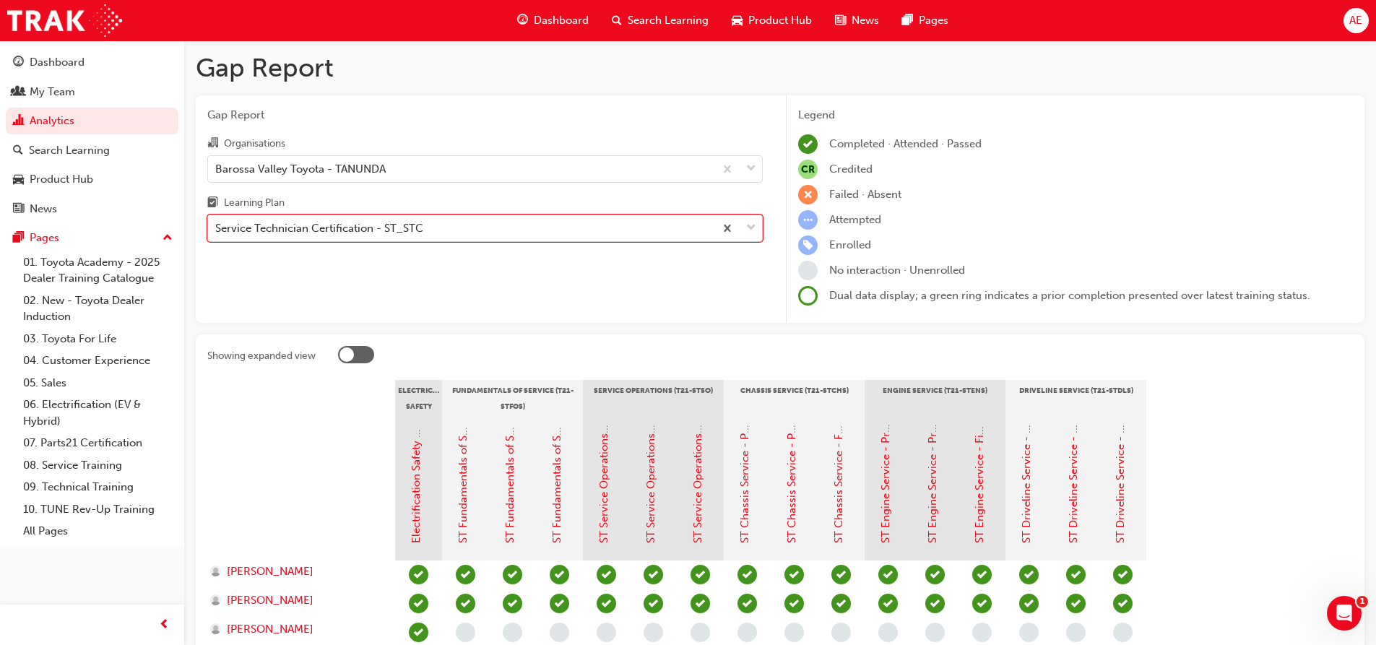
click at [755, 230] on span "down-icon" at bounding box center [751, 228] width 10 height 19
click at [217, 230] on input "Learning Plan option Service Technician Certification - ST_STC, selected. 0 res…" at bounding box center [215, 228] width 1 height 12
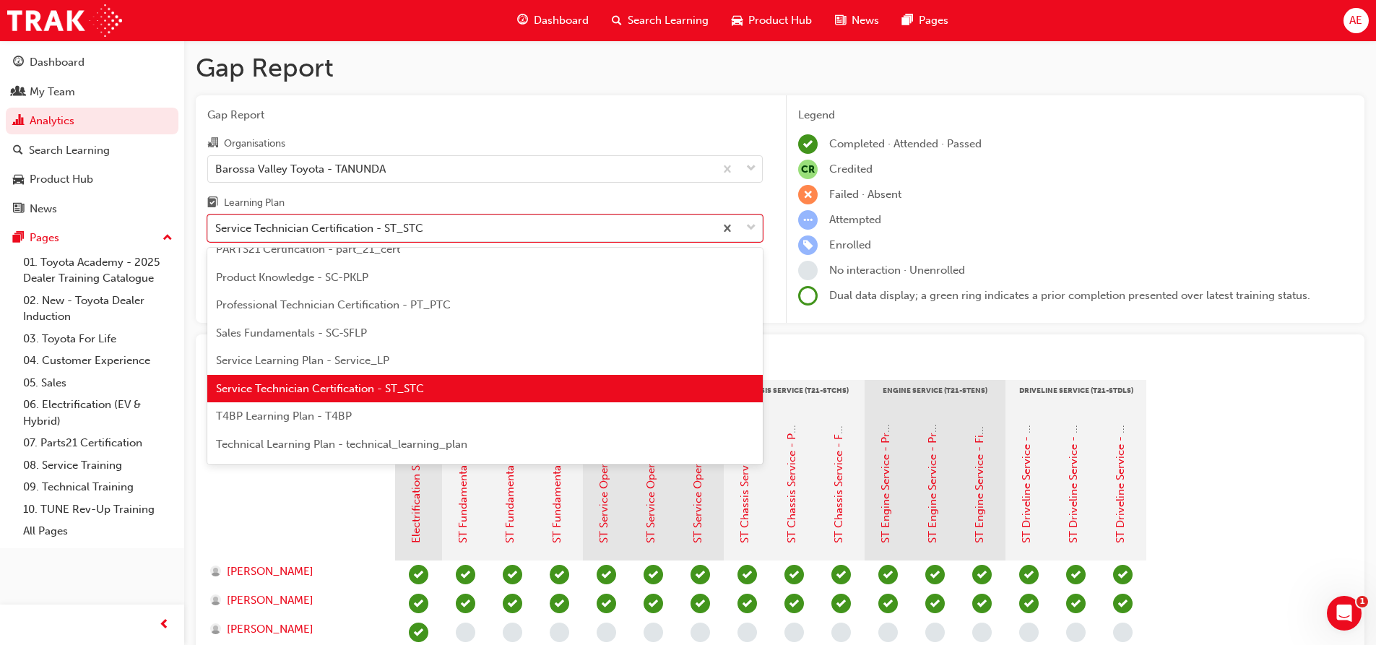
scroll to position [480, 0]
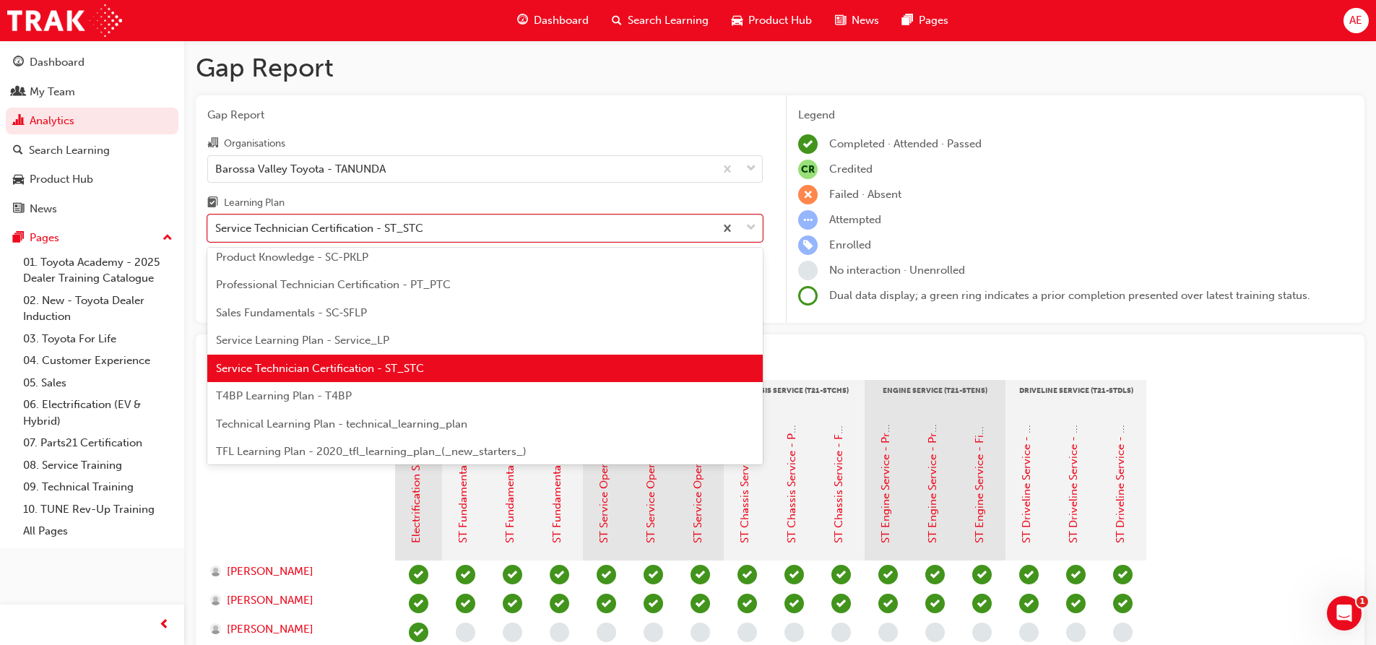
click at [454, 397] on div "T4BP Learning Plan - T4BP" at bounding box center [484, 396] width 555 height 28
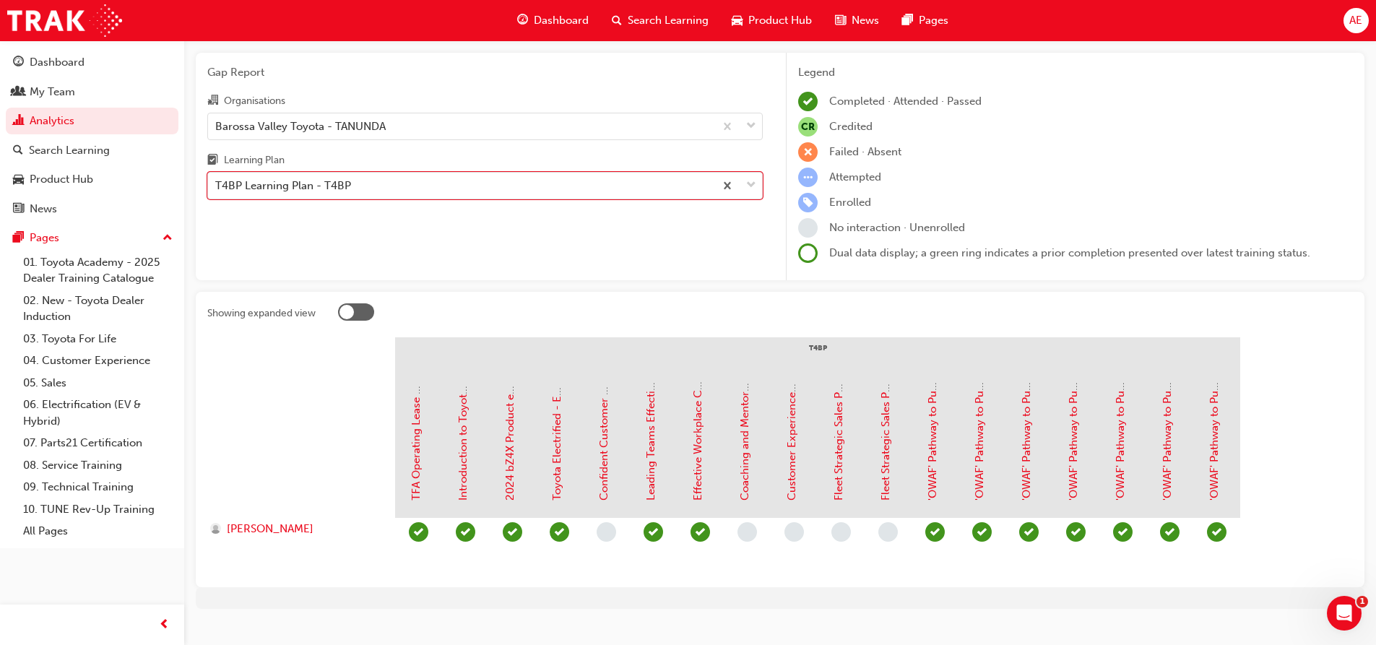
scroll to position [66, 0]
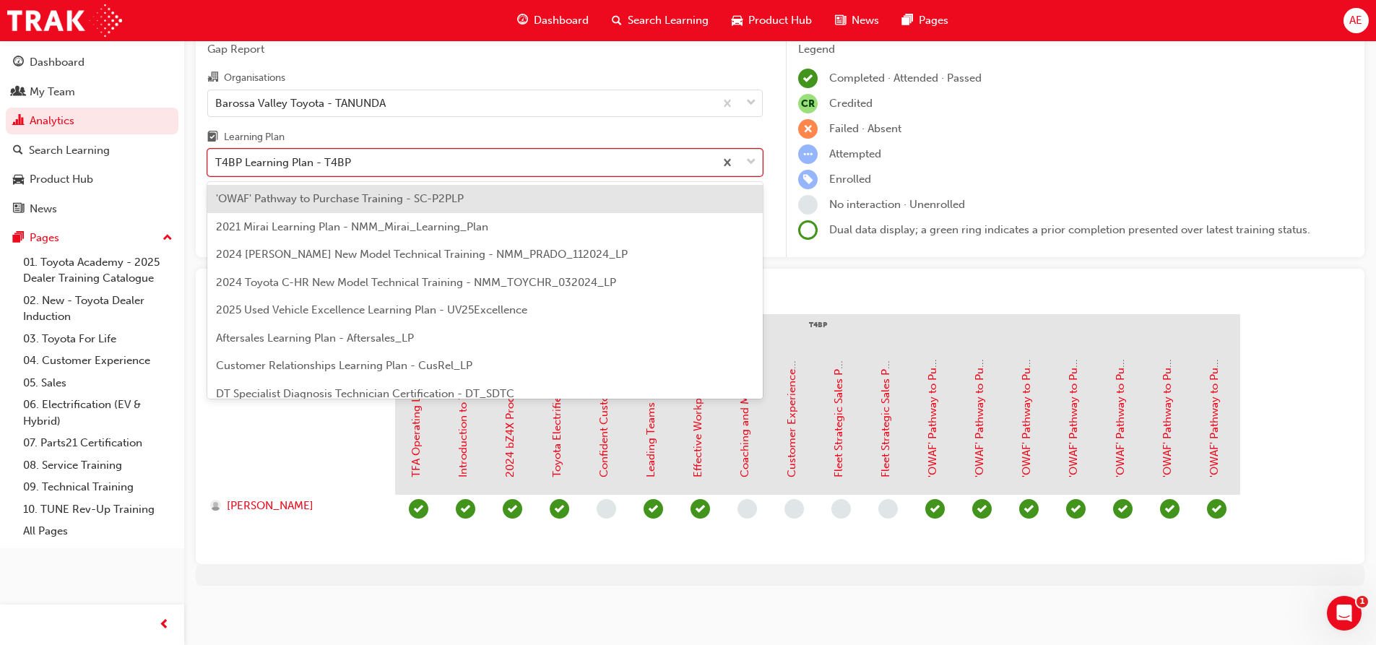
click at [758, 165] on div at bounding box center [738, 162] width 48 height 26
click at [217, 165] on input "Learning Plan option T4BP Learning Plan - T4BP, selected. option 'OWAF' Pathway…" at bounding box center [215, 162] width 1 height 12
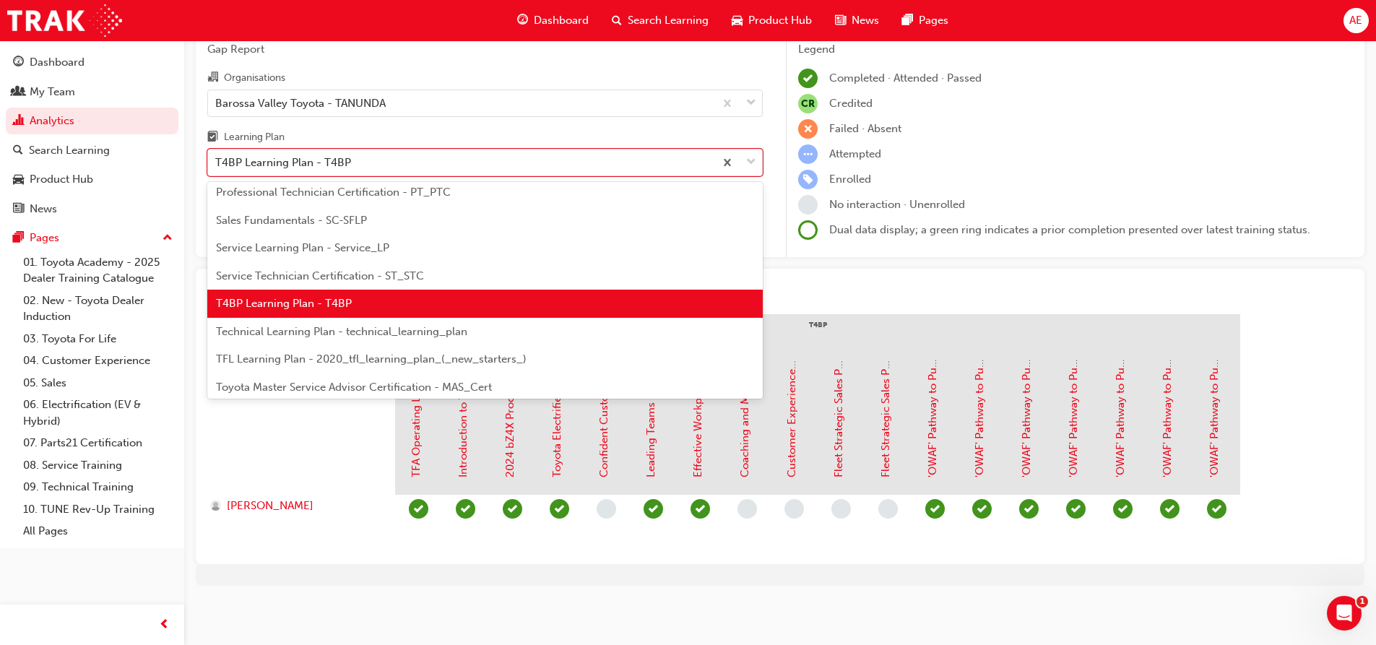
scroll to position [508, 0]
click at [530, 355] on div "TFL Learning Plan - 2020_tfl_learning_plan_(_new_starters_)" at bounding box center [484, 358] width 555 height 28
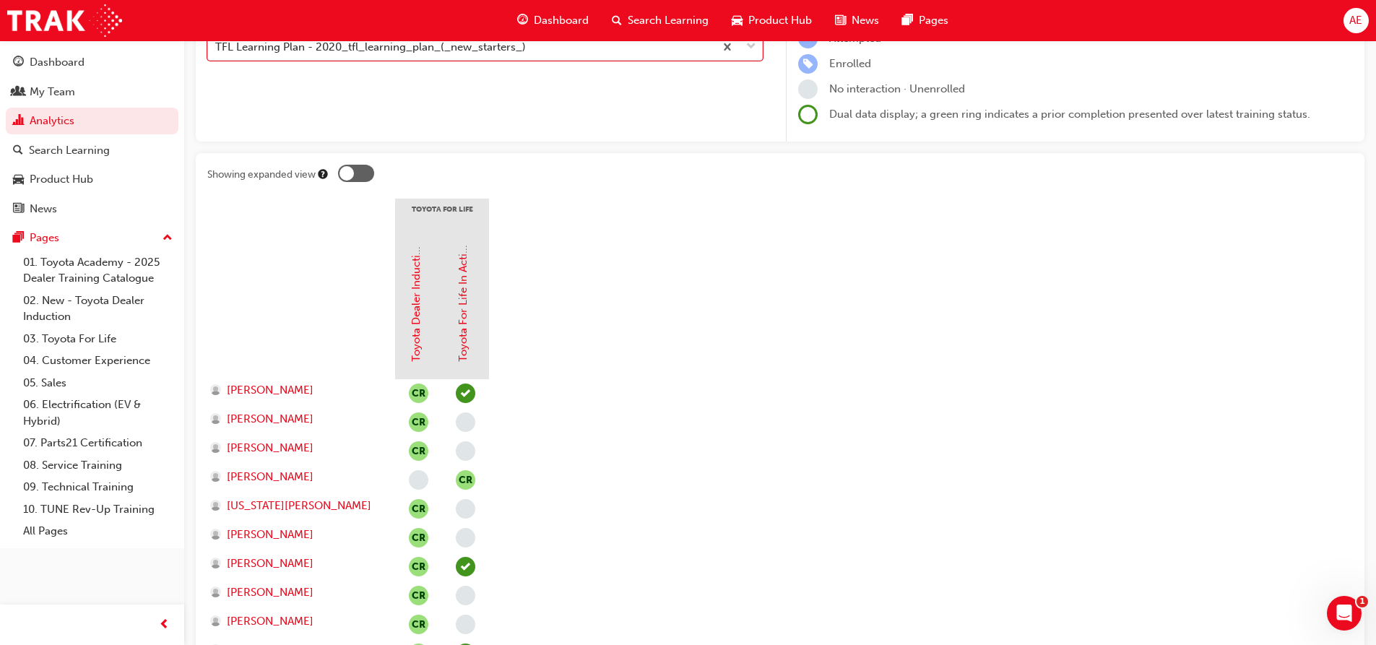
scroll to position [37, 0]
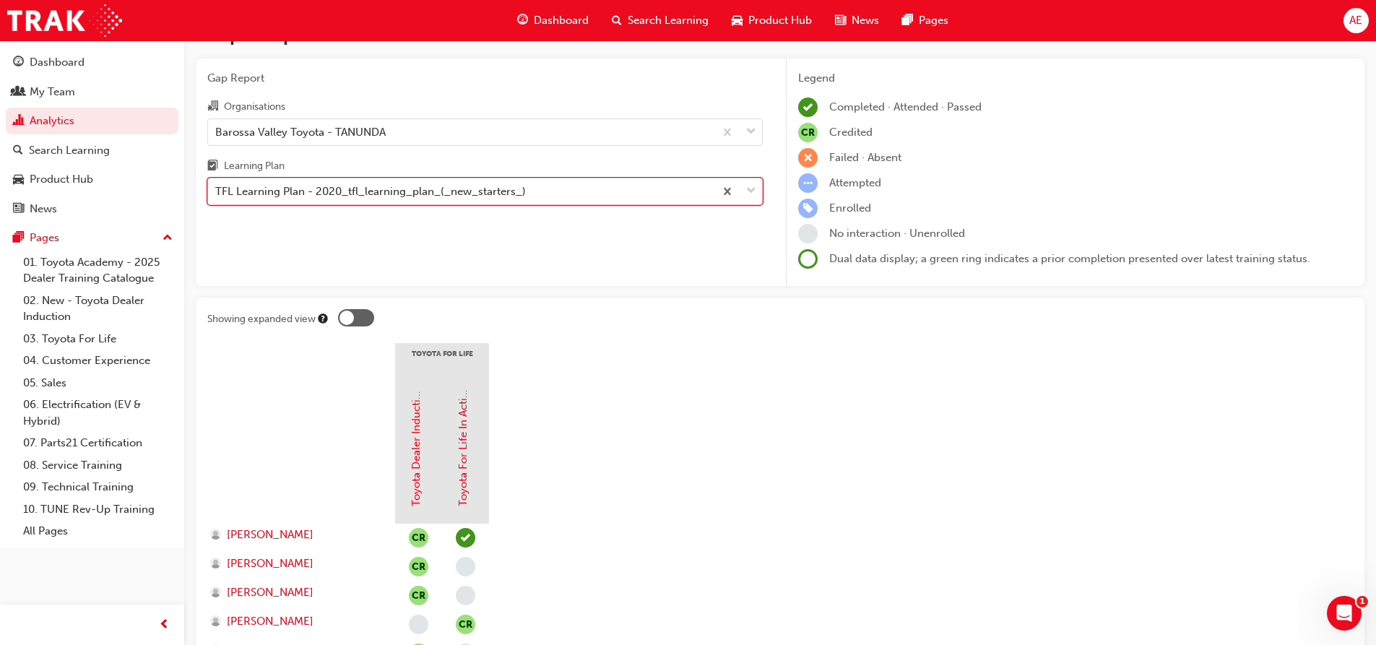
click at [747, 193] on span "down-icon" at bounding box center [751, 191] width 10 height 19
click at [217, 193] on input "Learning Plan option TFL Learning Plan - 2020_tfl_learning_plan_(_new_starters_…" at bounding box center [215, 191] width 1 height 12
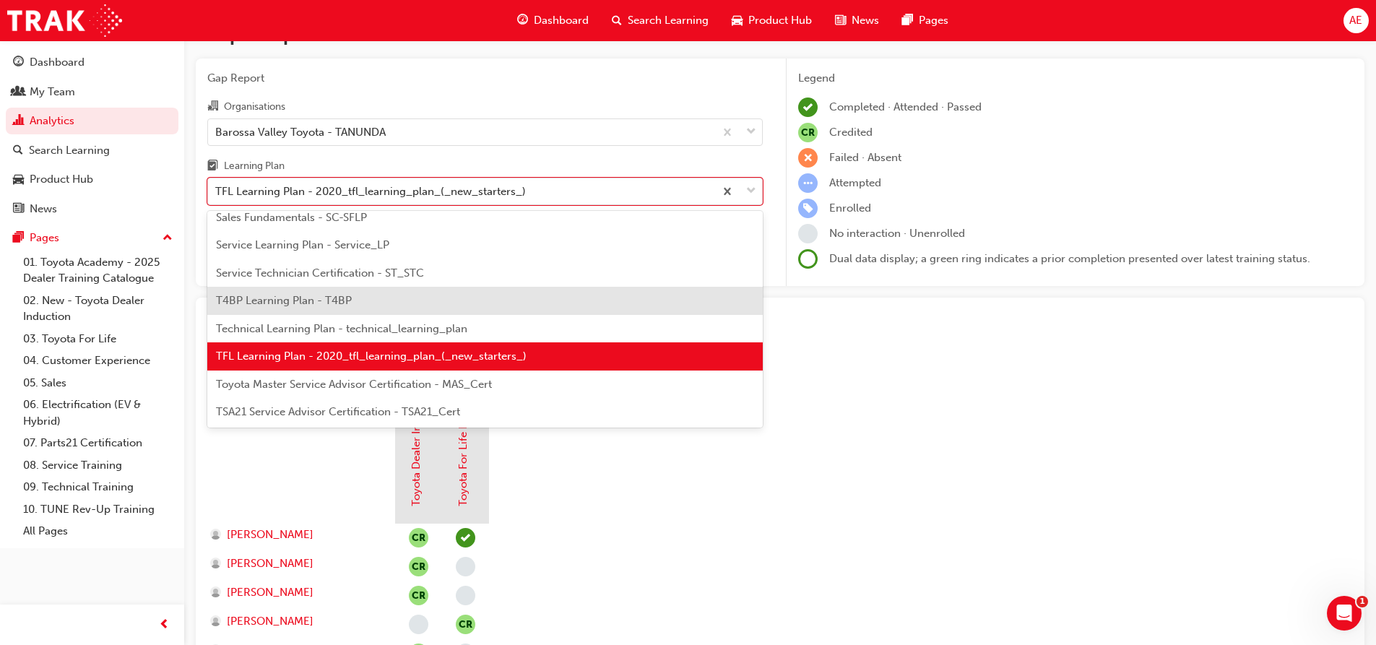
scroll to position [563, 0]
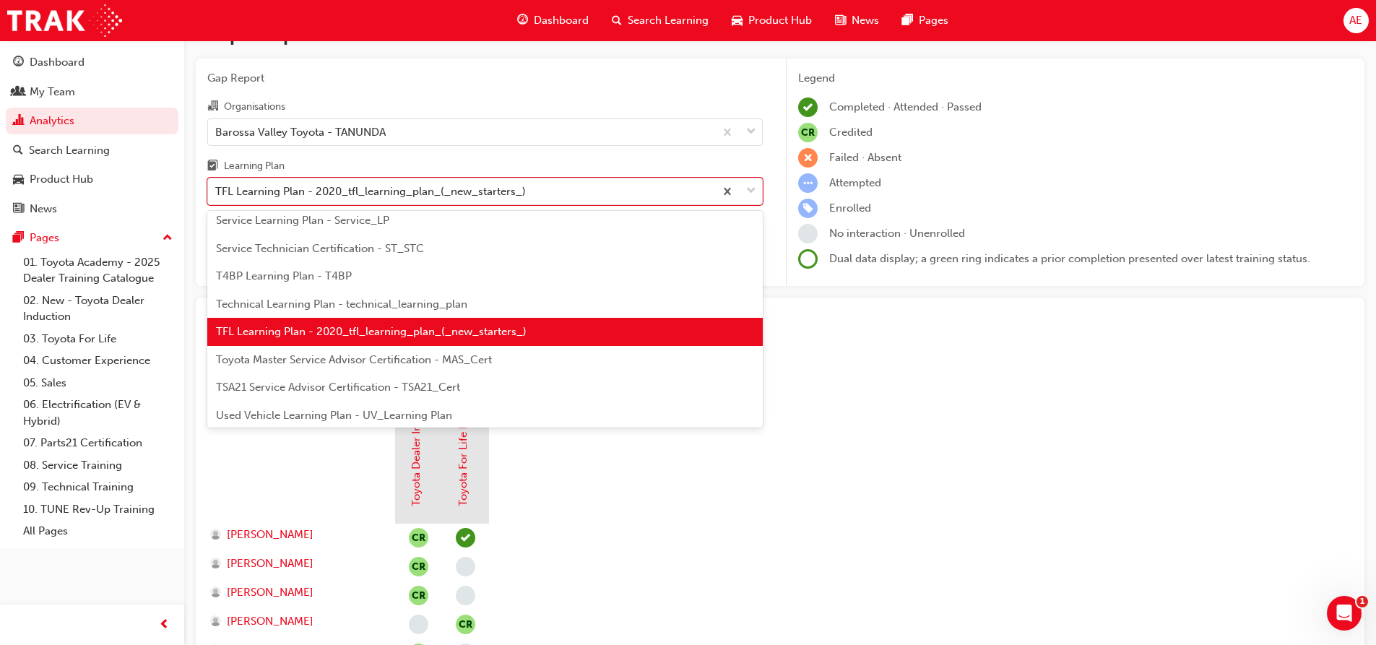
click at [576, 360] on div "Toyota Master Service Advisor Certification - MAS_Cert" at bounding box center [484, 360] width 555 height 28
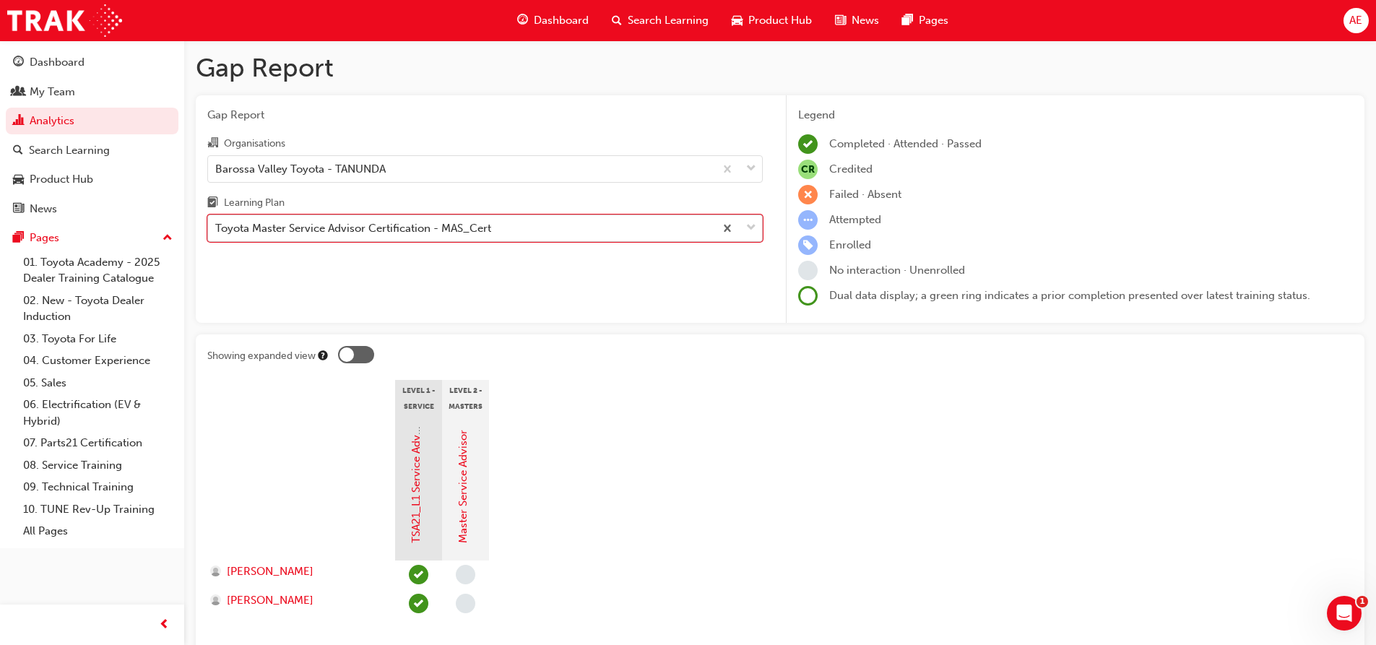
click at [752, 227] on span "down-icon" at bounding box center [751, 228] width 10 height 19
click at [217, 227] on input "Learning Plan option Toyota Master Service Advisor Certification - MAS_Cert, se…" at bounding box center [215, 228] width 1 height 12
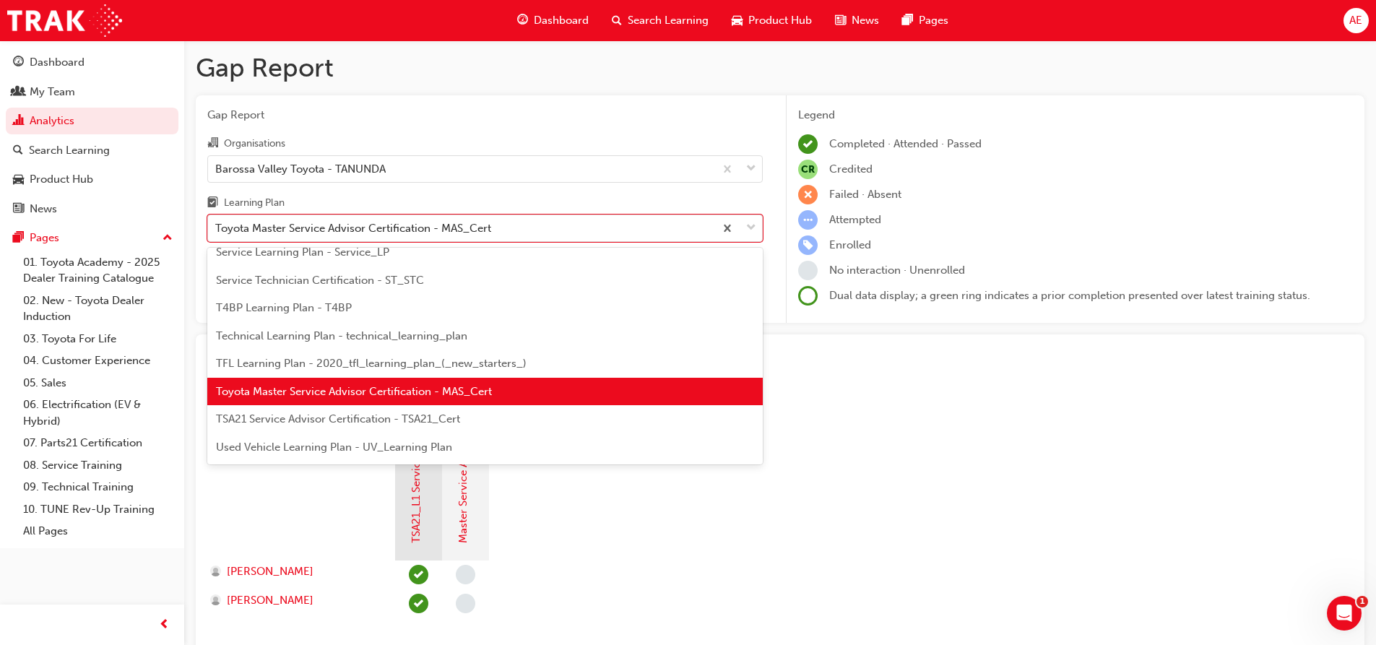
scroll to position [591, 0]
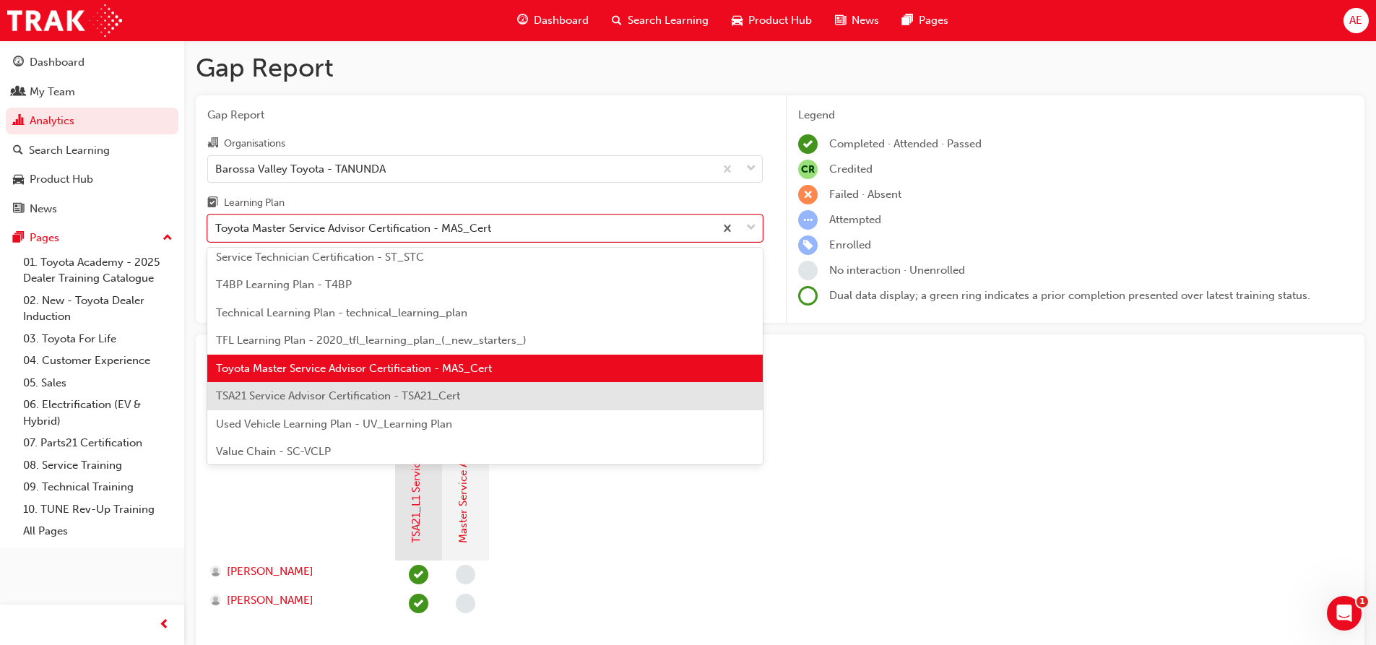
click at [503, 398] on div "TSA21 Service Advisor Certification - TSA21_Cert" at bounding box center [484, 396] width 555 height 28
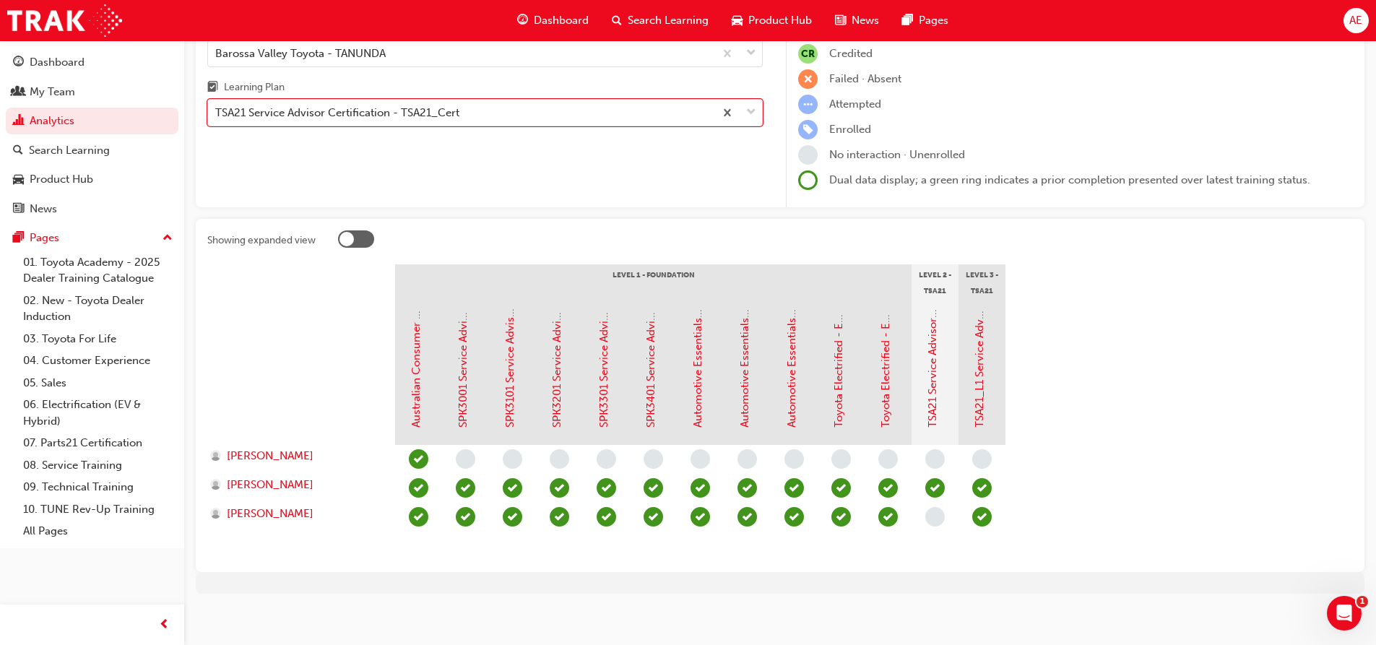
scroll to position [123, 0]
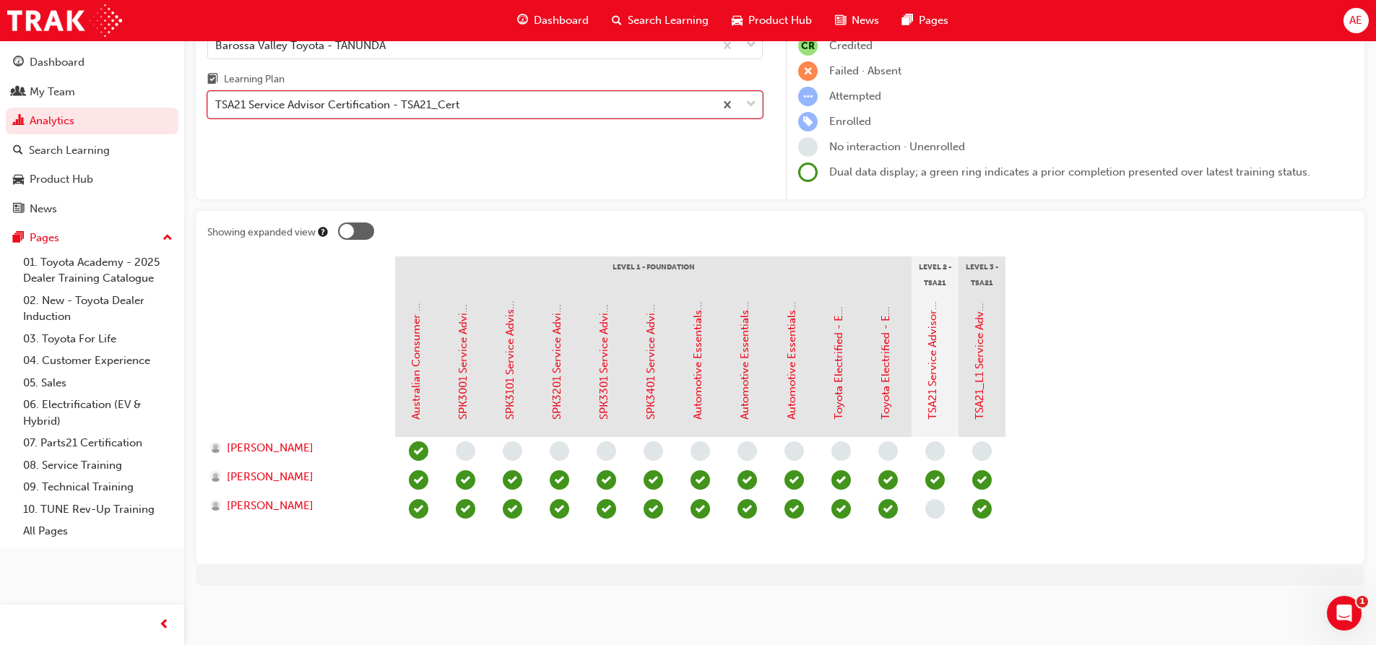
click at [753, 103] on span "down-icon" at bounding box center [751, 104] width 10 height 19
click at [217, 103] on input "Learning Plan option TSA21 Service Advisor Certification - TSA21_Cert, selected…" at bounding box center [215, 104] width 1 height 12
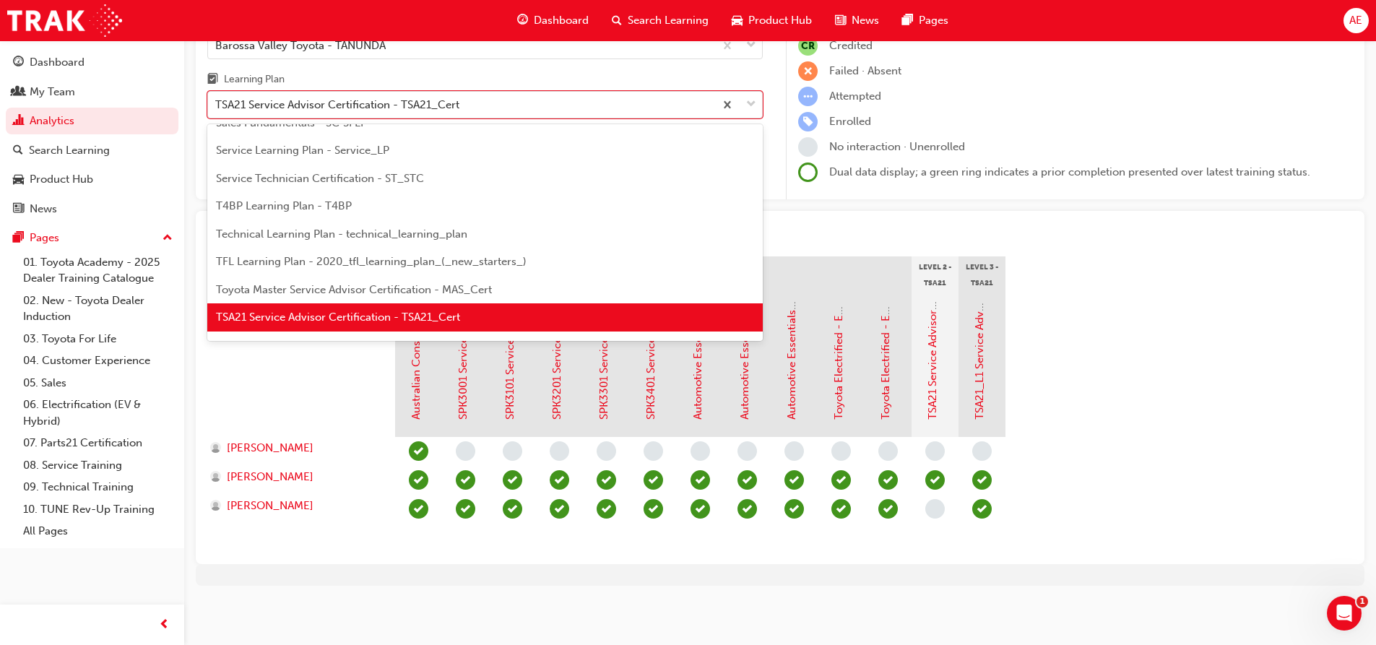
scroll to position [619, 0]
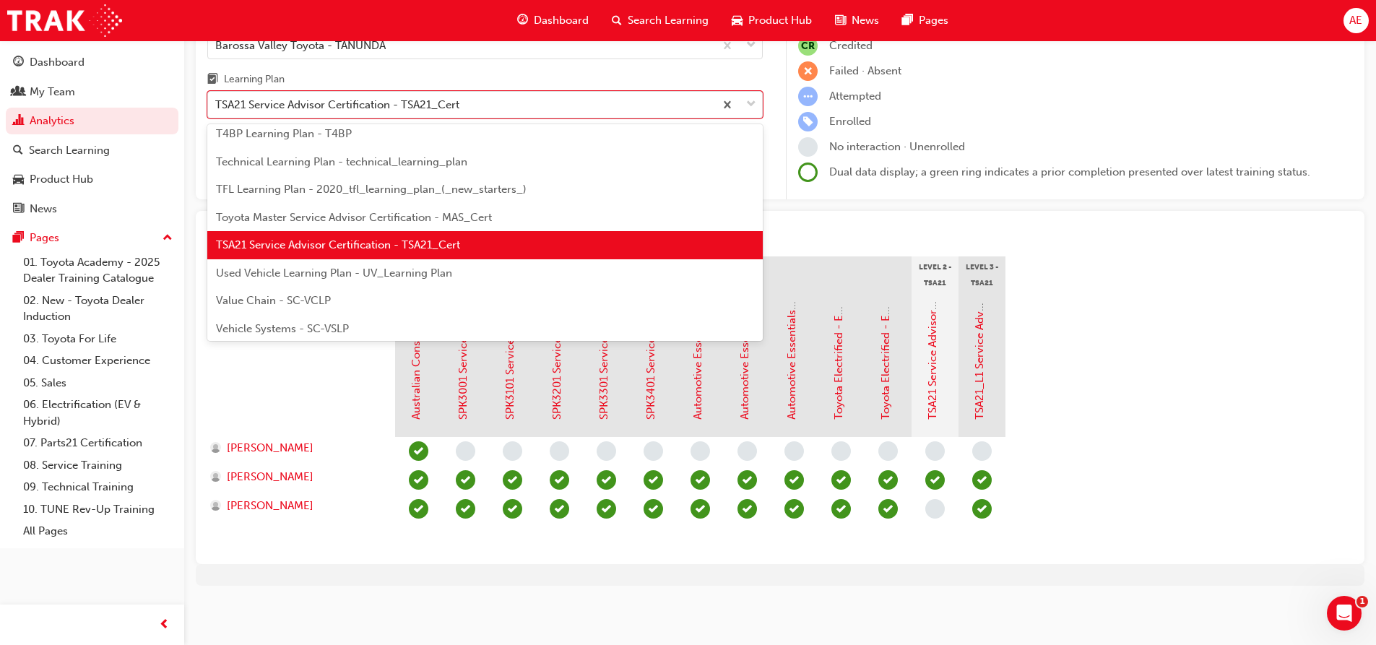
click at [552, 298] on div "Value Chain - SC-VCLP" at bounding box center [484, 301] width 555 height 28
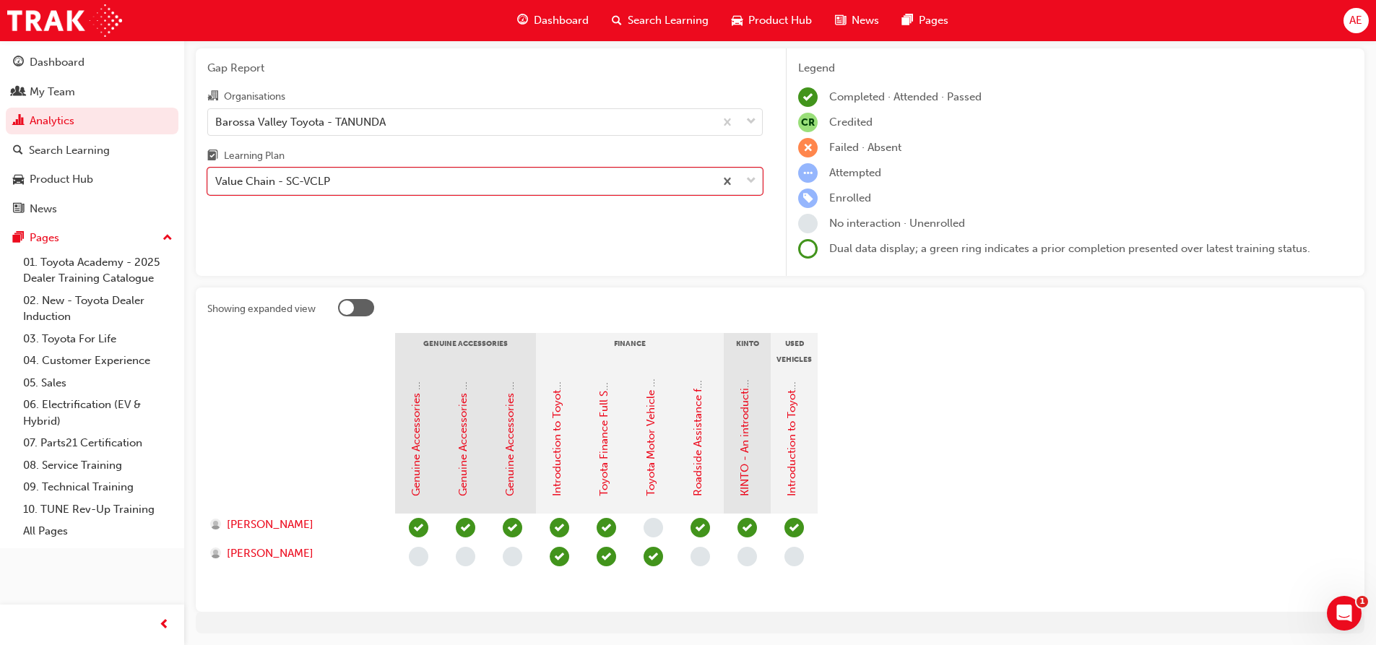
scroll to position [22, 0]
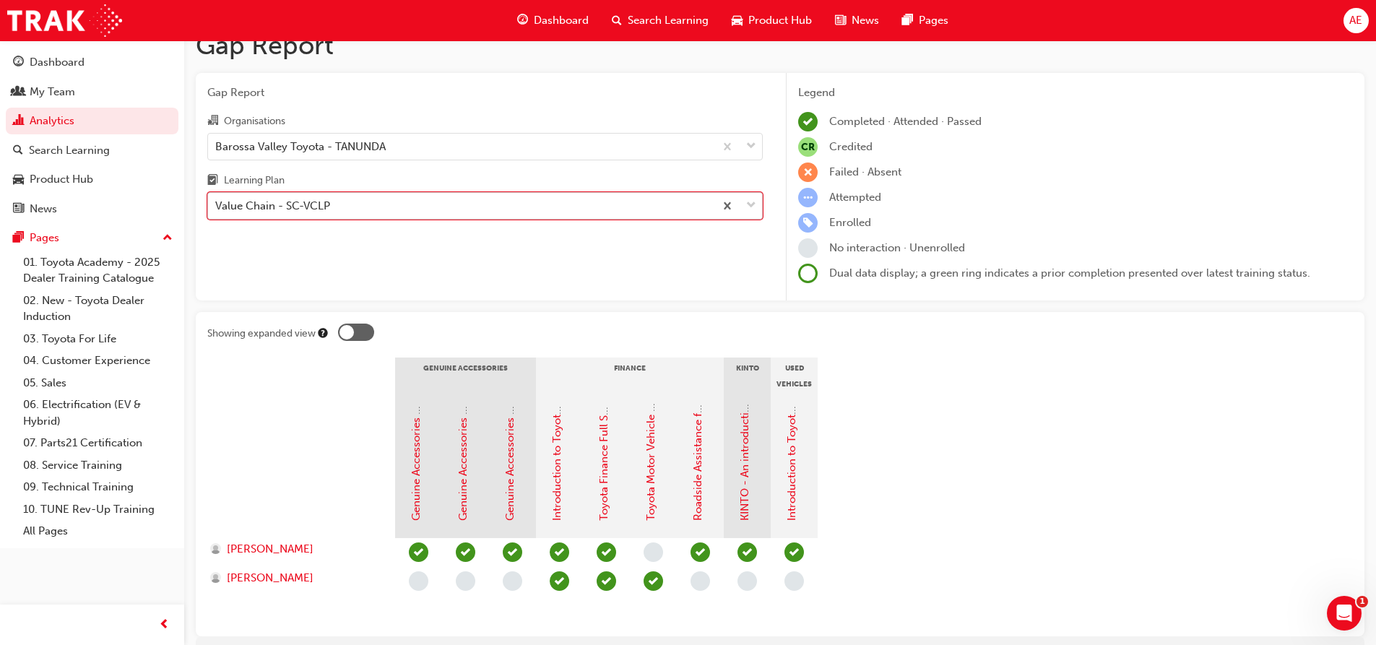
click at [758, 207] on div at bounding box center [738, 206] width 48 height 26
click at [217, 207] on input "Learning Plan option Value Chain - SC-VCLP, selected. 0 results available. Sele…" at bounding box center [215, 205] width 1 height 12
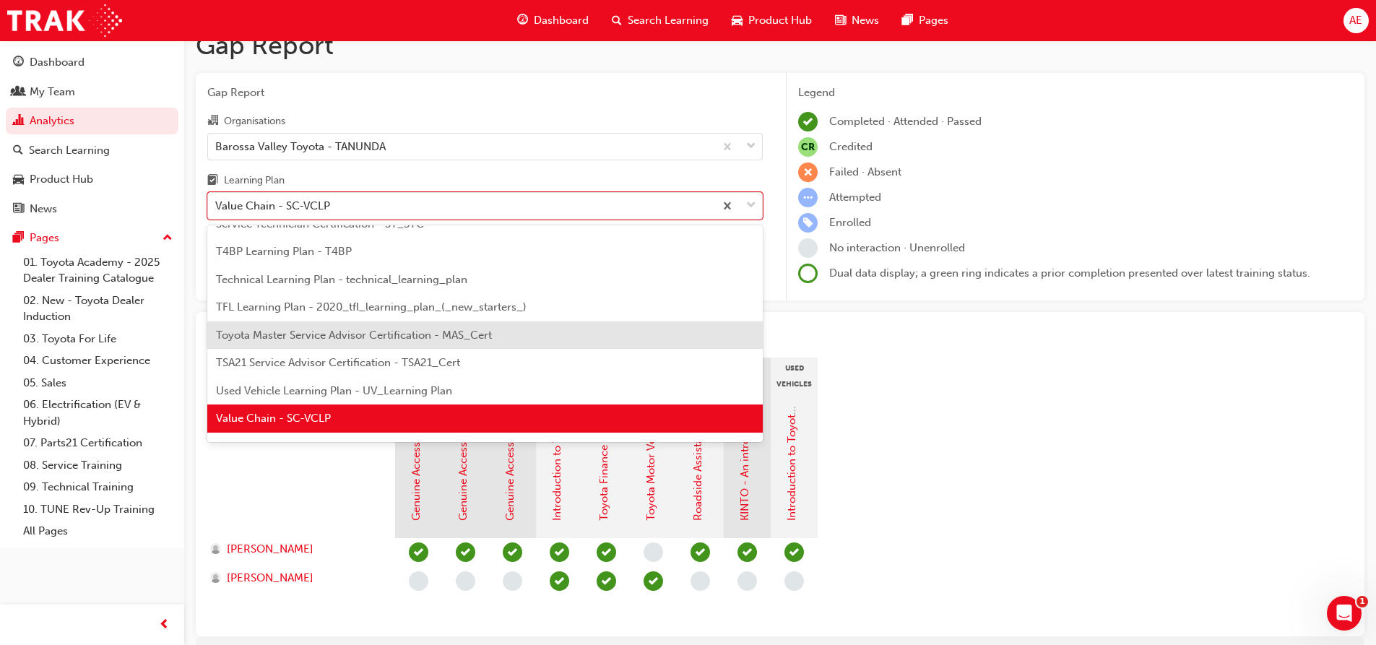
scroll to position [623, 0]
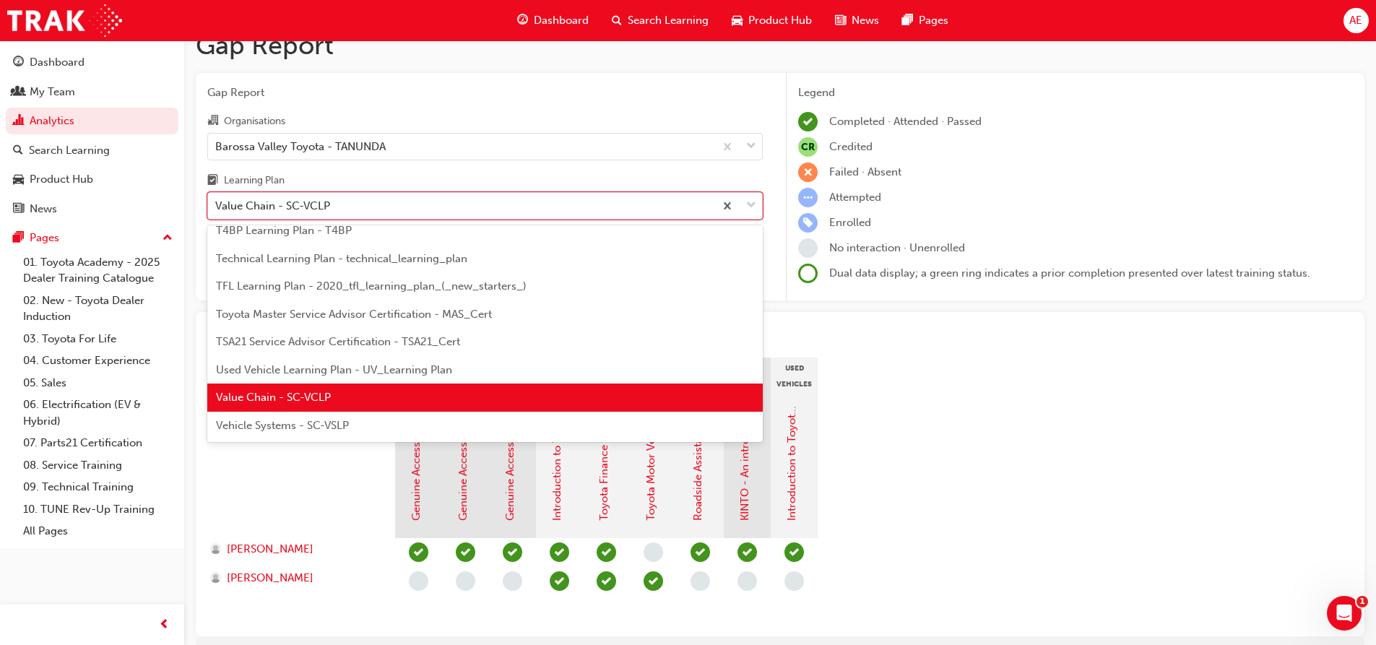
click at [469, 423] on div "Vehicle Systems - SC-VSLP" at bounding box center [484, 426] width 555 height 28
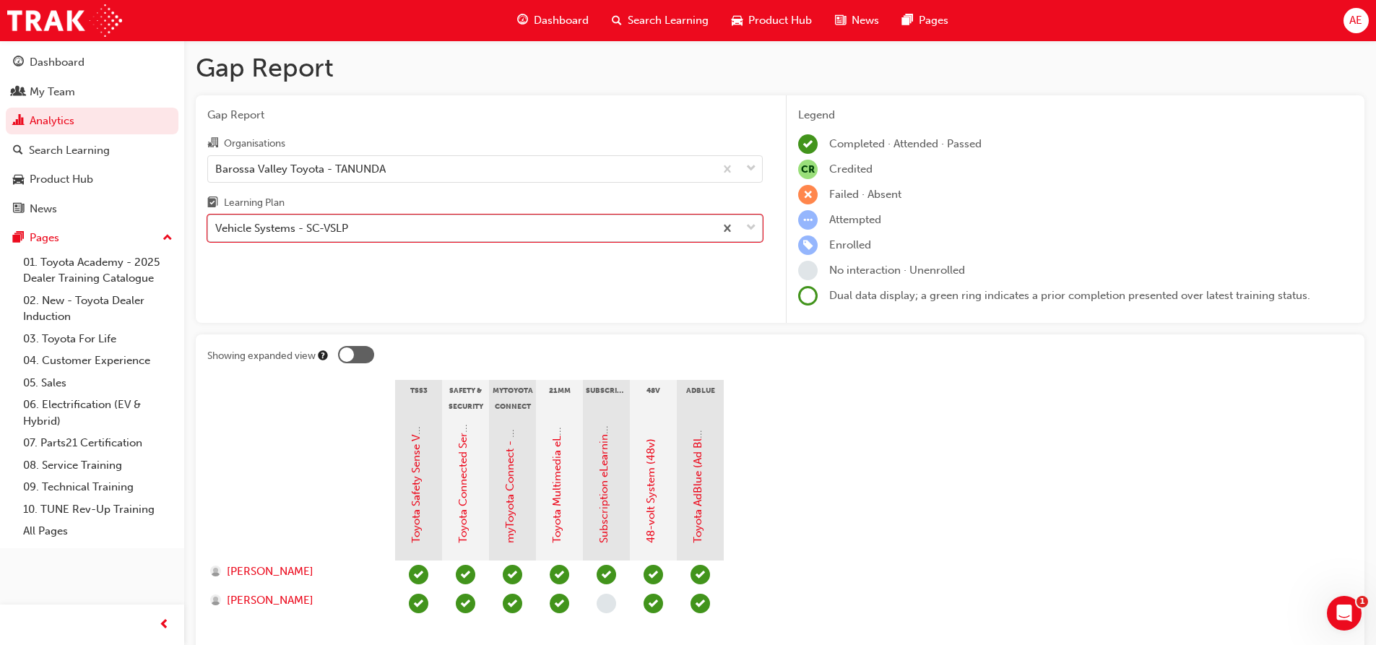
click at [756, 226] on div at bounding box center [738, 228] width 48 height 26
click at [217, 226] on input "Learning Plan option Vehicle Systems - SC-VSLP, selected. 0 results available. …" at bounding box center [215, 228] width 1 height 12
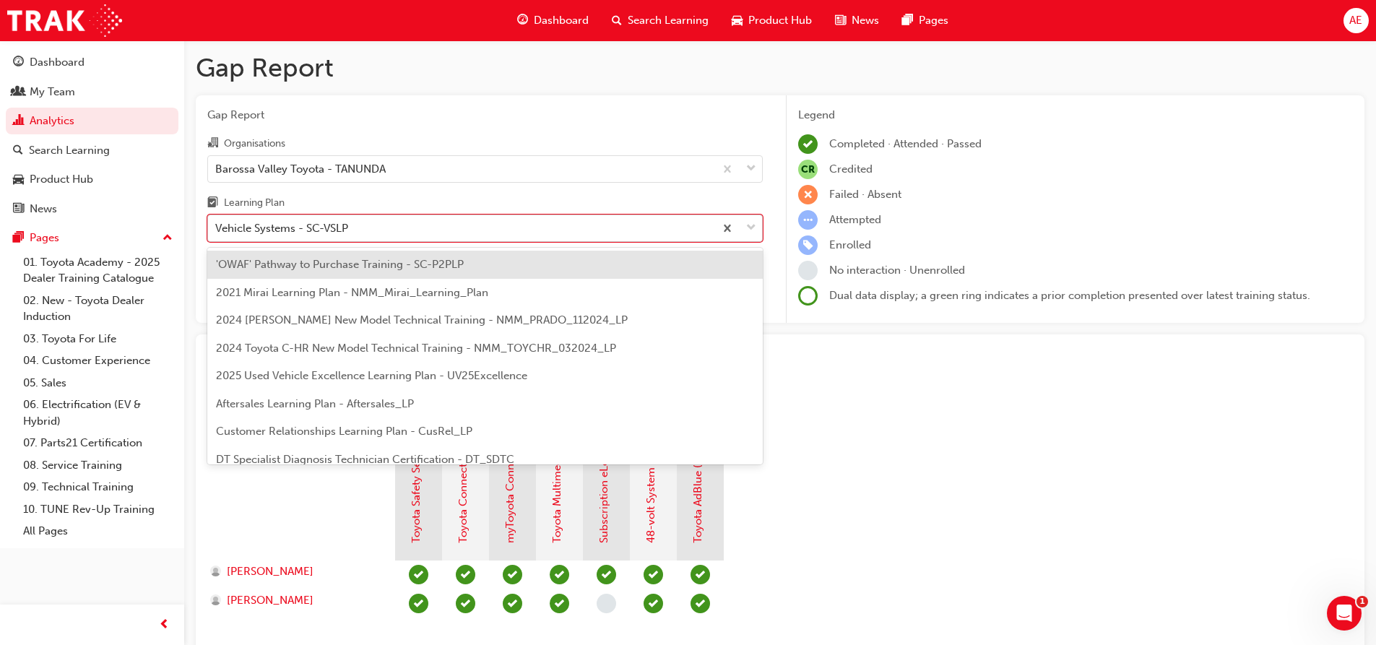
scroll to position [623, 0]
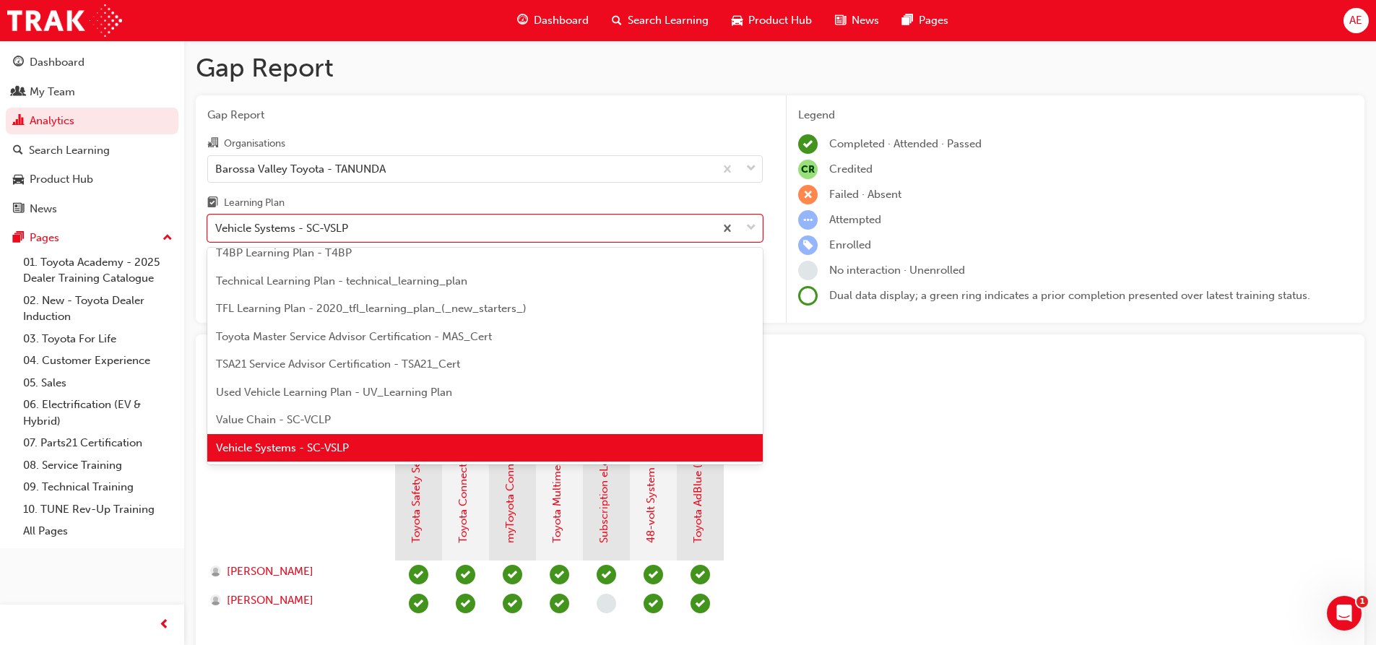
click at [406, 332] on span "Toyota Master Service Advisor Certification - MAS_Cert" at bounding box center [354, 336] width 276 height 13
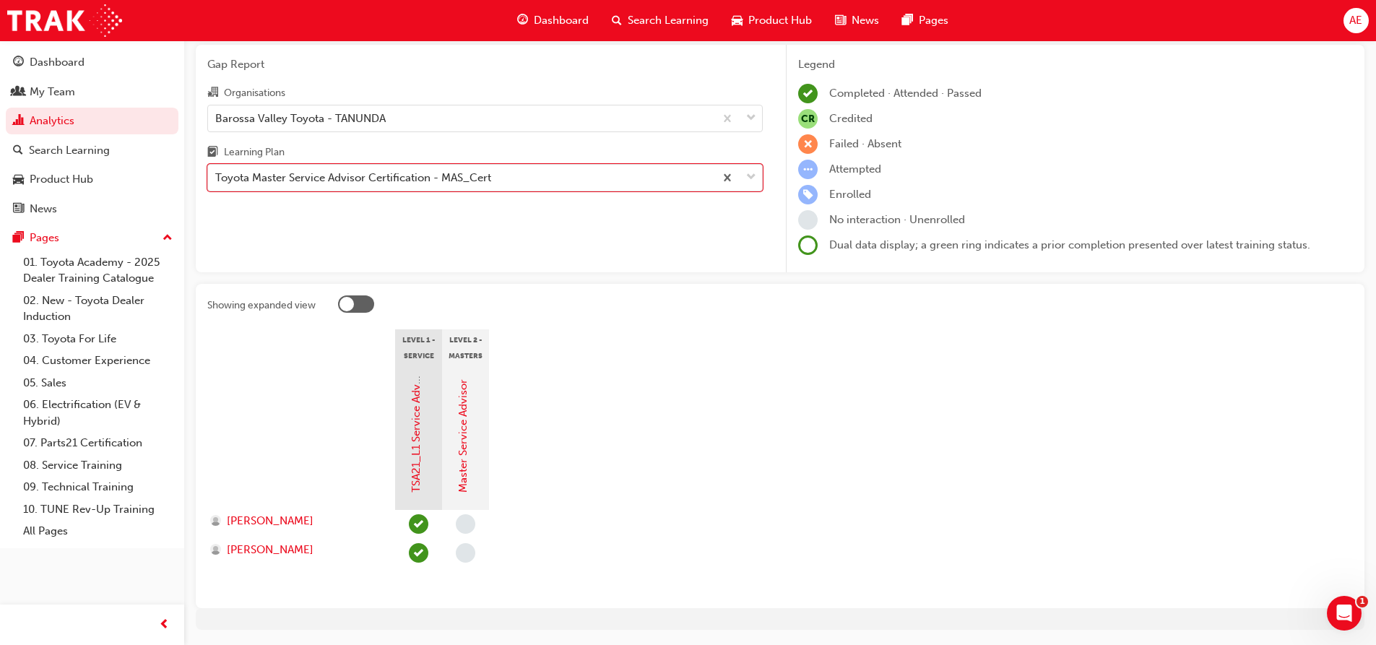
scroll to position [72, 0]
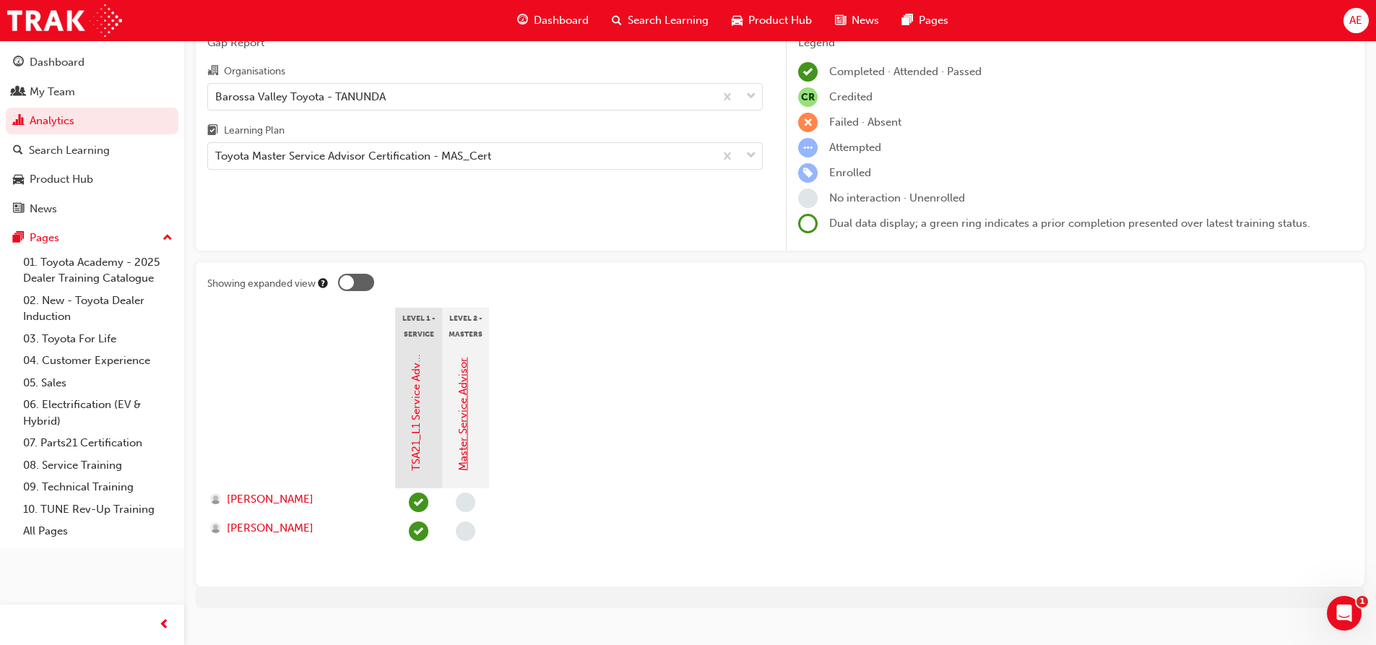
click at [469, 404] on link "Master Service Advisor" at bounding box center [462, 413] width 13 height 113
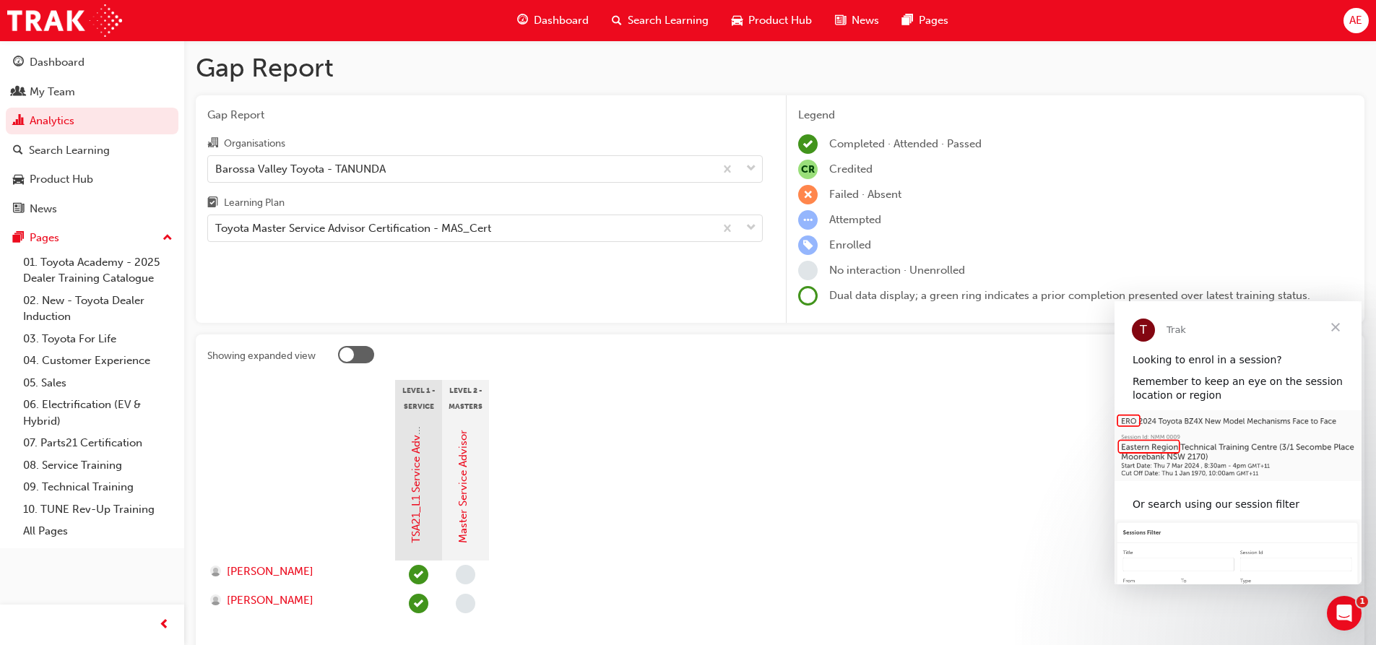
scroll to position [72, 0]
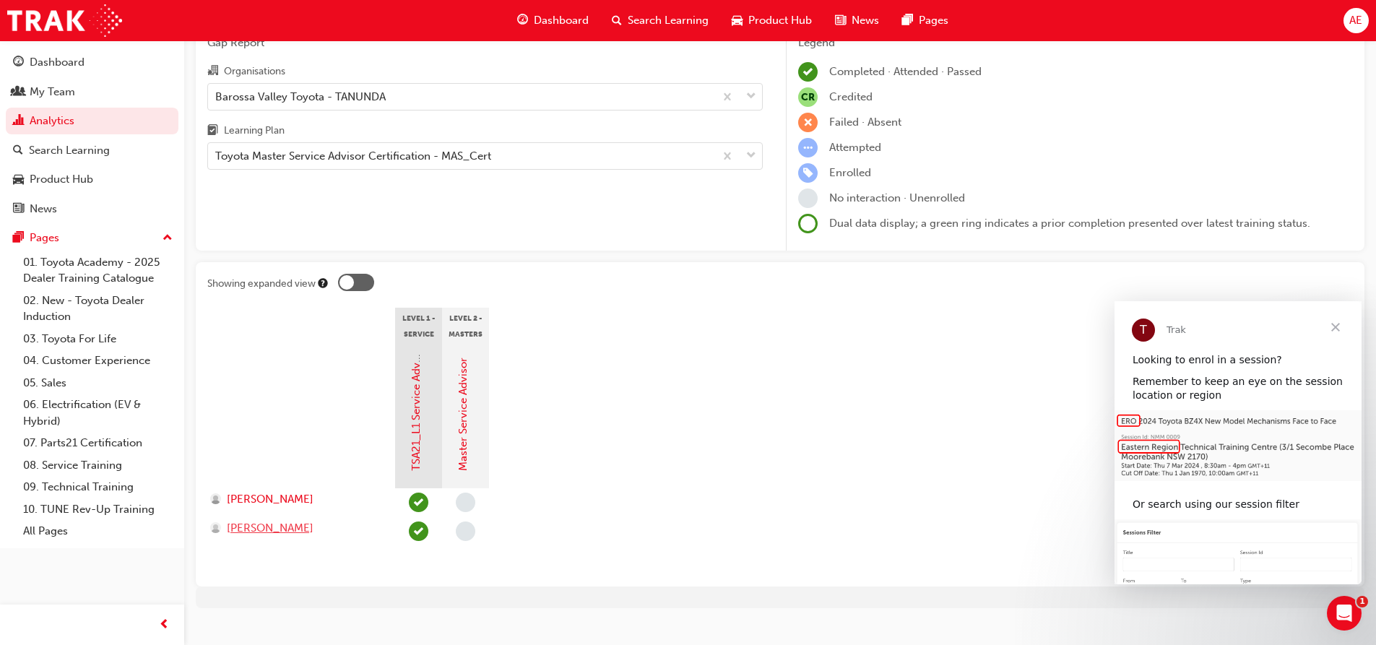
click at [308, 531] on span "[PERSON_NAME]" at bounding box center [270, 528] width 87 height 17
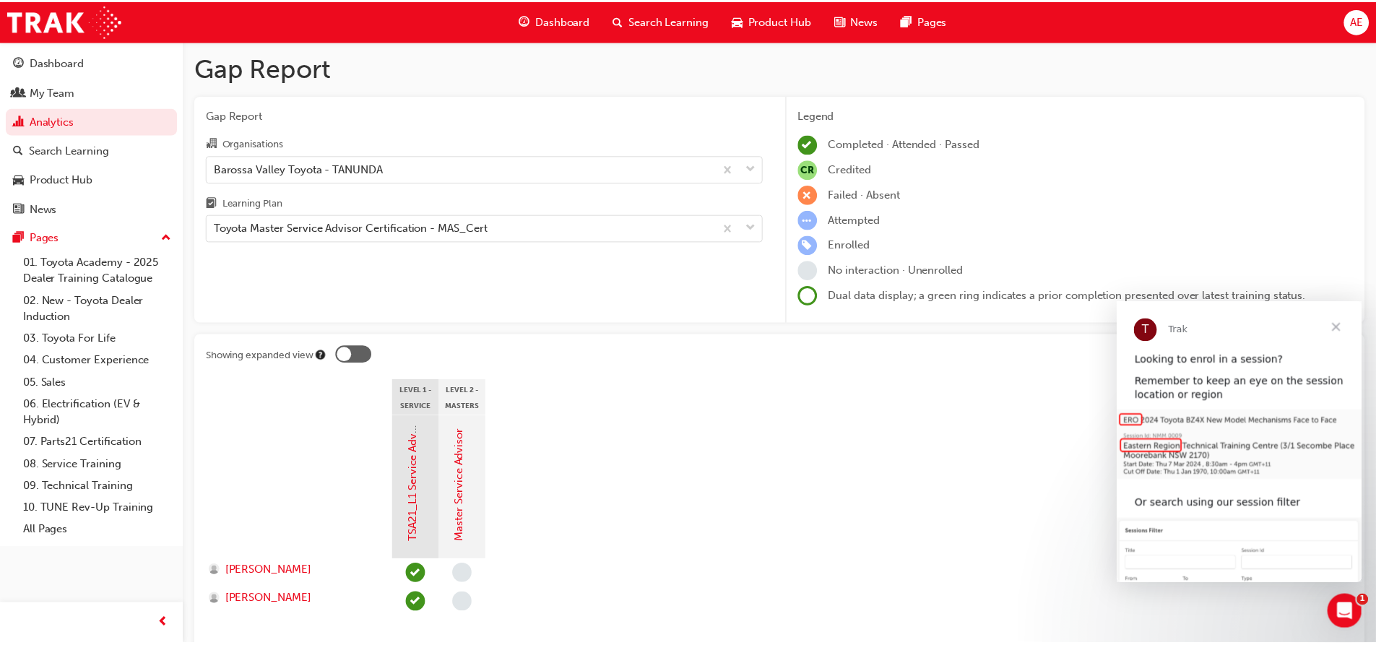
scroll to position [72, 0]
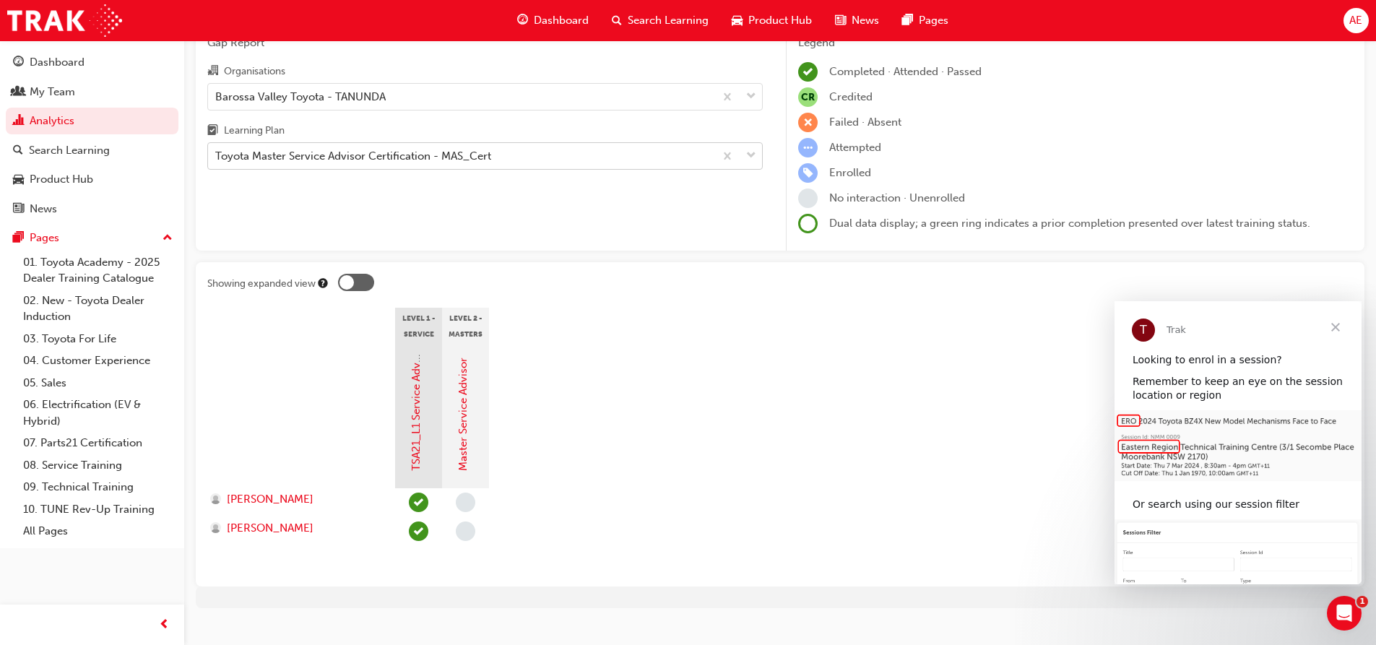
click at [452, 160] on div "Toyota Master Service Advisor Certification - MAS_Cert" at bounding box center [353, 156] width 276 height 17
click at [217, 160] on input "Learning Plan Toyota Master Service Advisor Certification - MAS_Cert" at bounding box center [215, 155] width 1 height 12
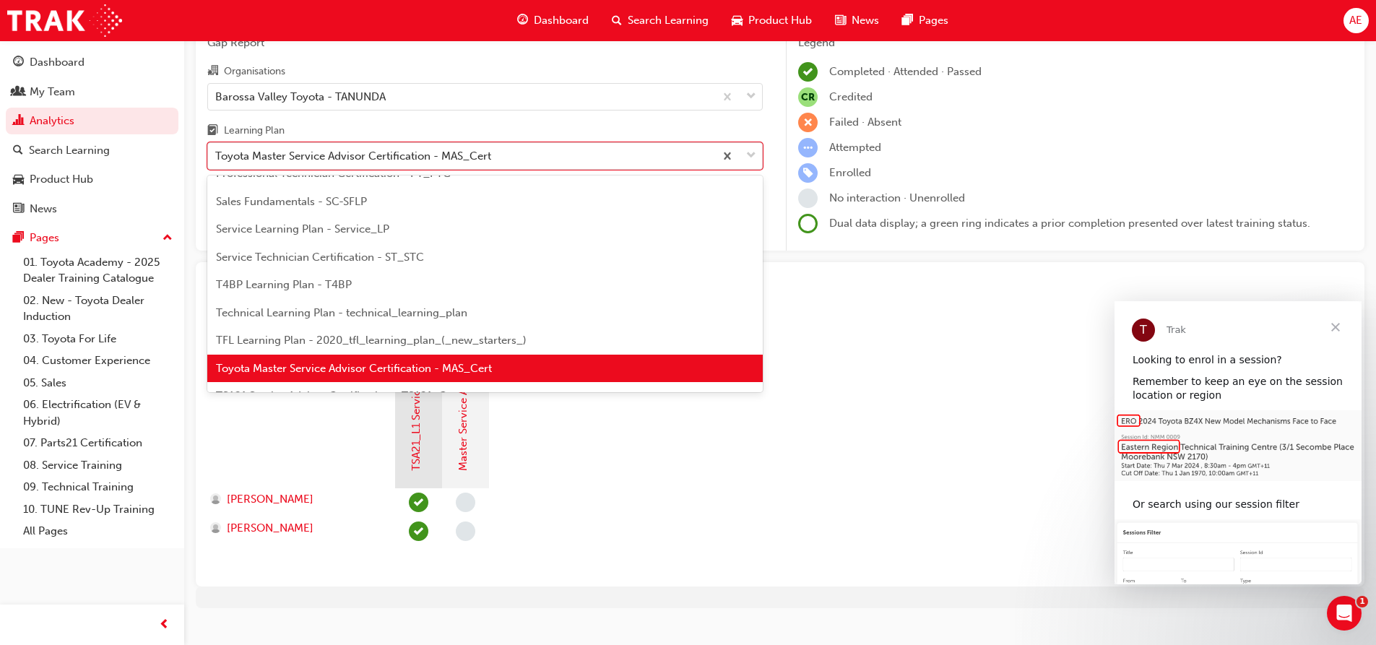
scroll to position [447, 0]
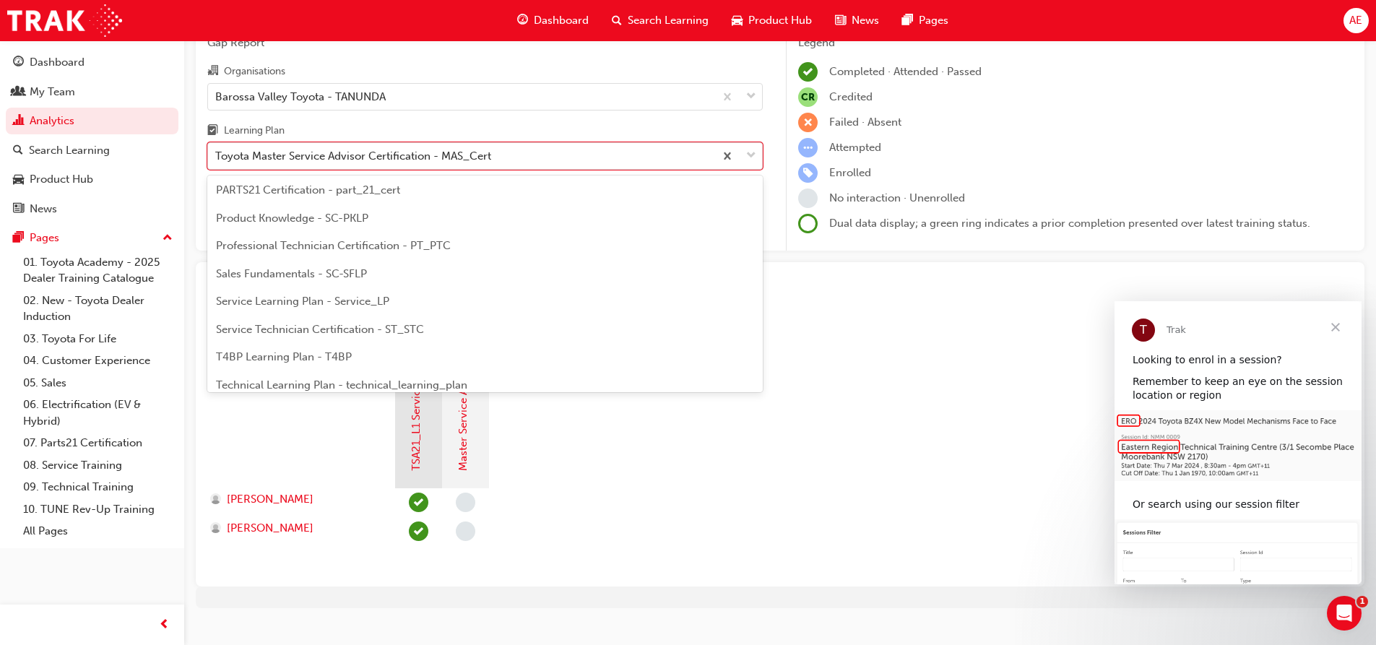
click at [339, 299] on span "Service Learning Plan - Service_LP" at bounding box center [302, 301] width 173 height 13
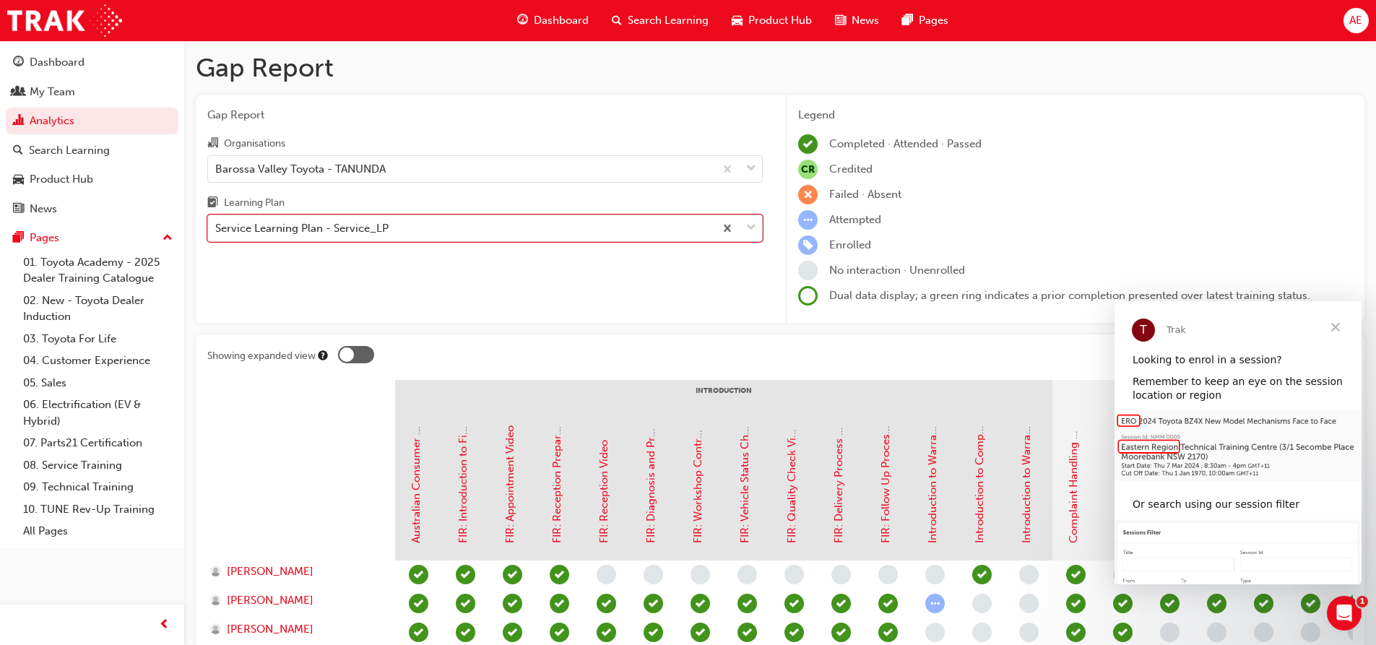
click at [438, 234] on div "Service Learning Plan - Service_LP" at bounding box center [461, 228] width 506 height 25
click at [217, 234] on input "Learning Plan option Service Learning Plan - Service_LP, selected. 0 results av…" at bounding box center [215, 228] width 1 height 12
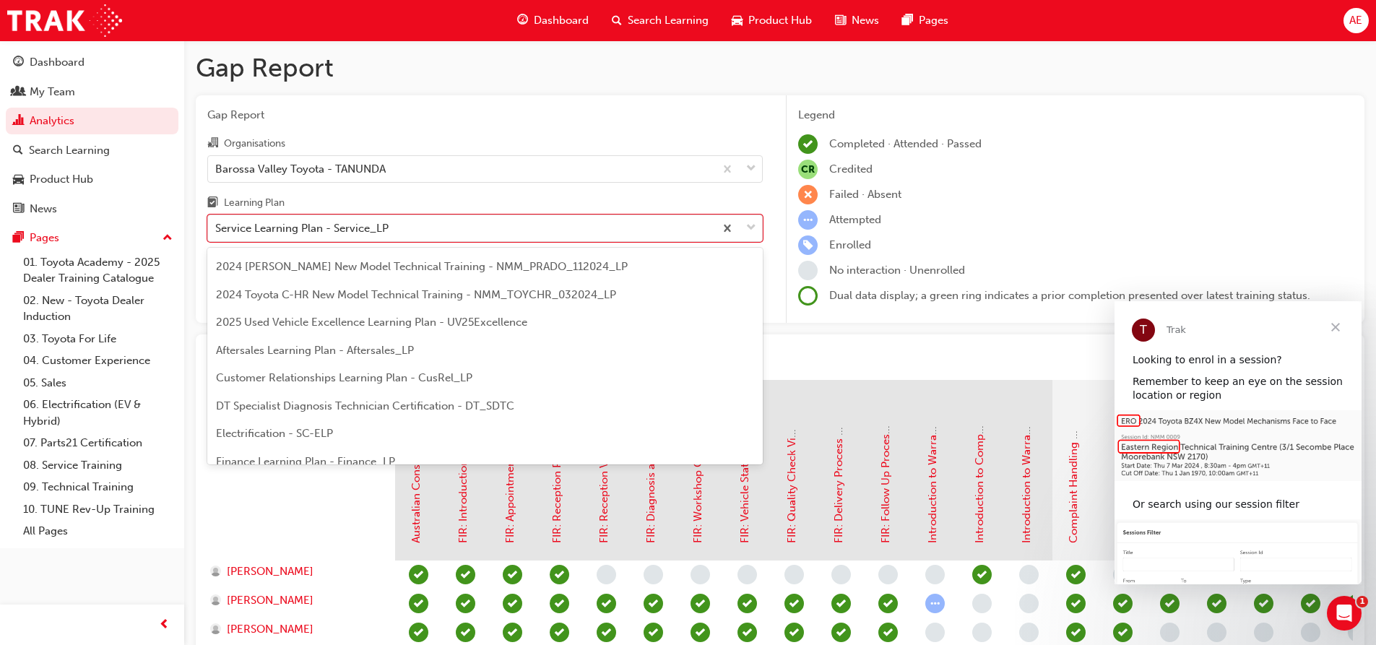
scroll to position [72, 0]
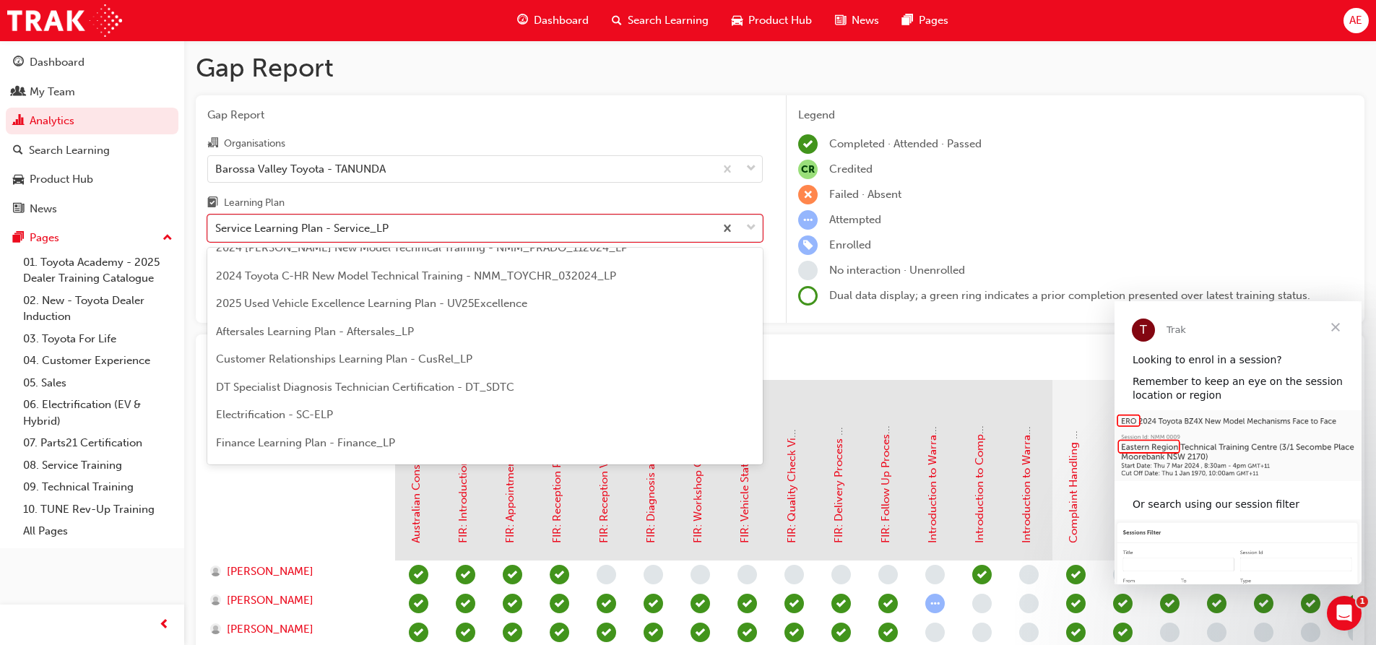
click at [361, 363] on span "Customer Relationships Learning Plan - CusRel_LP" at bounding box center [344, 358] width 256 height 13
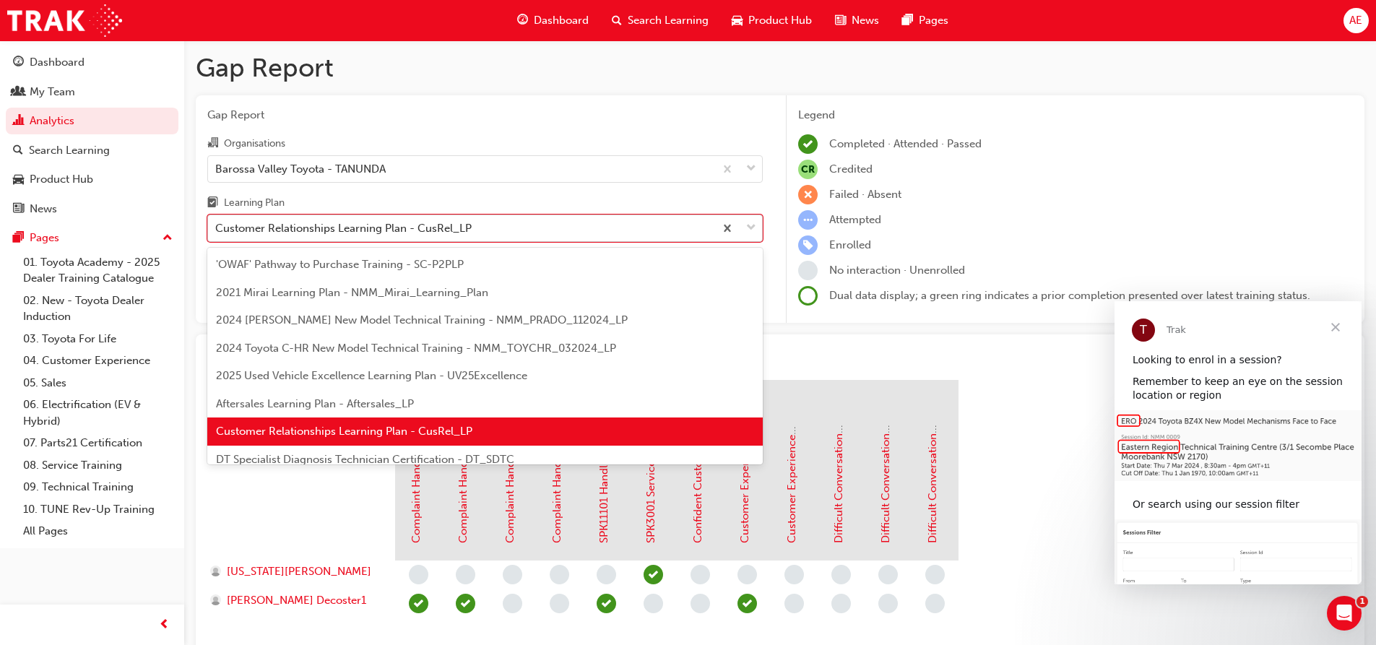
click at [749, 235] on span "down-icon" at bounding box center [751, 228] width 10 height 19
click at [217, 234] on input "Learning Plan option Customer Relationships Learning Plan - CusRel_LP, selected…" at bounding box center [215, 228] width 1 height 12
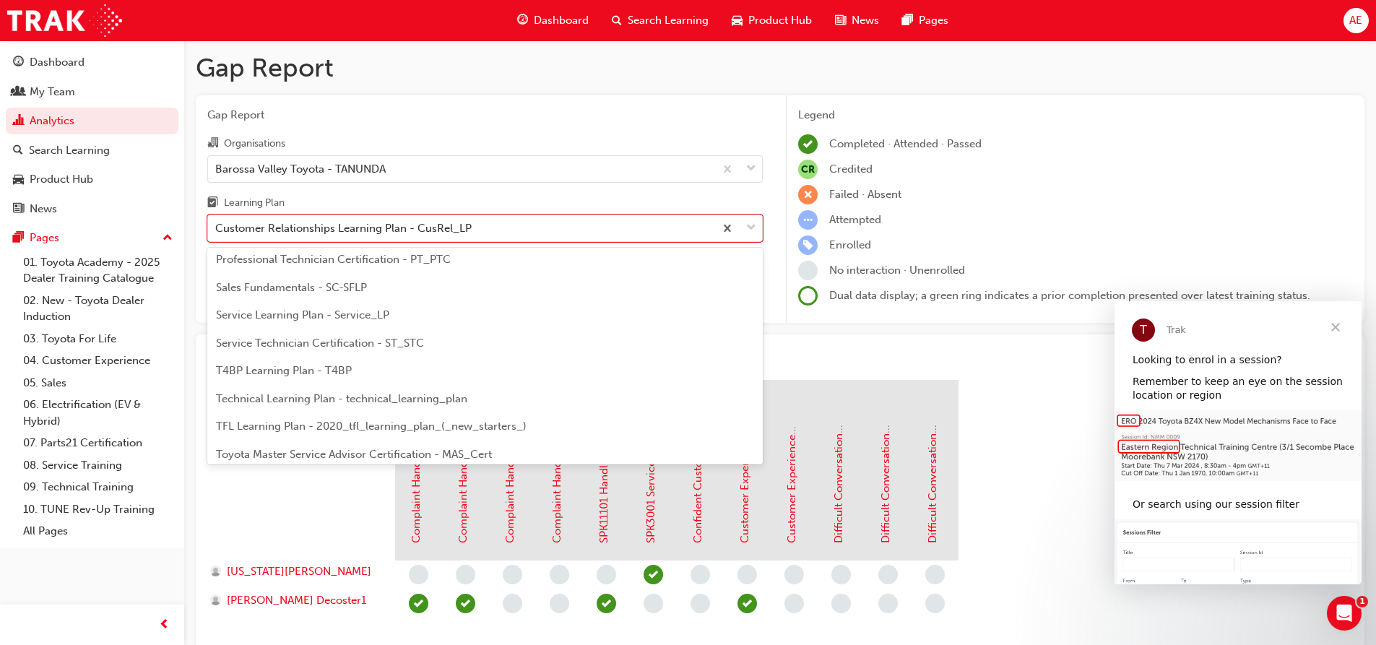
scroll to position [578, 0]
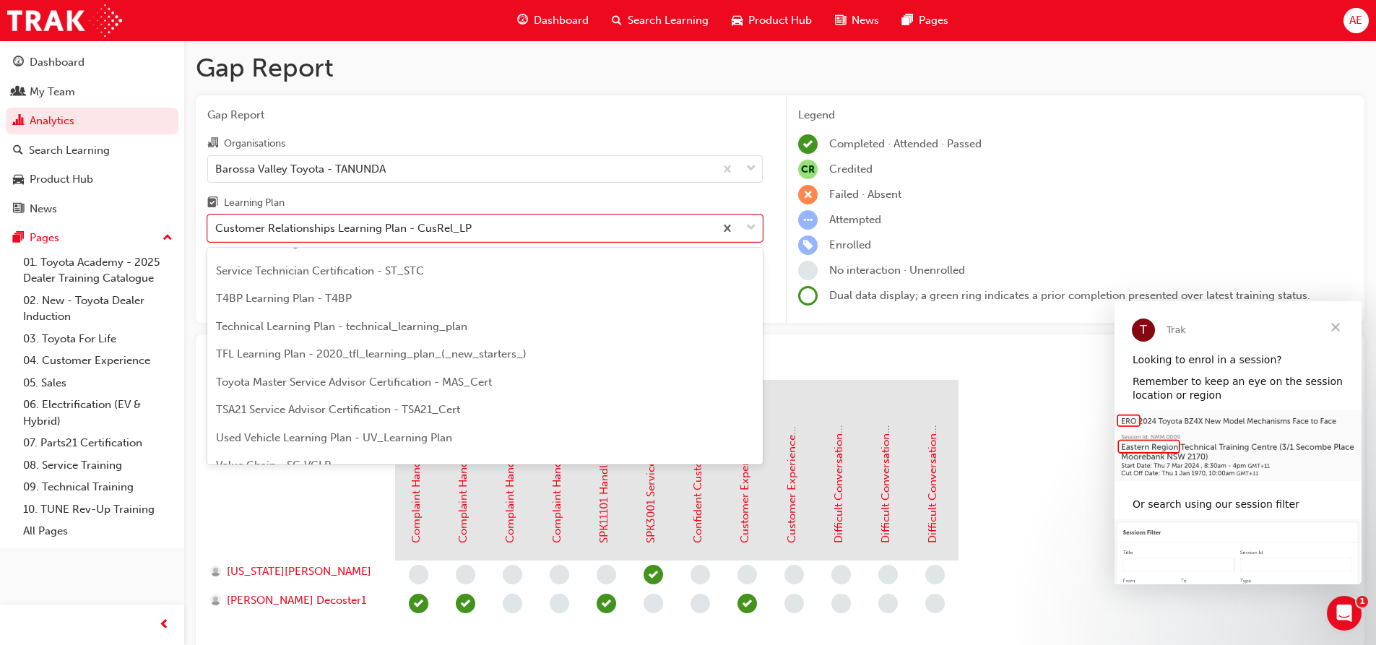
click at [440, 407] on span "TSA21 Service Advisor Certification - TSA21_Cert" at bounding box center [338, 409] width 244 height 13
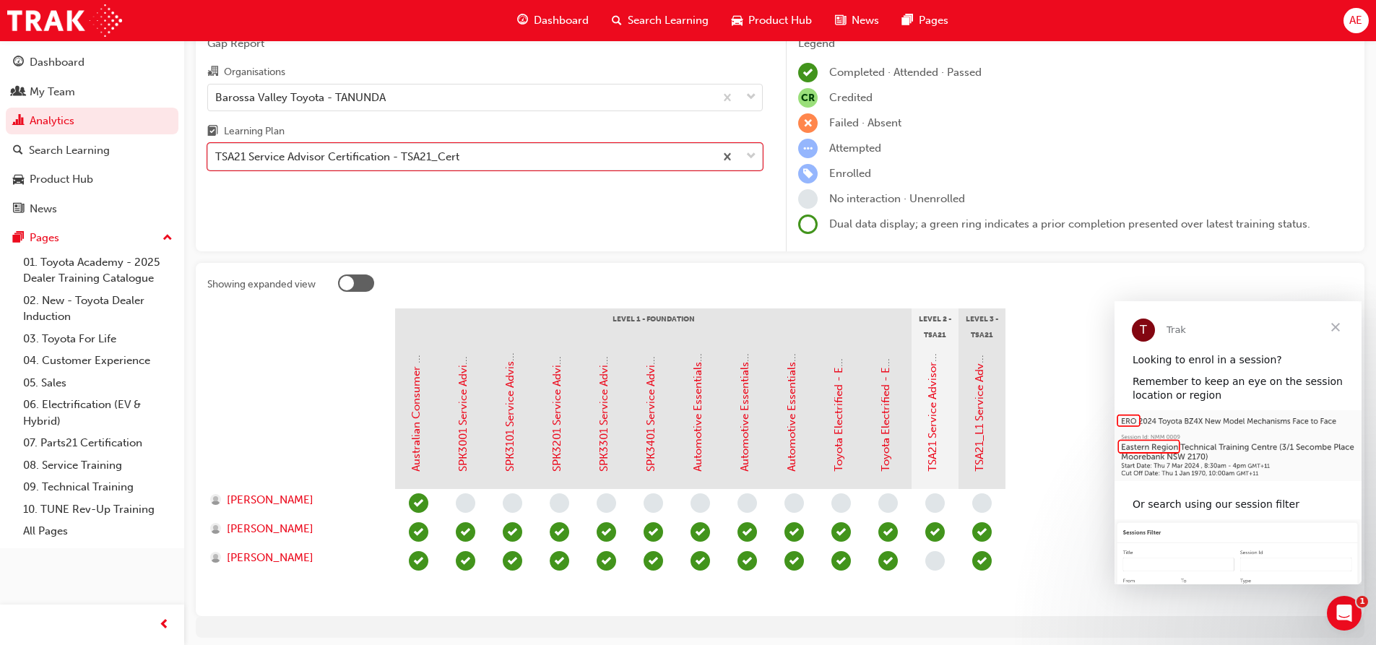
scroll to position [72, 0]
click at [1333, 328] on span "Close" at bounding box center [1335, 327] width 52 height 52
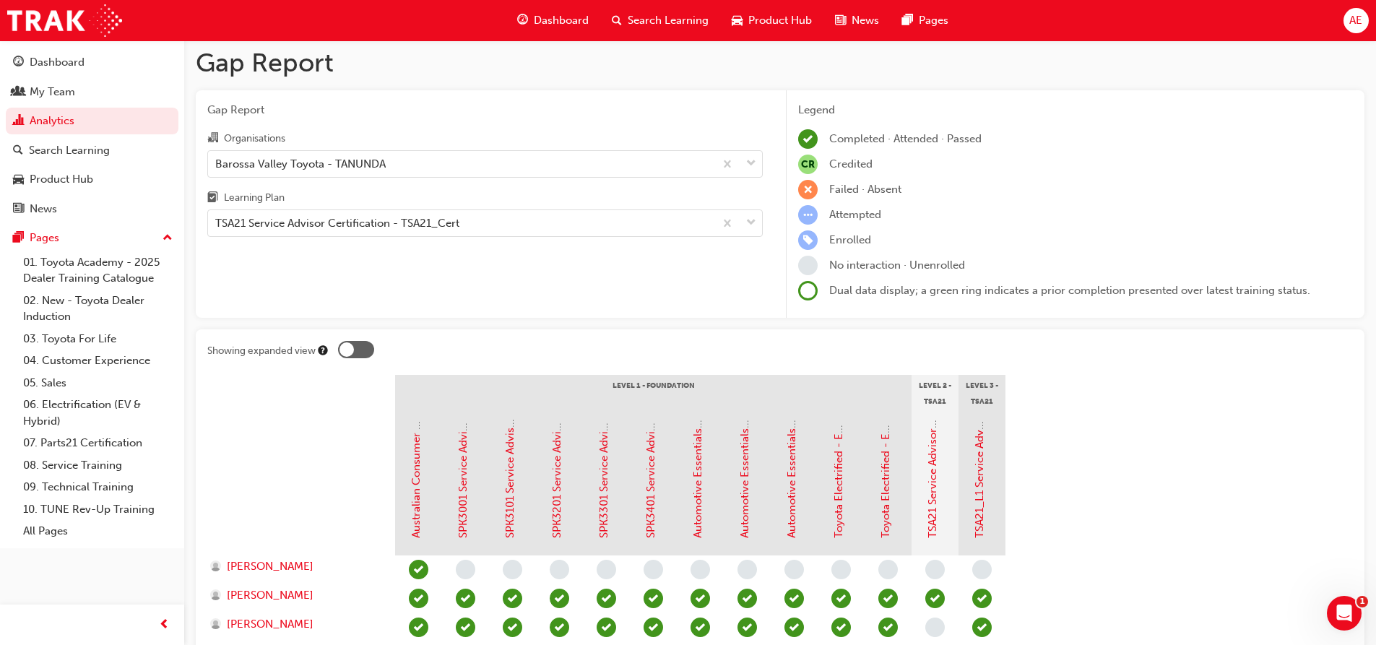
scroll to position [0, 0]
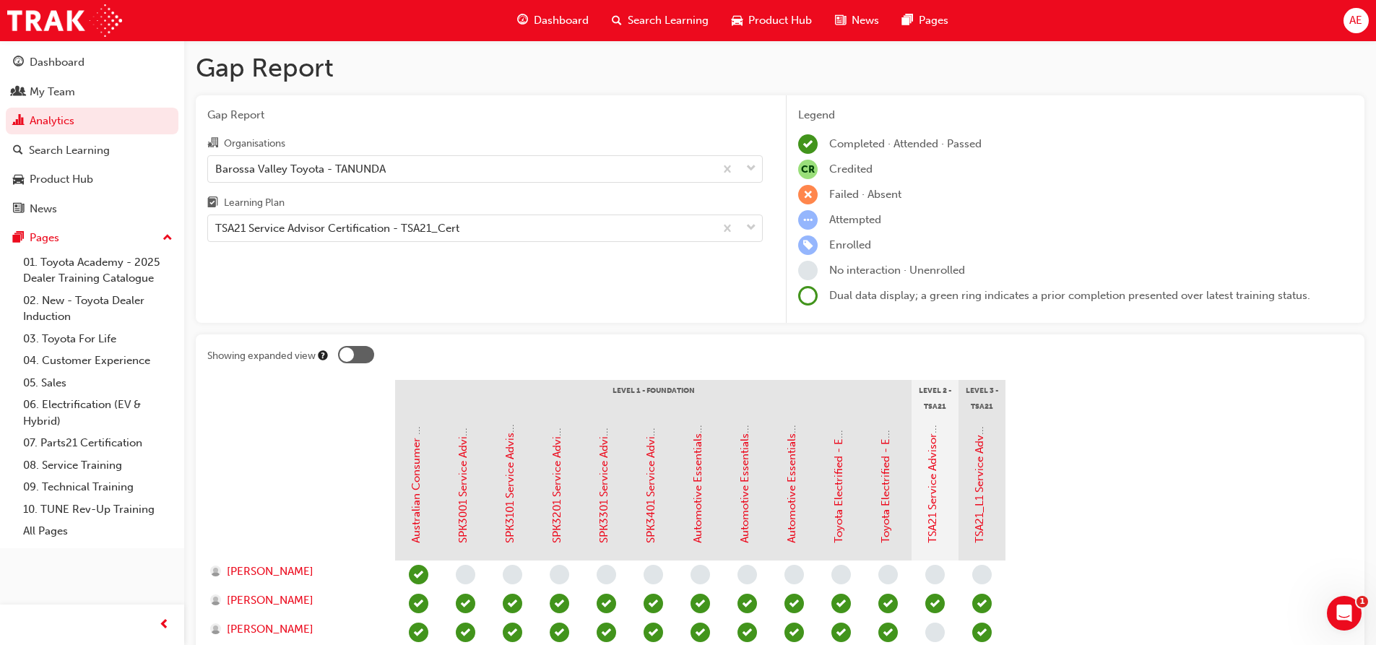
click at [581, 16] on span "Dashboard" at bounding box center [561, 20] width 55 height 17
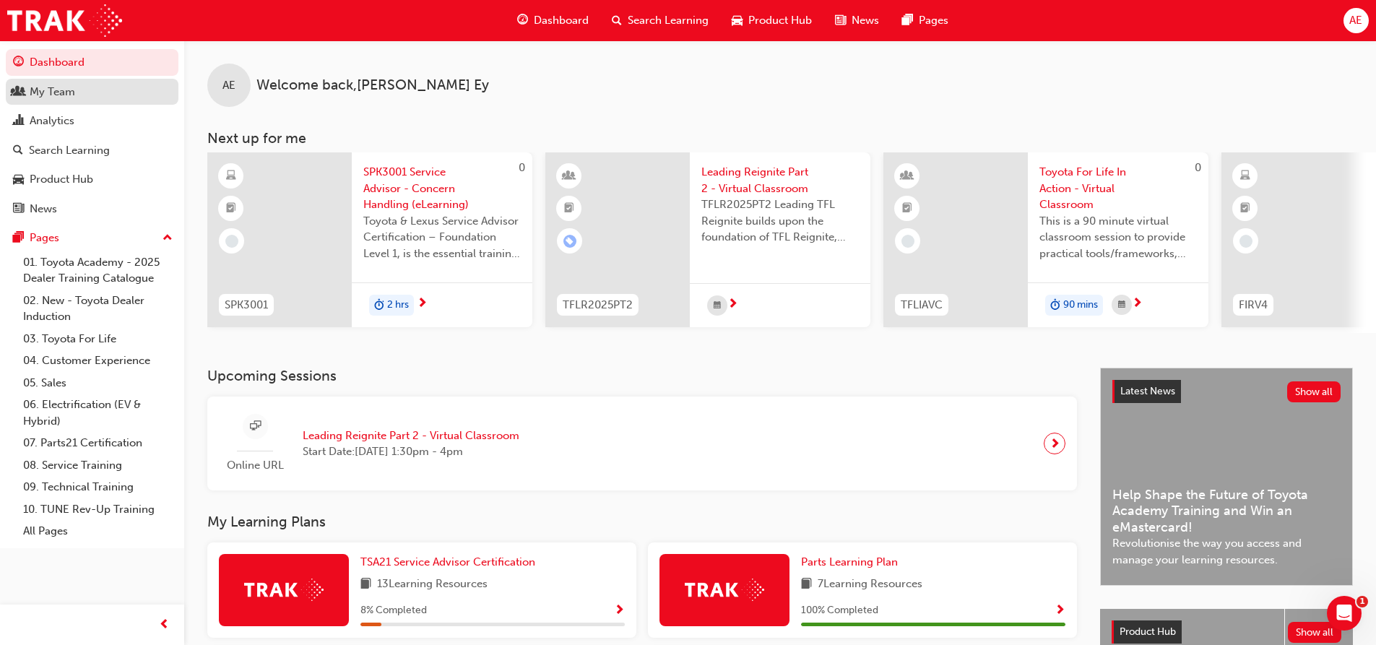
click at [109, 97] on div "My Team" at bounding box center [92, 92] width 158 height 18
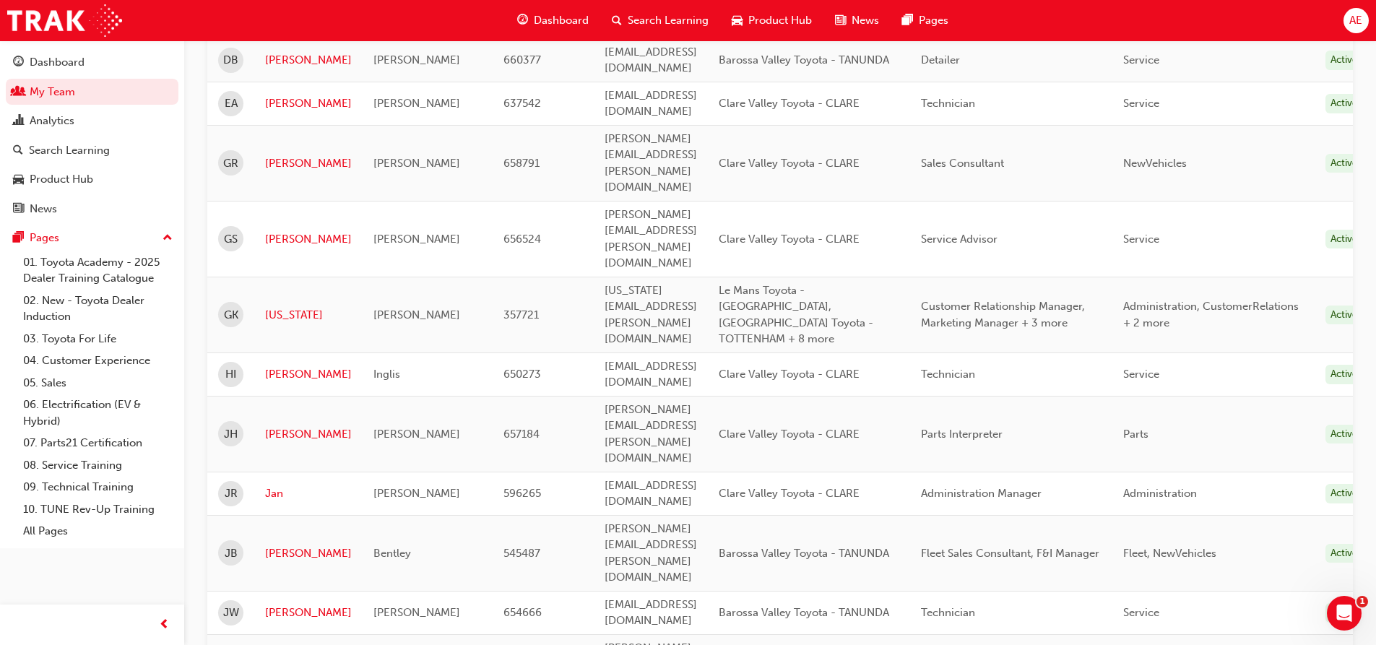
scroll to position [722, 0]
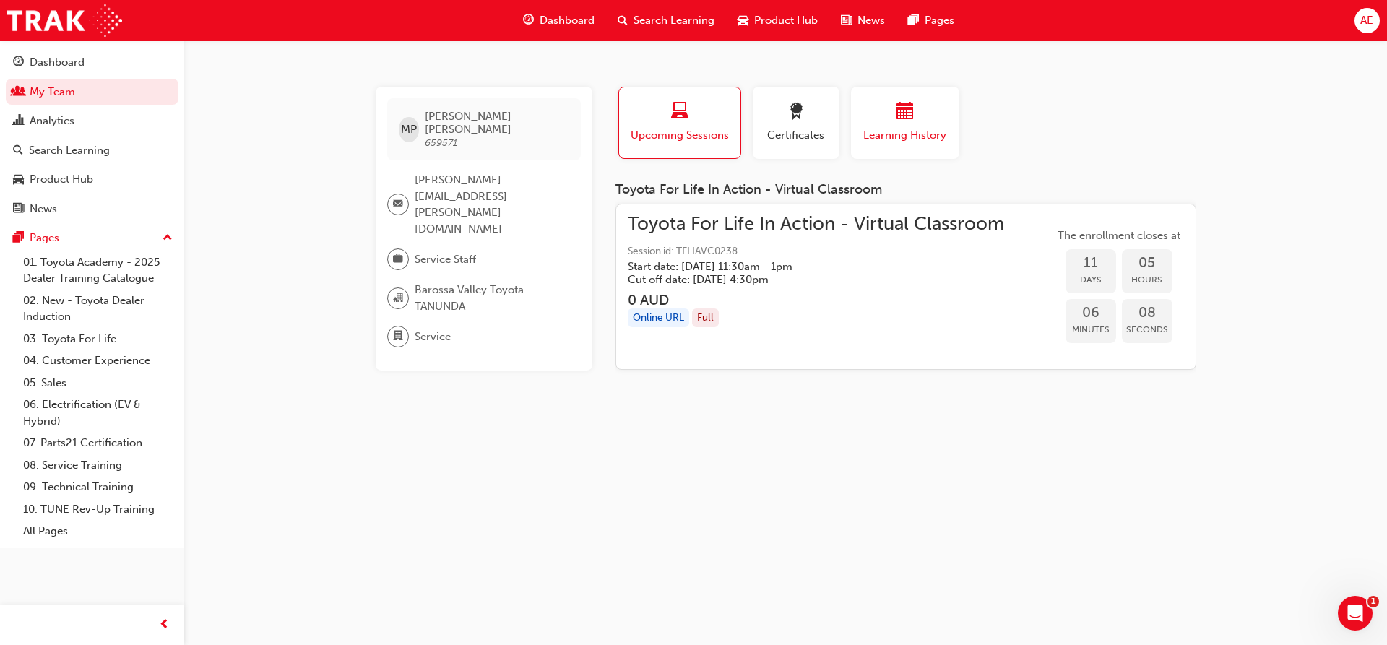
click at [885, 140] on span "Learning History" at bounding box center [905, 135] width 87 height 17
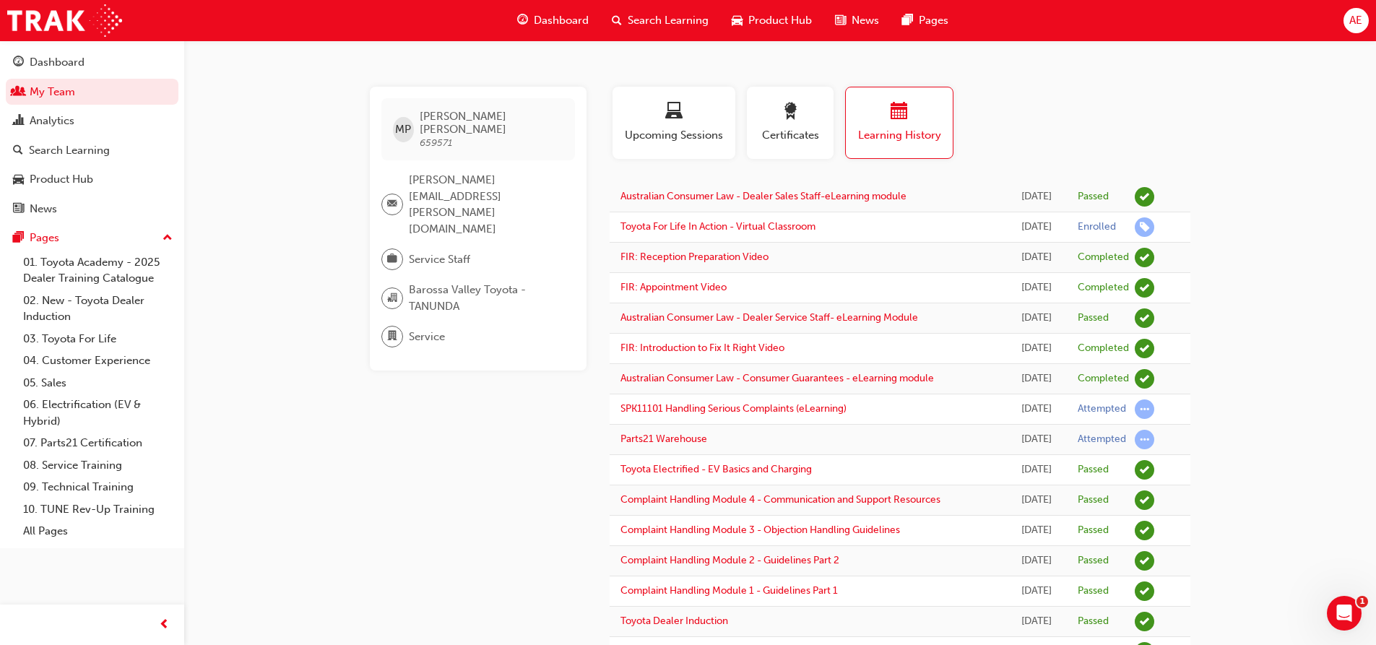
click at [651, 24] on span "Search Learning" at bounding box center [668, 20] width 81 height 17
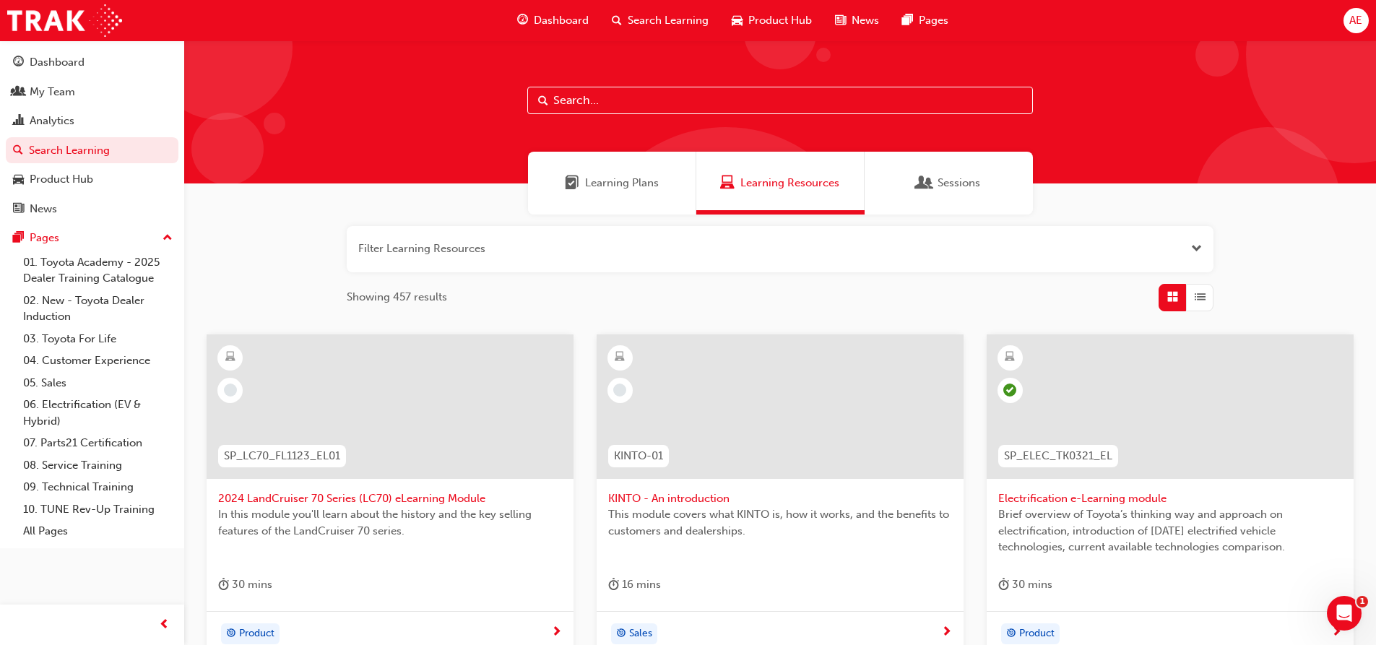
click at [608, 101] on input "text" at bounding box center [780, 100] width 506 height 27
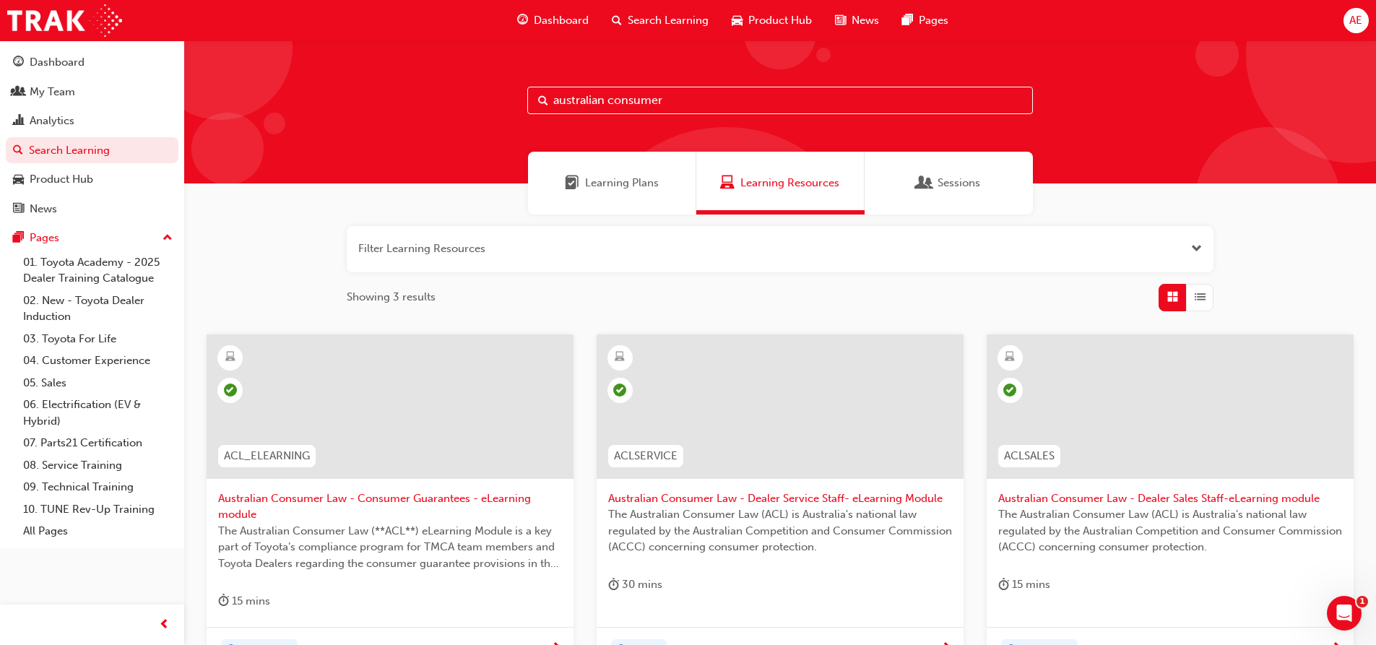
drag, startPoint x: 503, startPoint y: 96, endPoint x: 359, endPoint y: 96, distance: 144.4
click at [360, 96] on div "australian consumer" at bounding box center [780, 111] width 1192 height 143
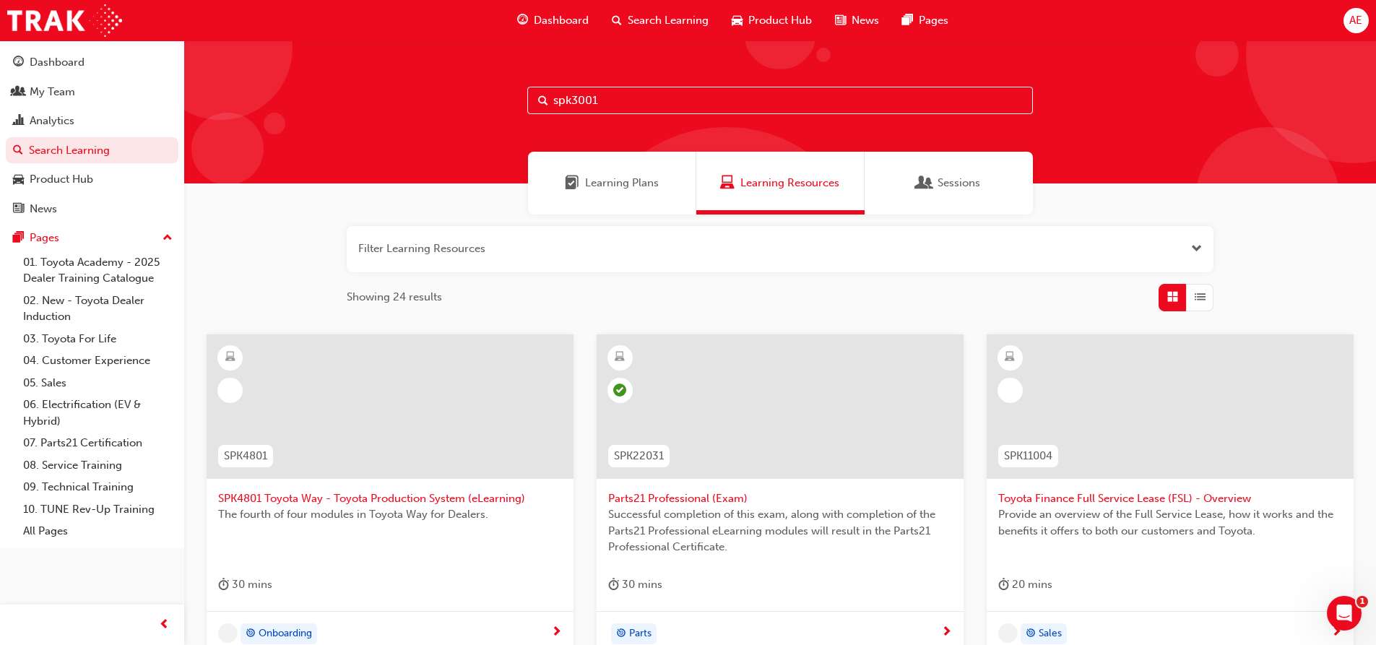
type input "spk3001"
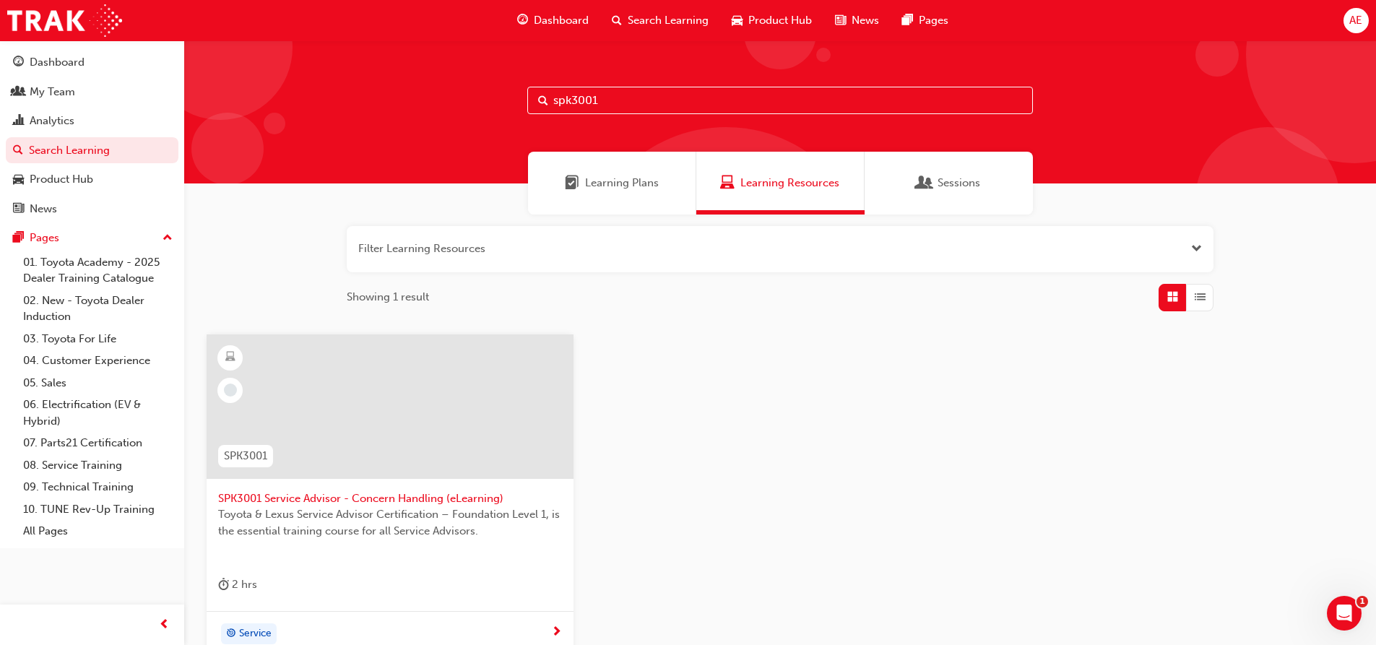
click at [358, 497] on span "SPK3001 Service Advisor - Concern Handling (eLearning)" at bounding box center [390, 498] width 344 height 17
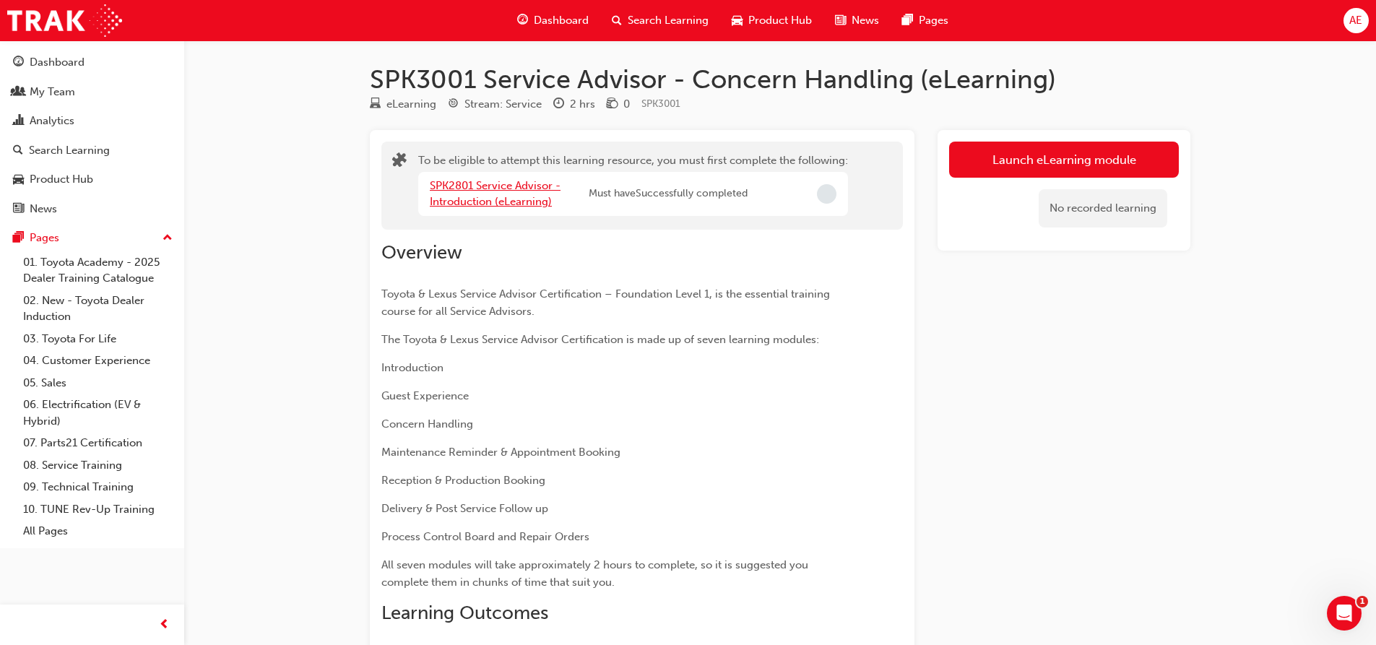
click at [477, 205] on link "SPK2801 Service Advisor - Introduction (eLearning)" at bounding box center [495, 194] width 131 height 30
click at [548, 17] on span "Dashboard" at bounding box center [561, 20] width 55 height 17
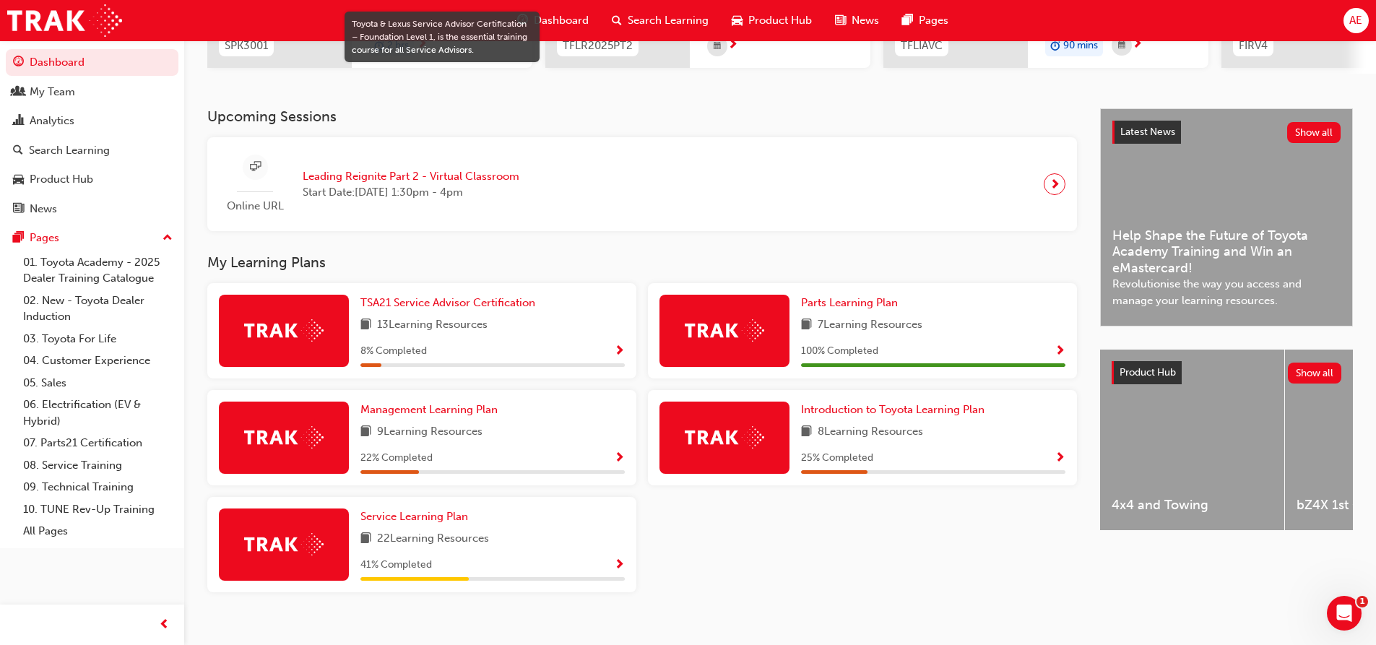
scroll to position [283, 0]
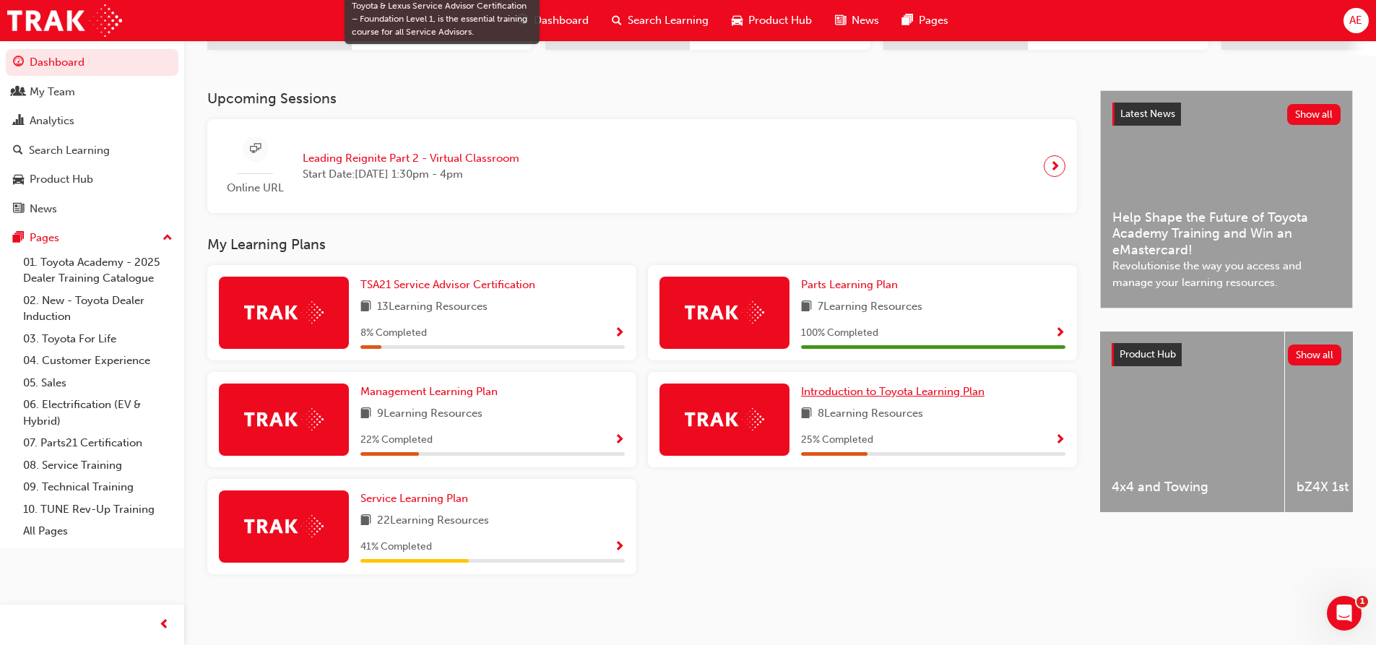
click at [883, 392] on span "Introduction to Toyota Learning Plan" at bounding box center [892, 391] width 183 height 13
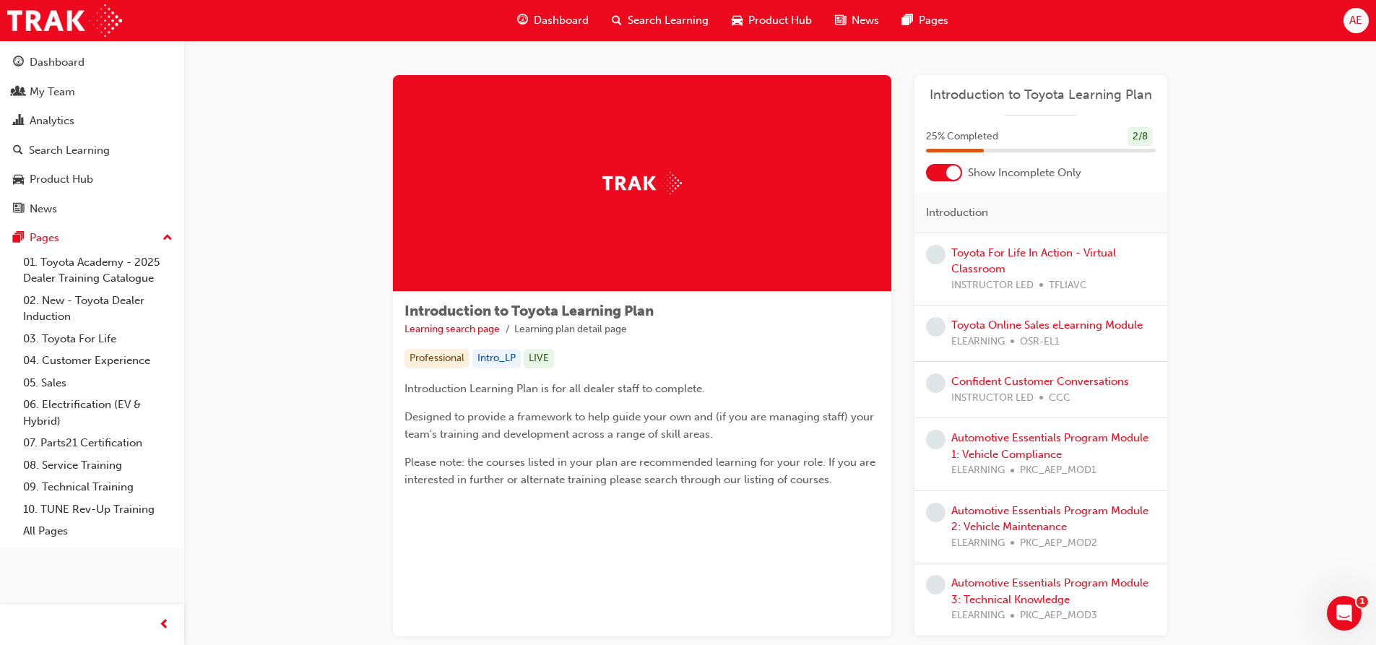
click at [949, 167] on div at bounding box center [953, 172] width 14 height 14
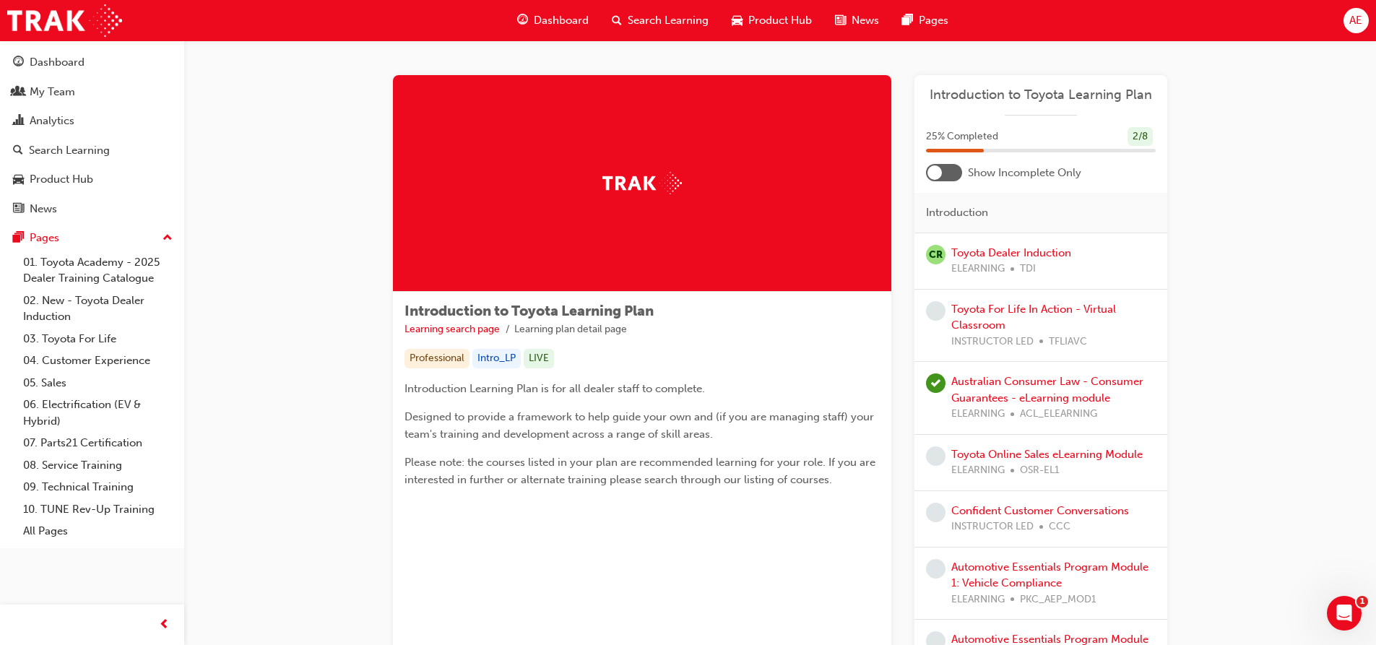
click at [934, 173] on div at bounding box center [934, 172] width 14 height 14
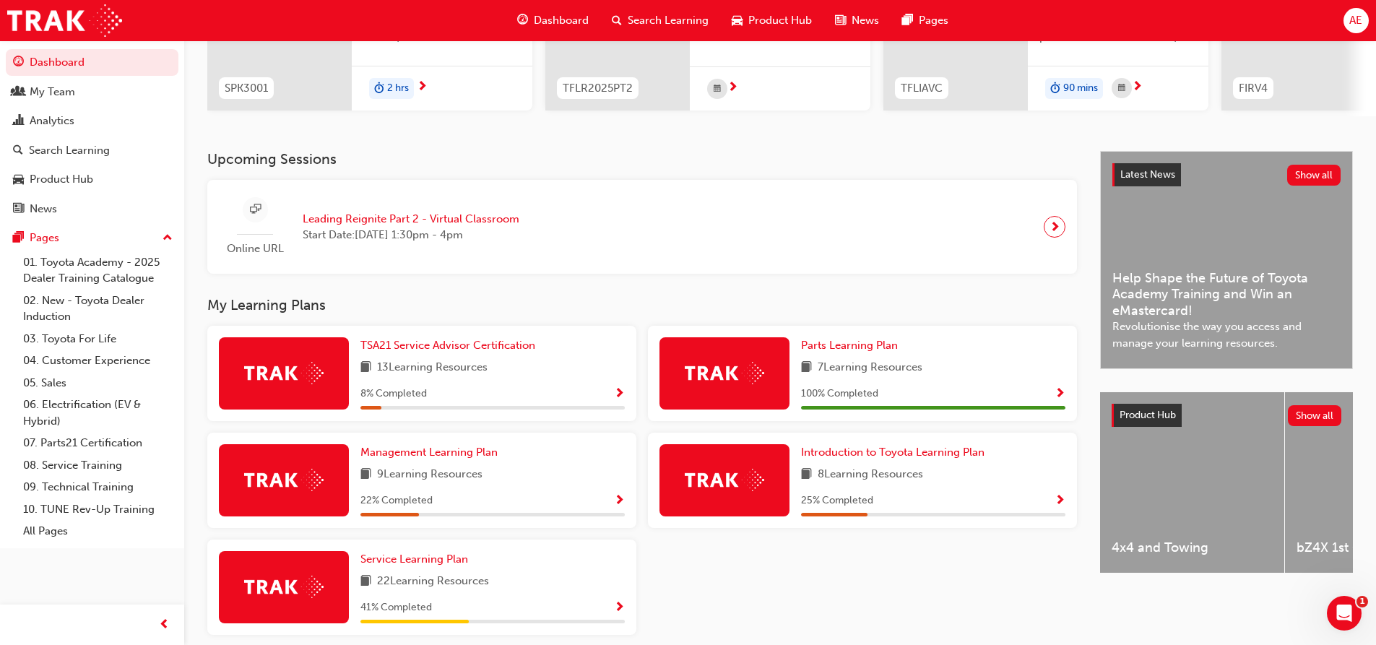
scroll to position [283, 0]
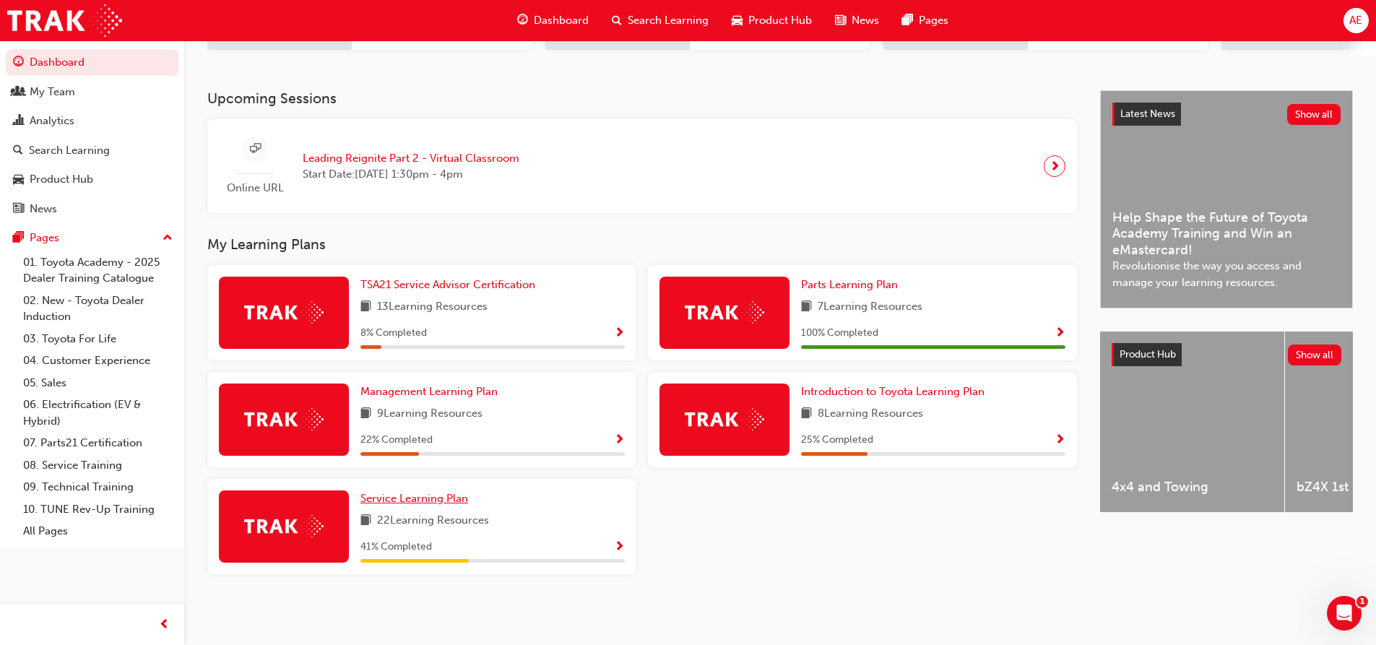
click at [417, 495] on span "Service Learning Plan" at bounding box center [414, 498] width 108 height 13
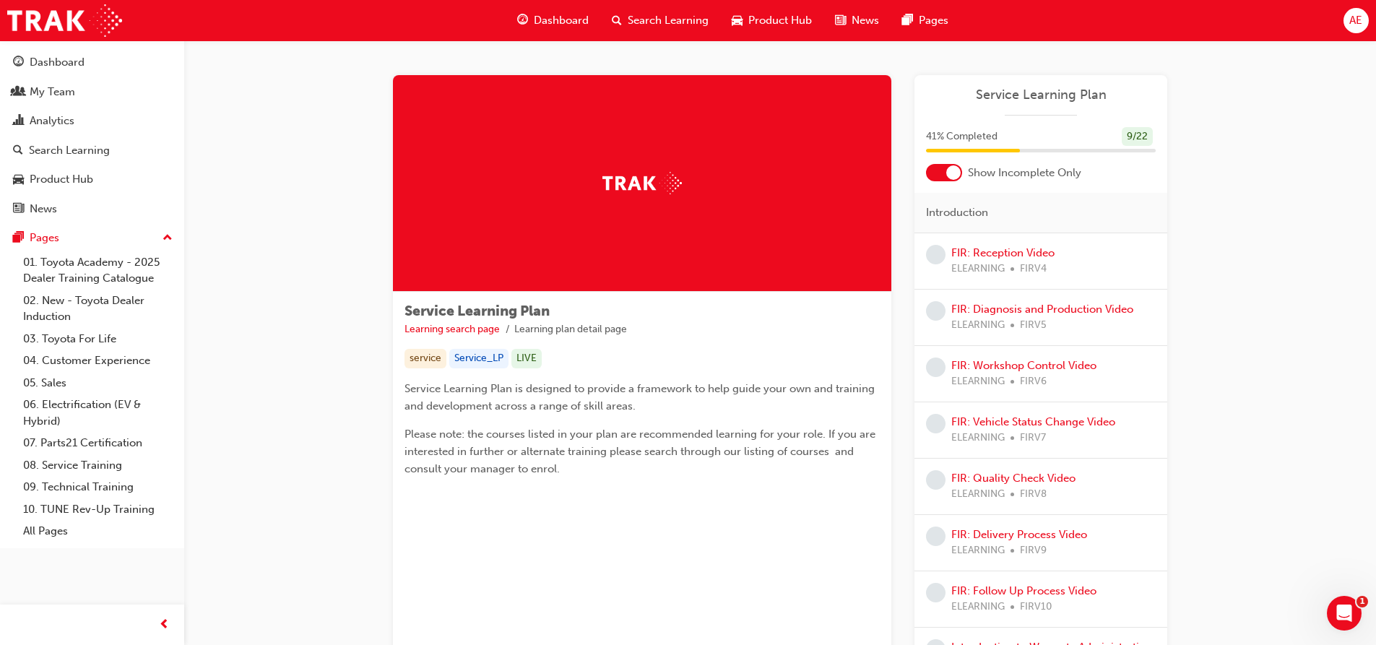
click at [960, 172] on div at bounding box center [953, 172] width 14 height 14
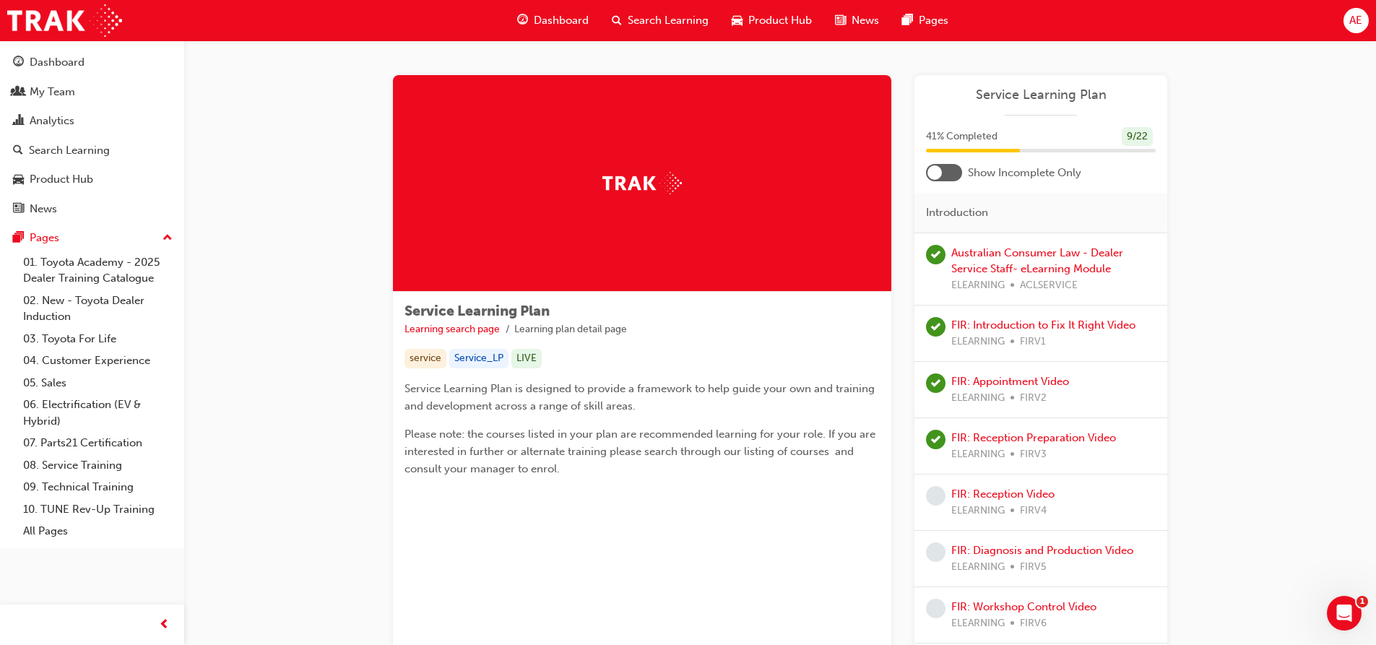
click at [935, 175] on div at bounding box center [934, 172] width 14 height 14
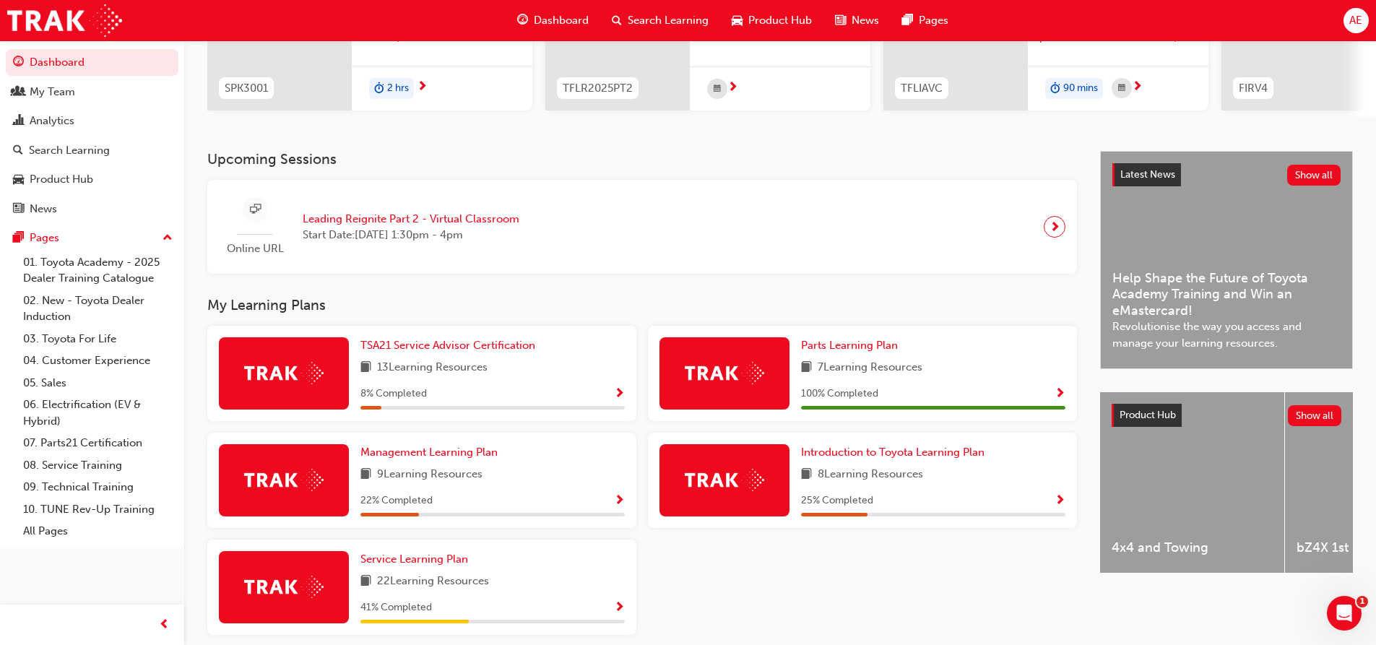
scroll to position [283, 0]
